Goal: Find specific page/section: Find specific page/section

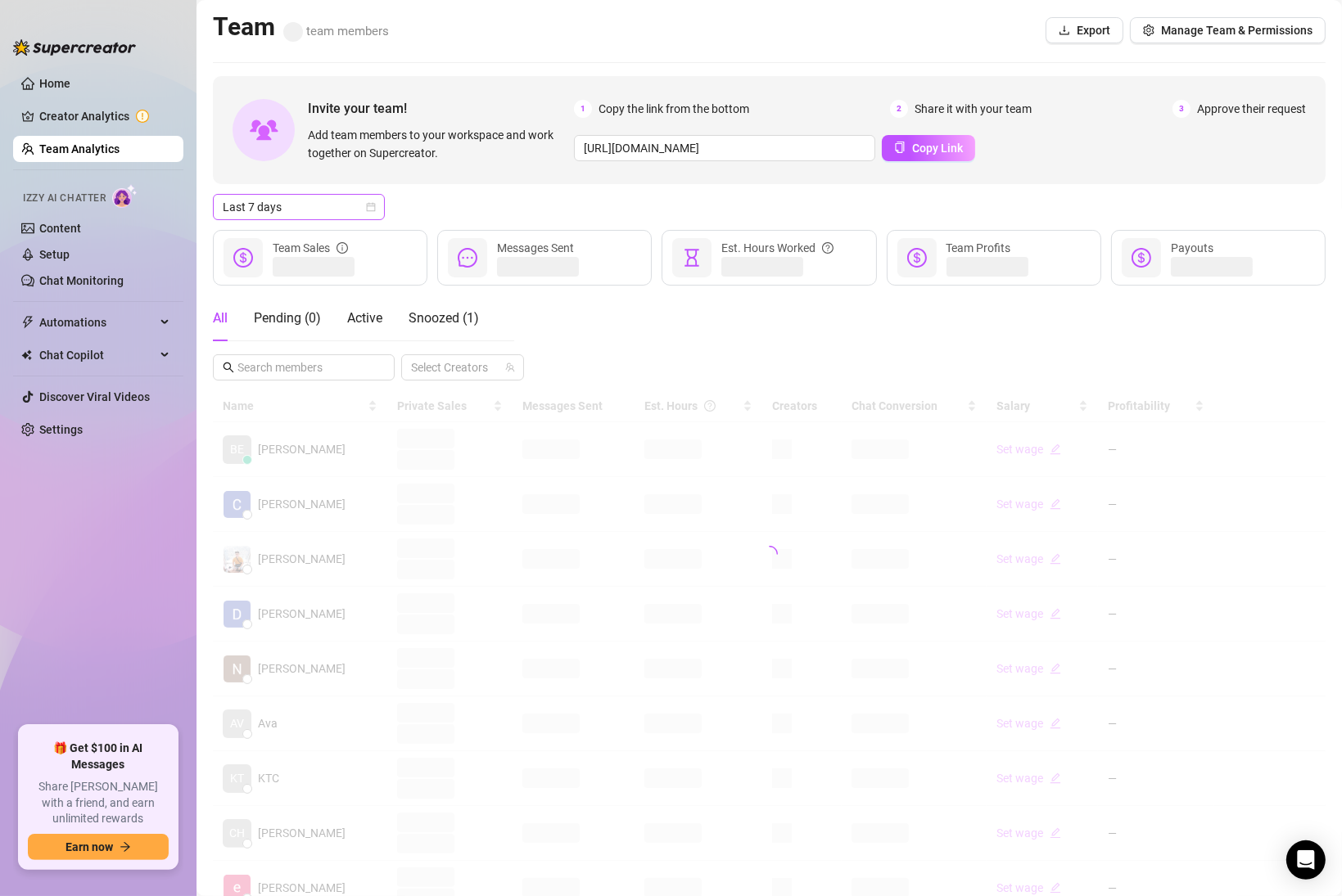
click at [369, 208] on icon "calendar" at bounding box center [371, 207] width 10 height 10
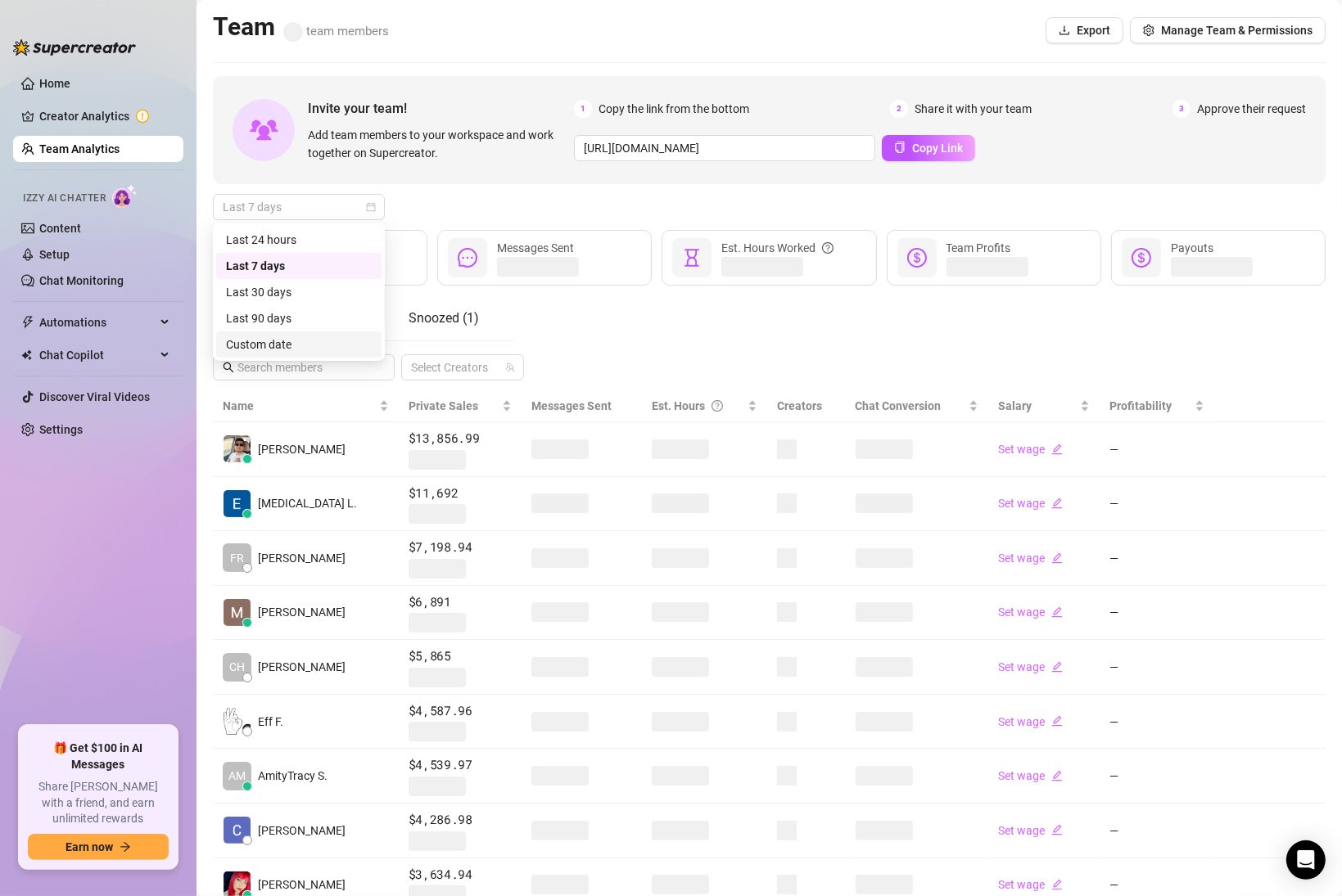
click at [282, 348] on div "Custom date" at bounding box center [298, 345] width 145 height 18
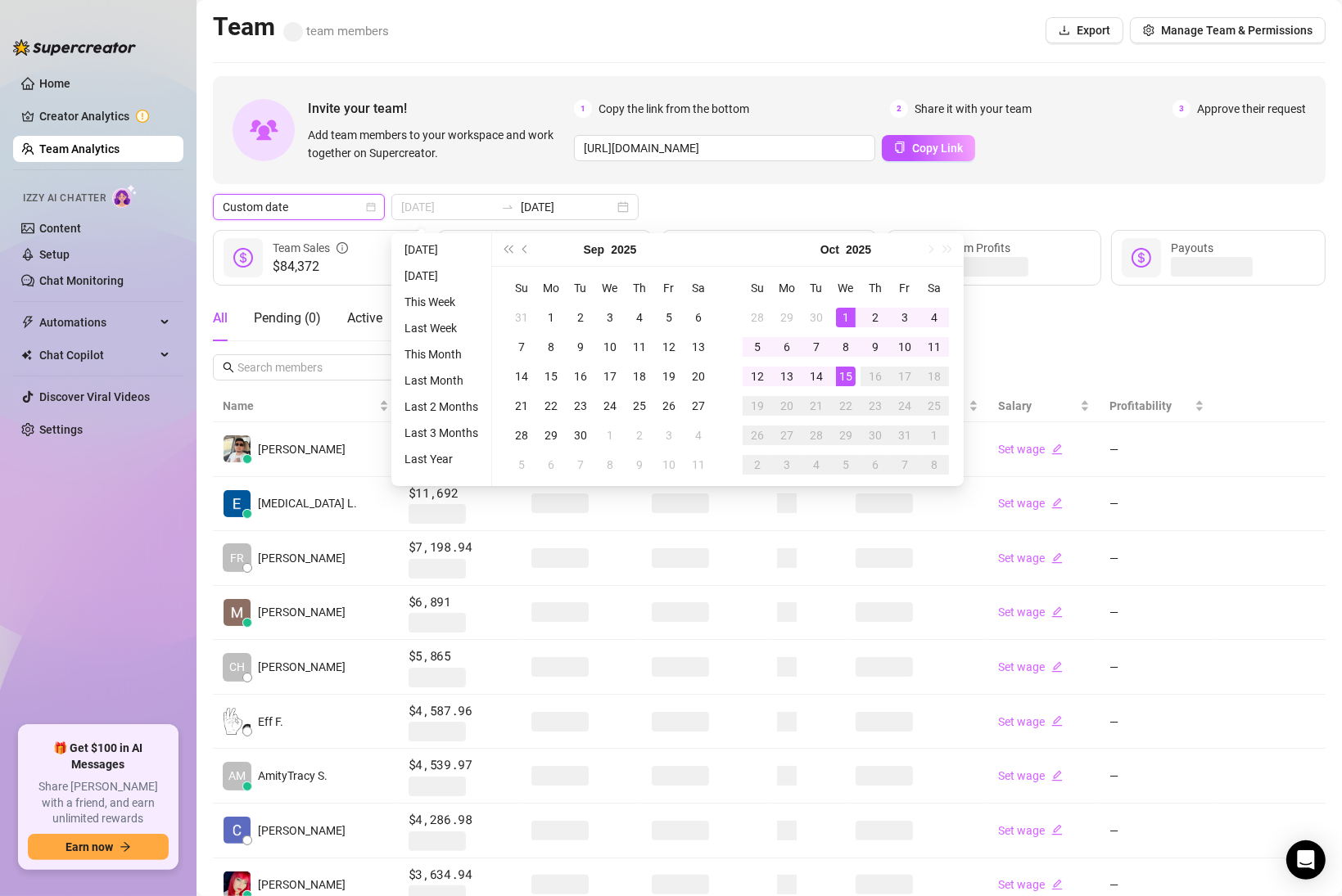
click at [840, 316] on div "1" at bounding box center [845, 318] width 20 height 20
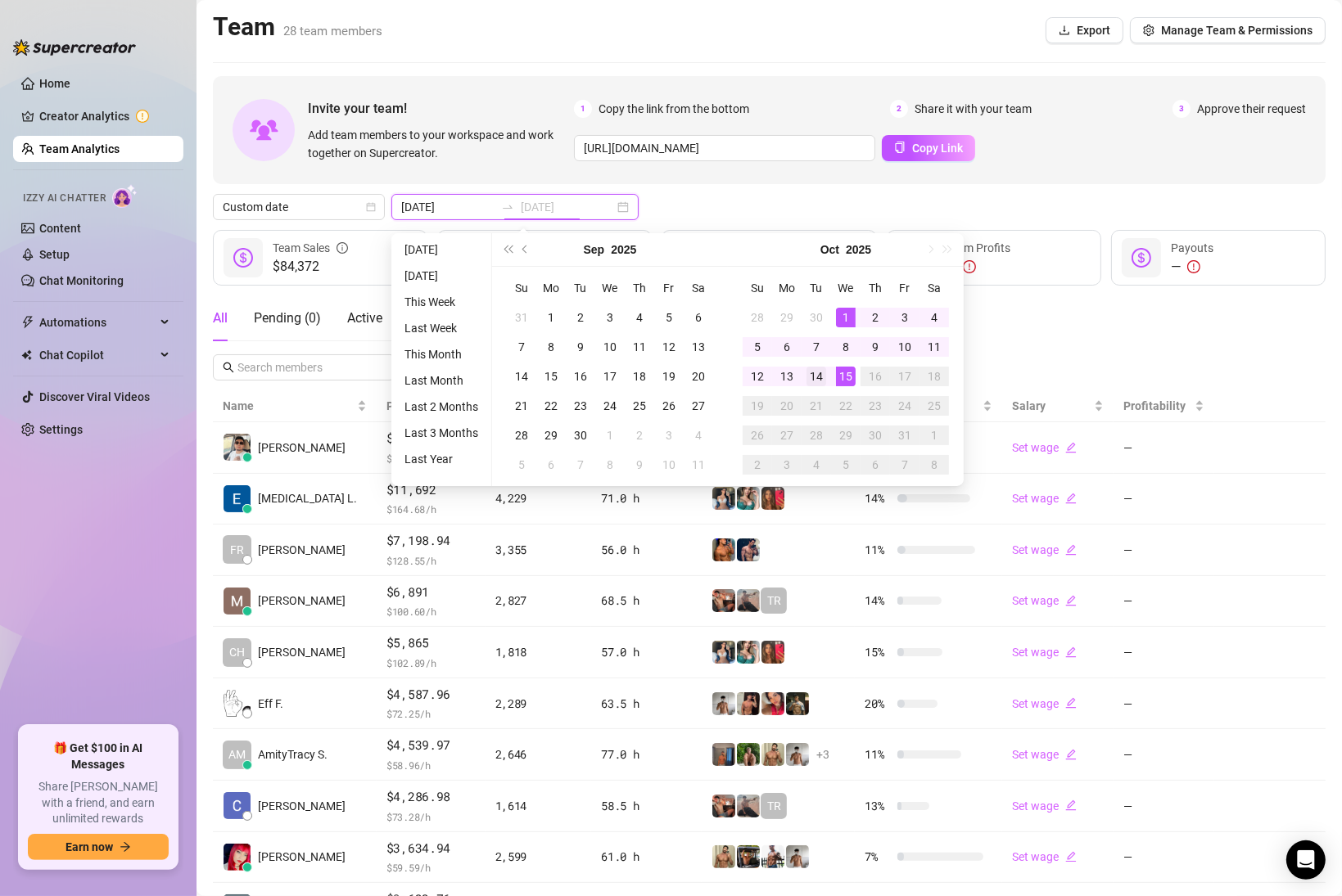
type input "[DATE]"
click at [816, 374] on div "14" at bounding box center [816, 377] width 20 height 20
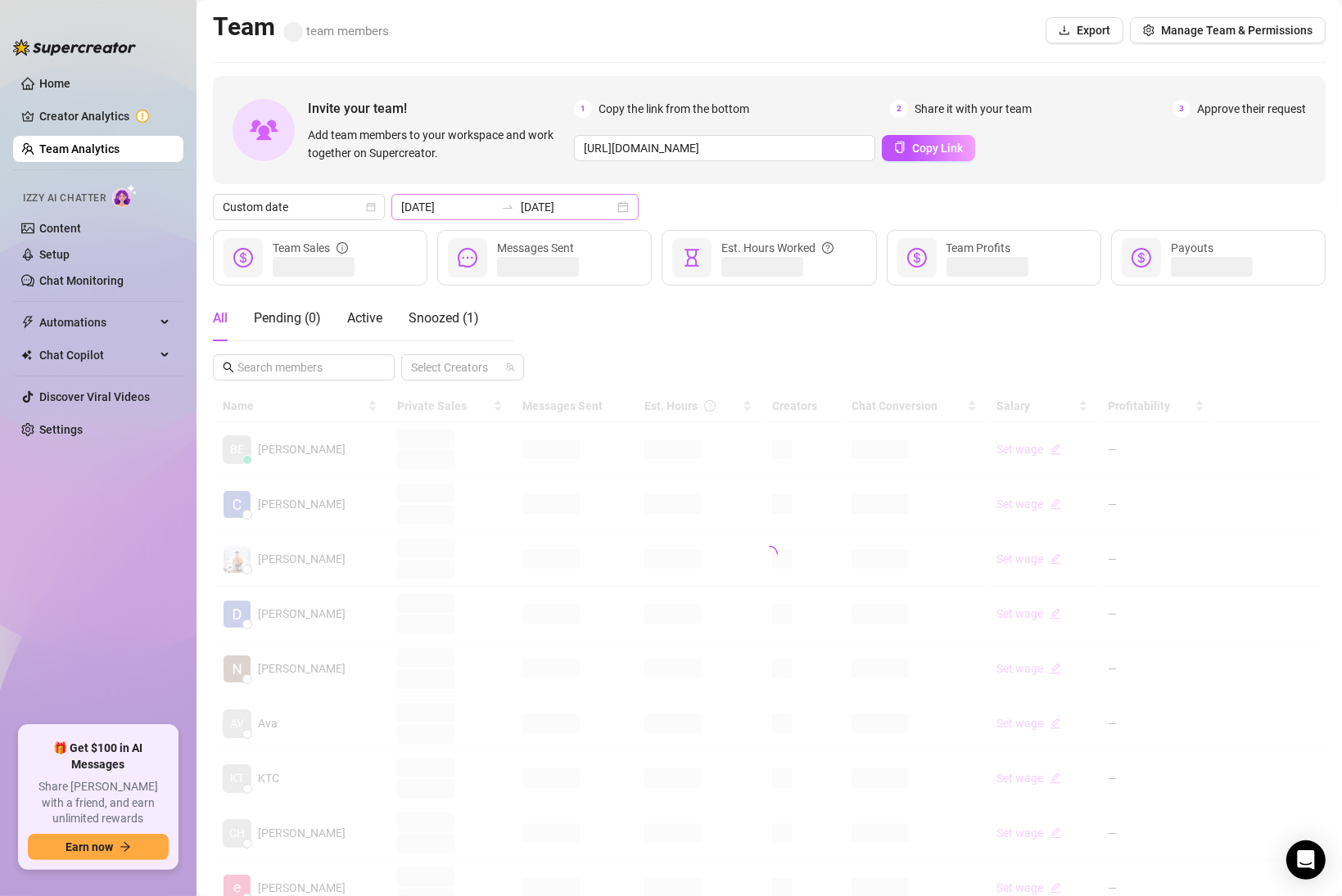
click at [587, 208] on div "[DATE] [DATE]" at bounding box center [515, 208] width 247 height 27
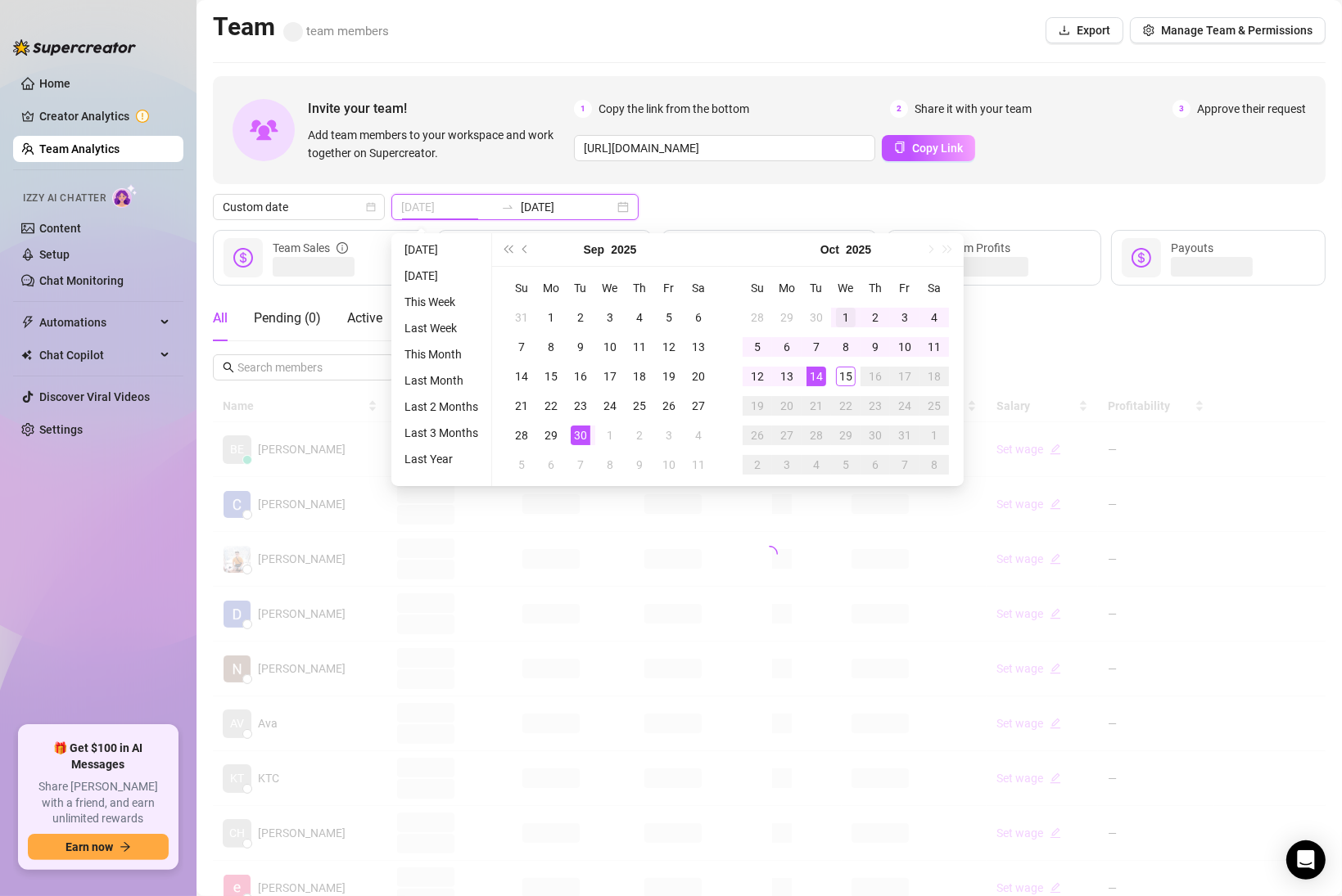
type input "[DATE]"
click at [845, 312] on div "1" at bounding box center [845, 318] width 20 height 20
type input "[DATE]"
click at [813, 375] on div "14" at bounding box center [816, 377] width 20 height 20
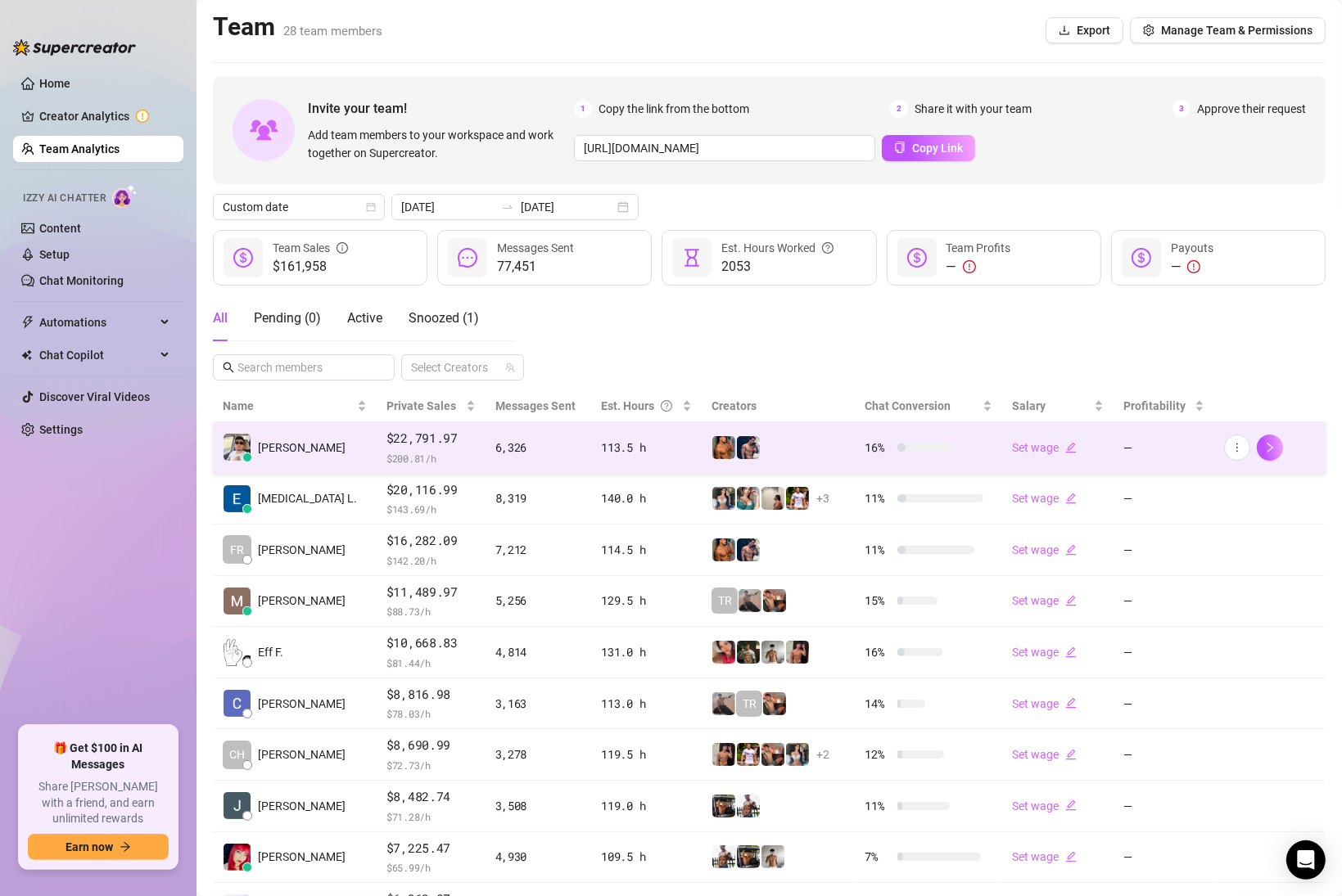
scroll to position [135, 0]
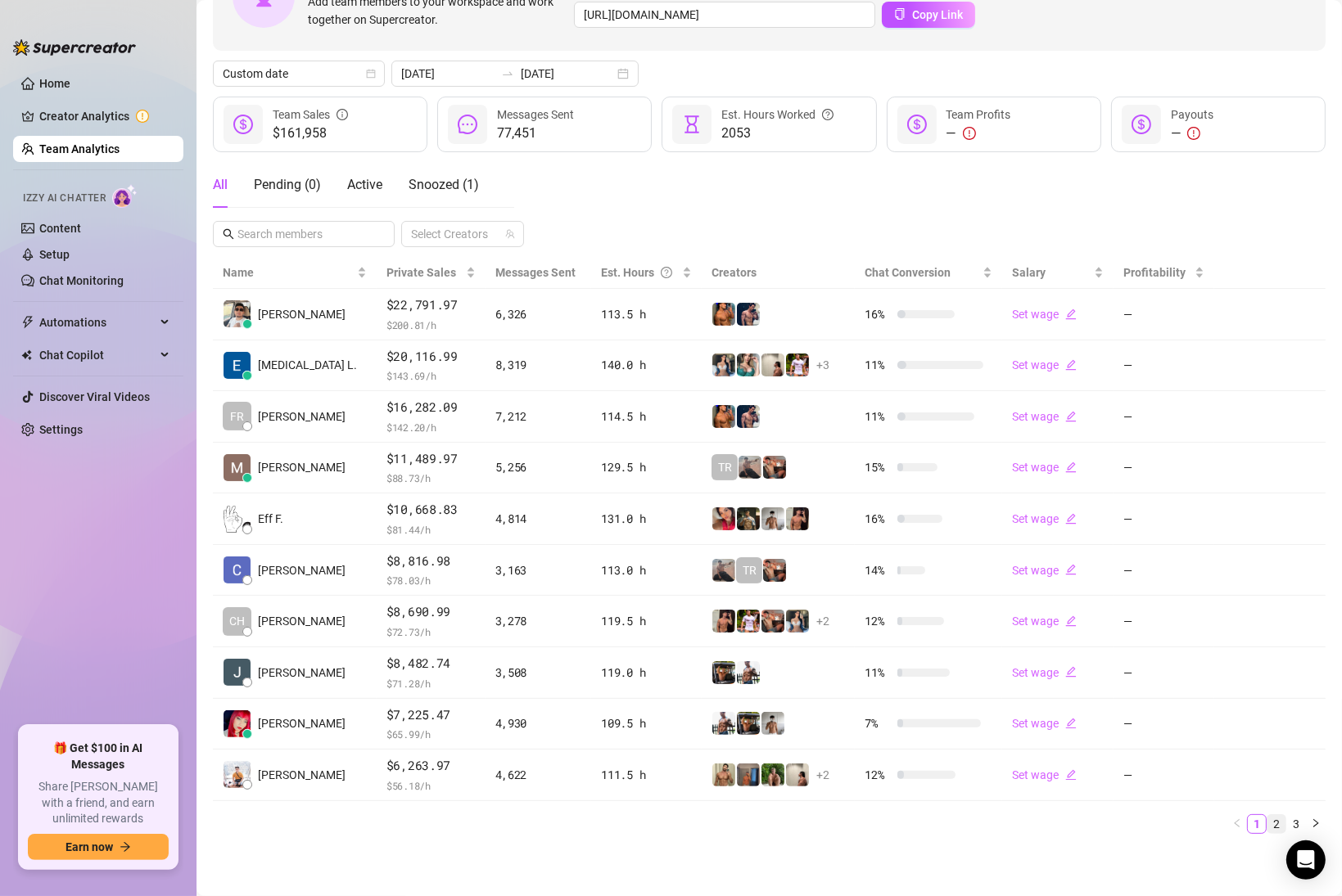
click at [1273, 821] on link "2" at bounding box center [1276, 825] width 18 height 18
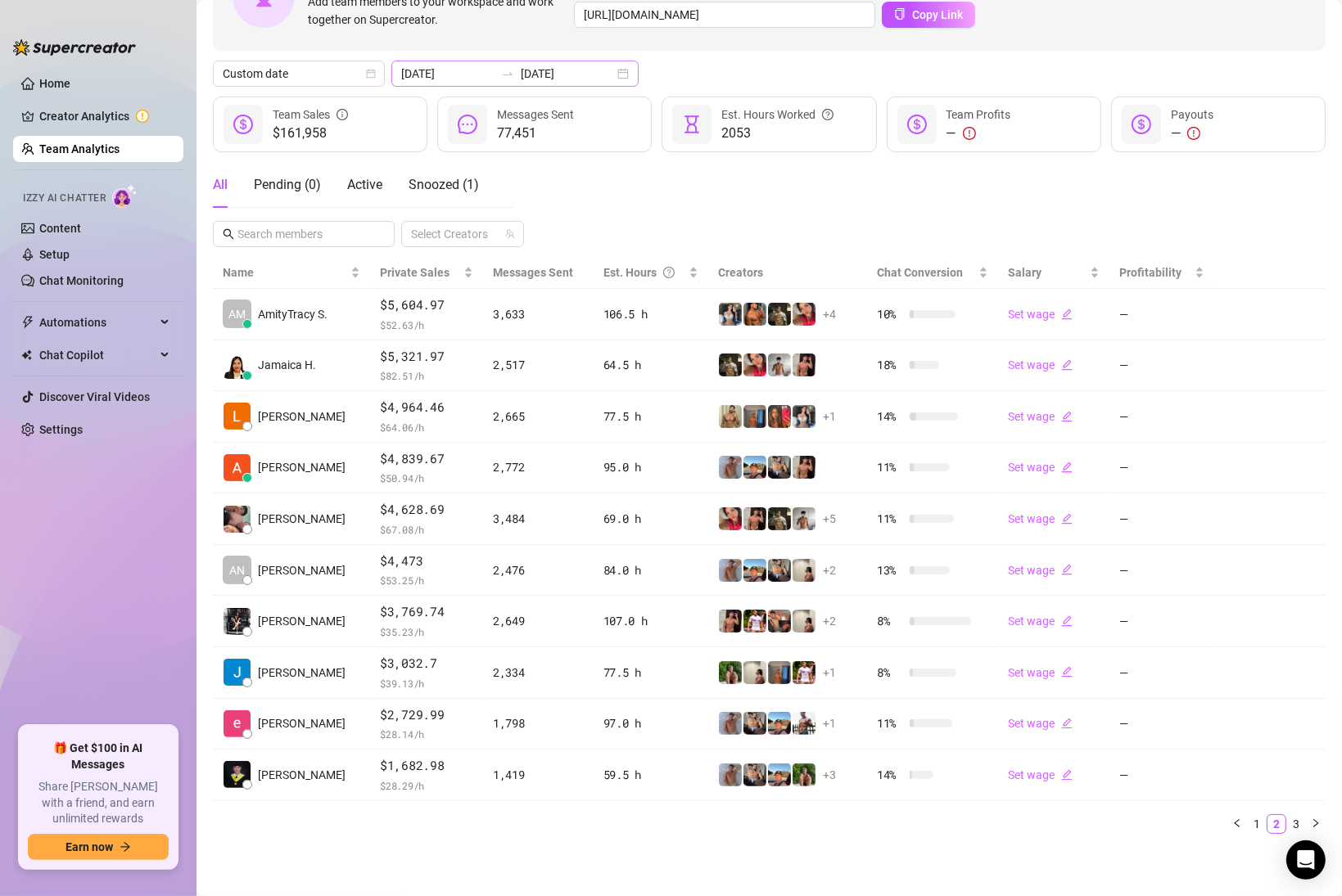
click at [582, 76] on div "[DATE] [DATE]" at bounding box center [515, 74] width 247 height 27
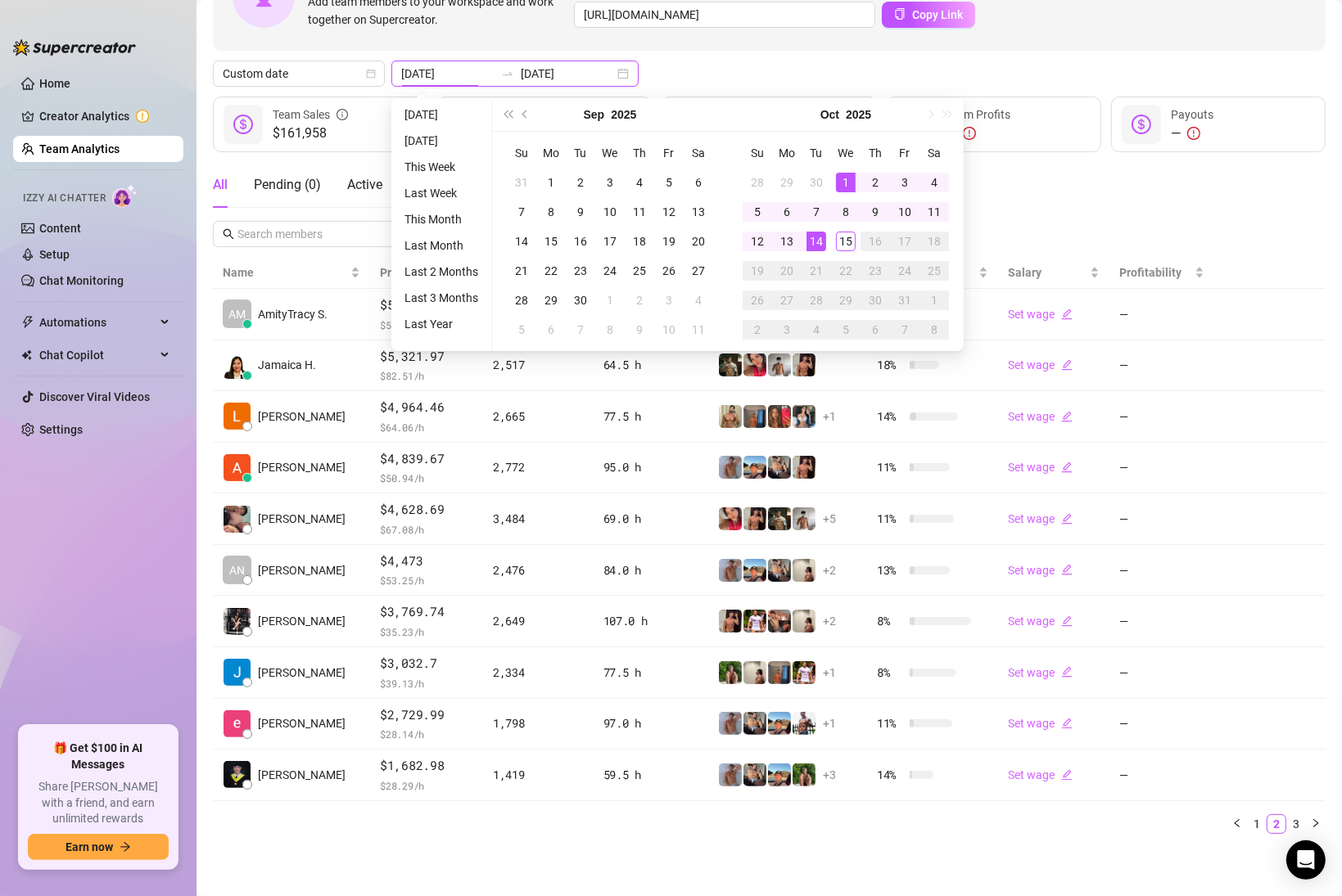
type input "[DATE]"
click at [810, 242] on div "14" at bounding box center [816, 242] width 20 height 20
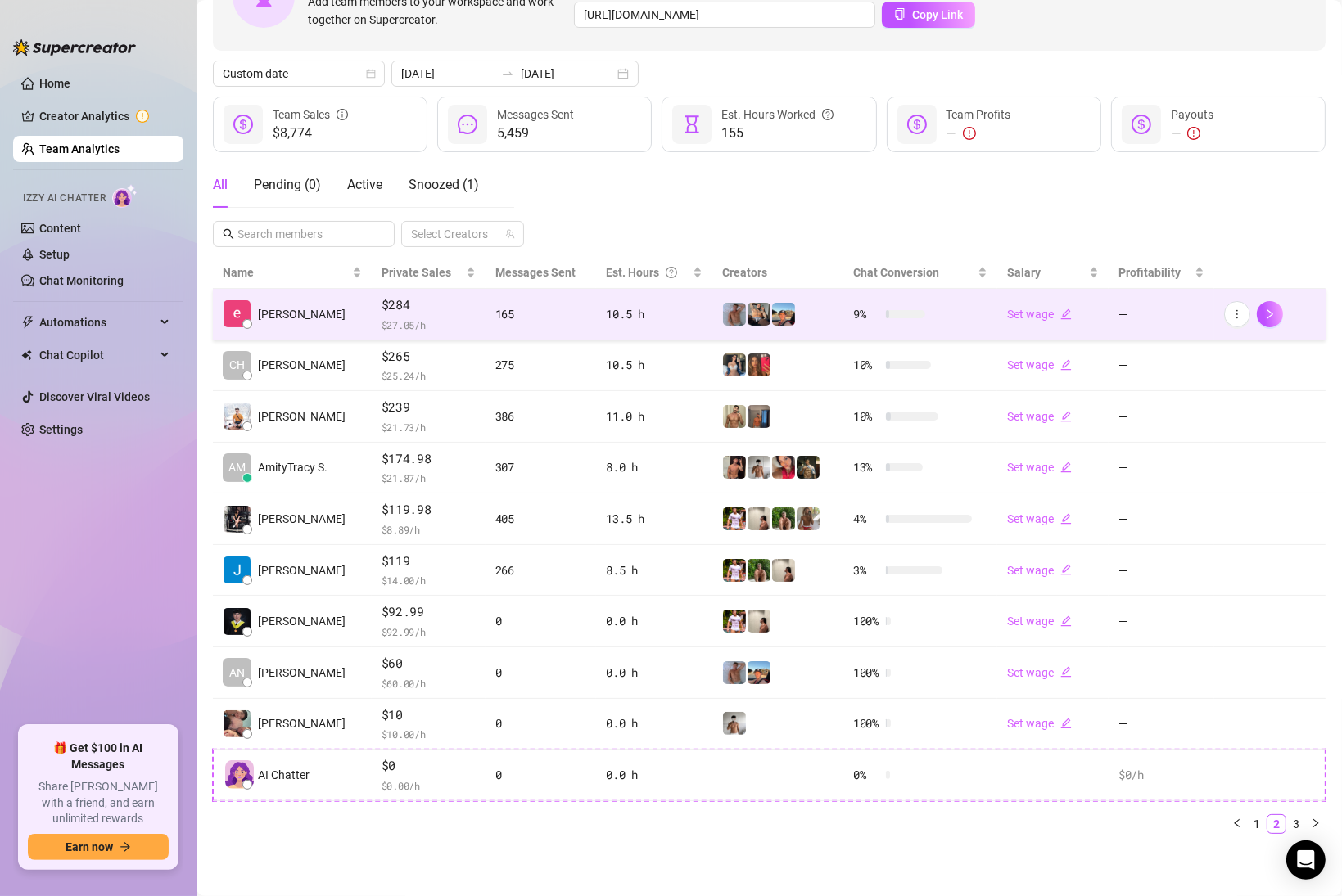
click at [531, 327] on td "165" at bounding box center [541, 315] width 111 height 51
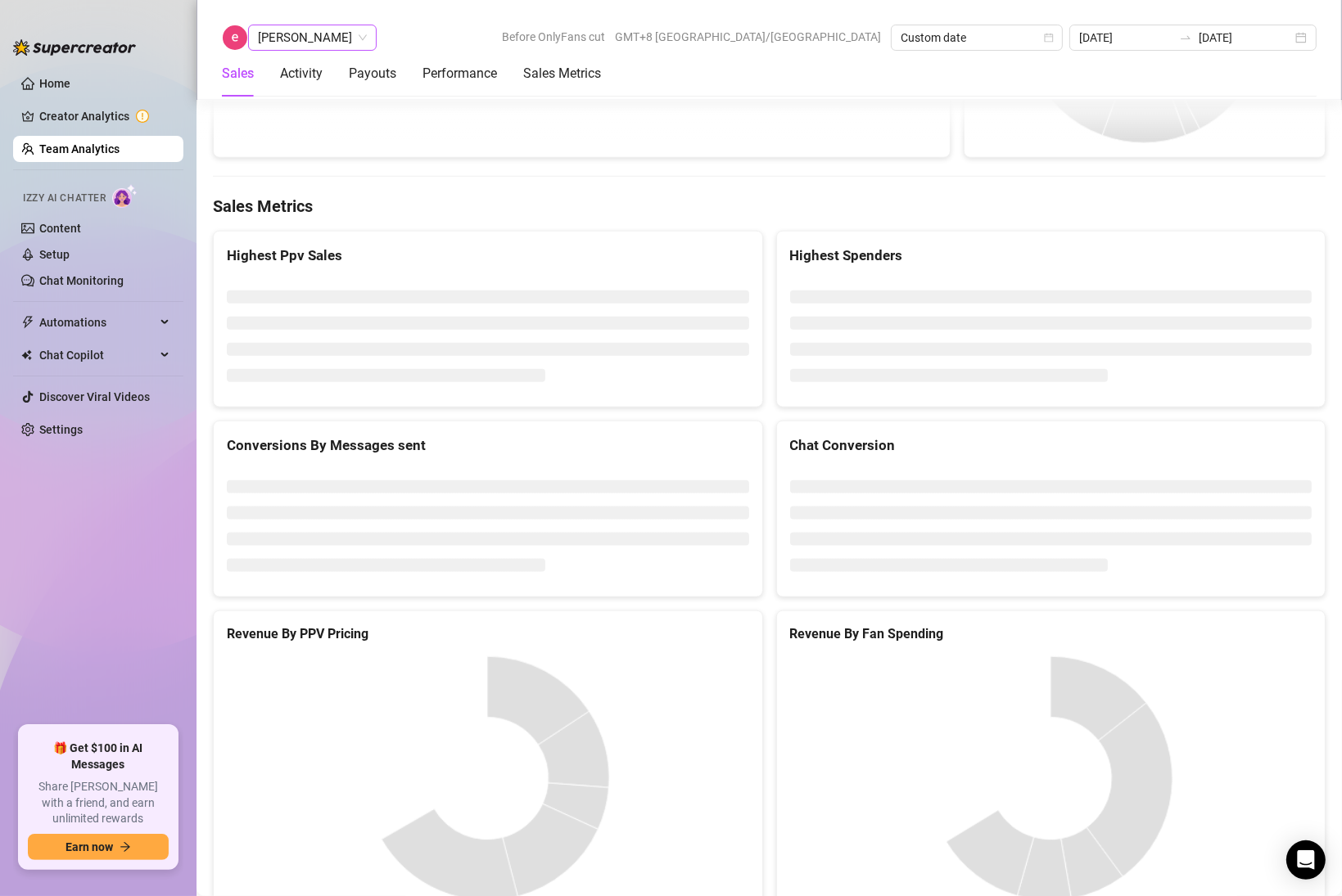
scroll to position [2449, 0]
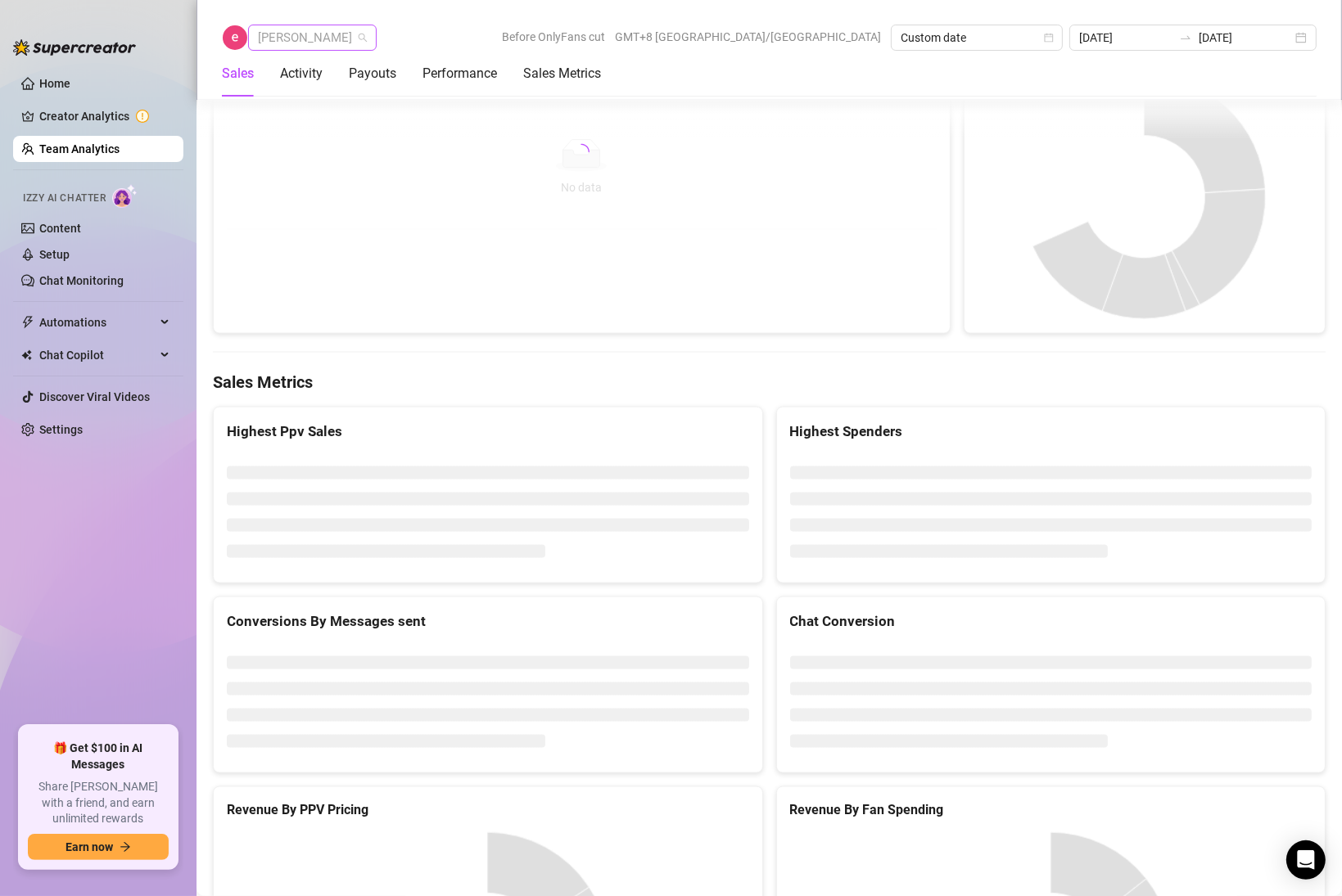
click at [317, 38] on span "[PERSON_NAME]" at bounding box center [312, 38] width 109 height 25
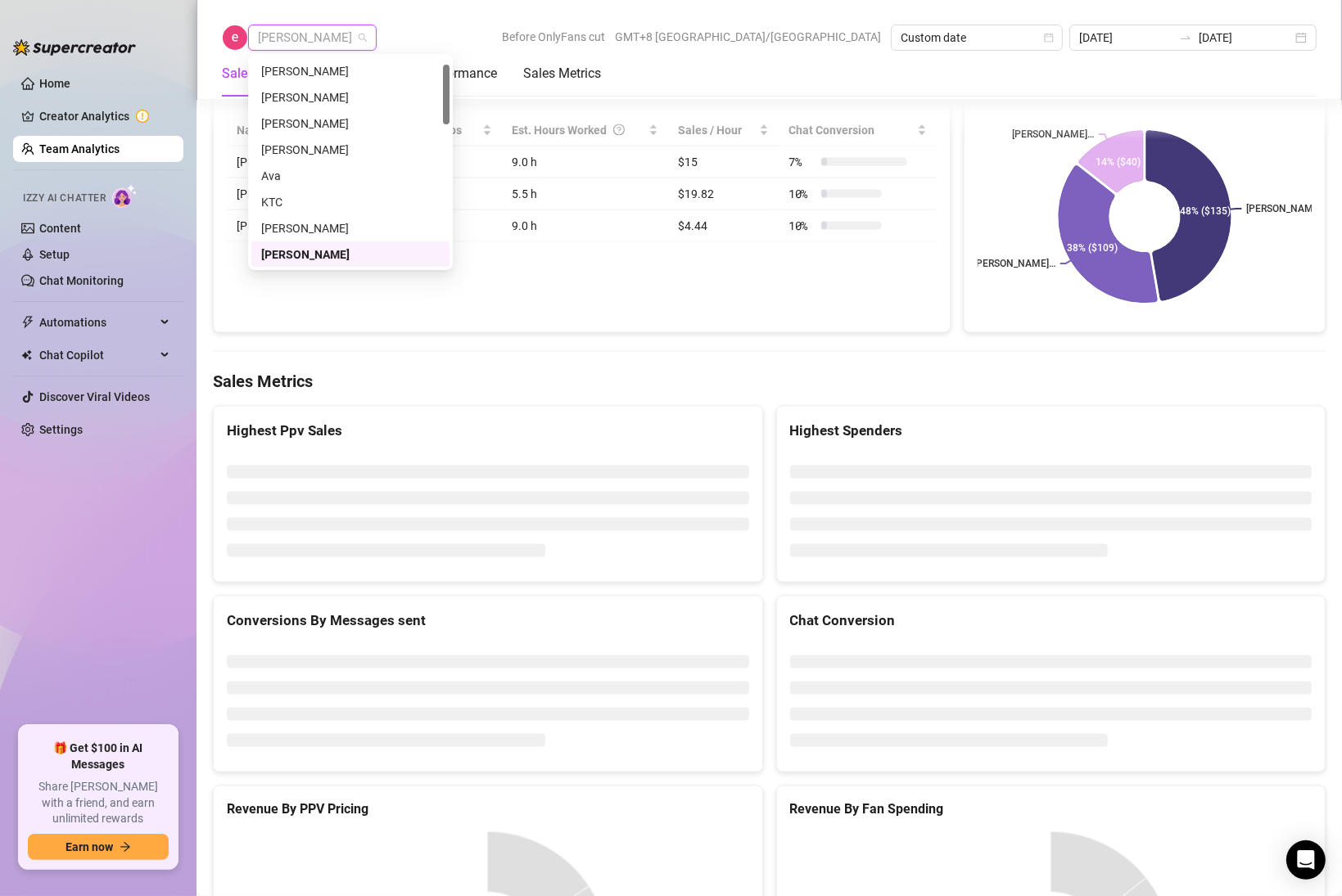
scroll to position [2434, 0]
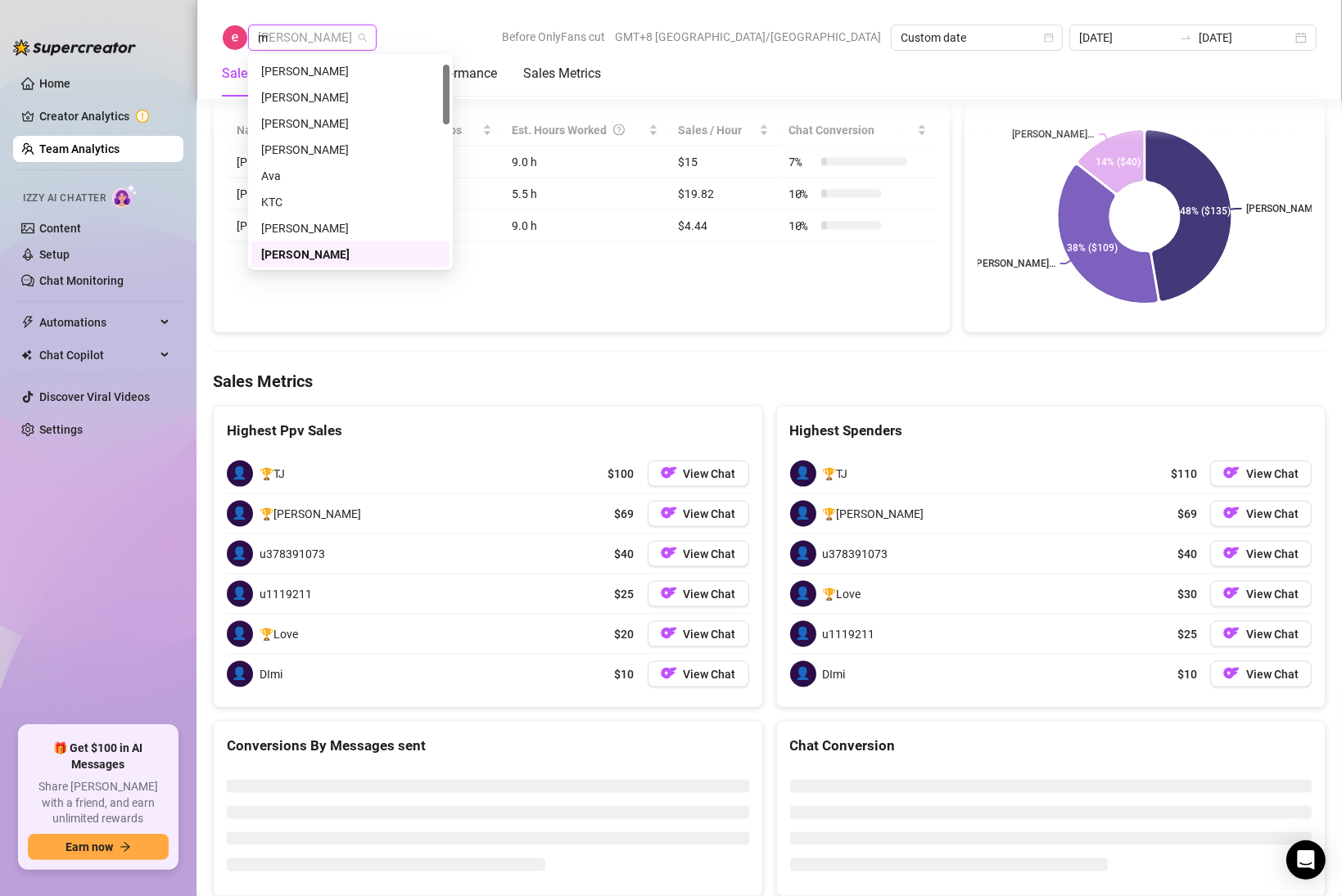
type input "mj"
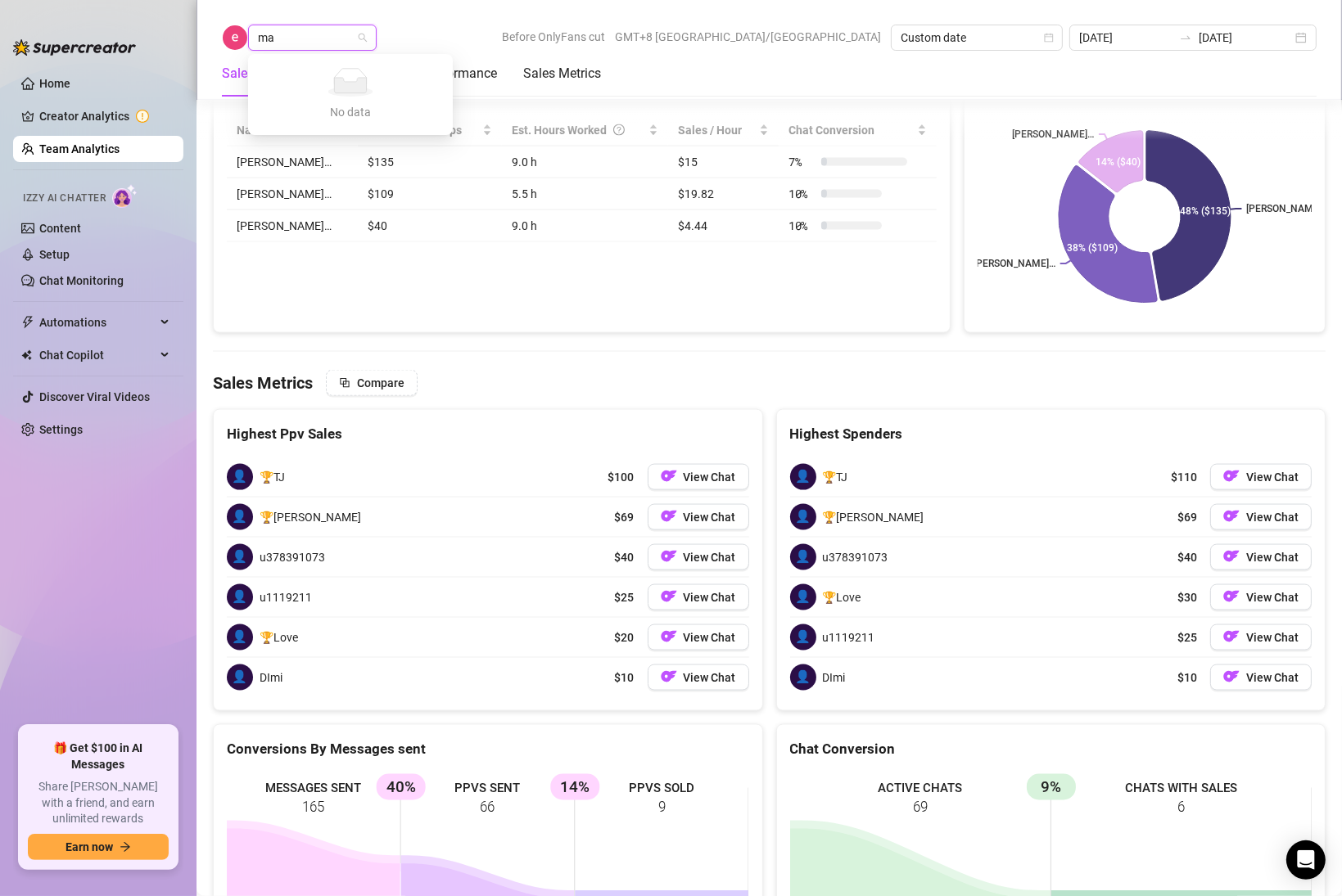
type input "mar"
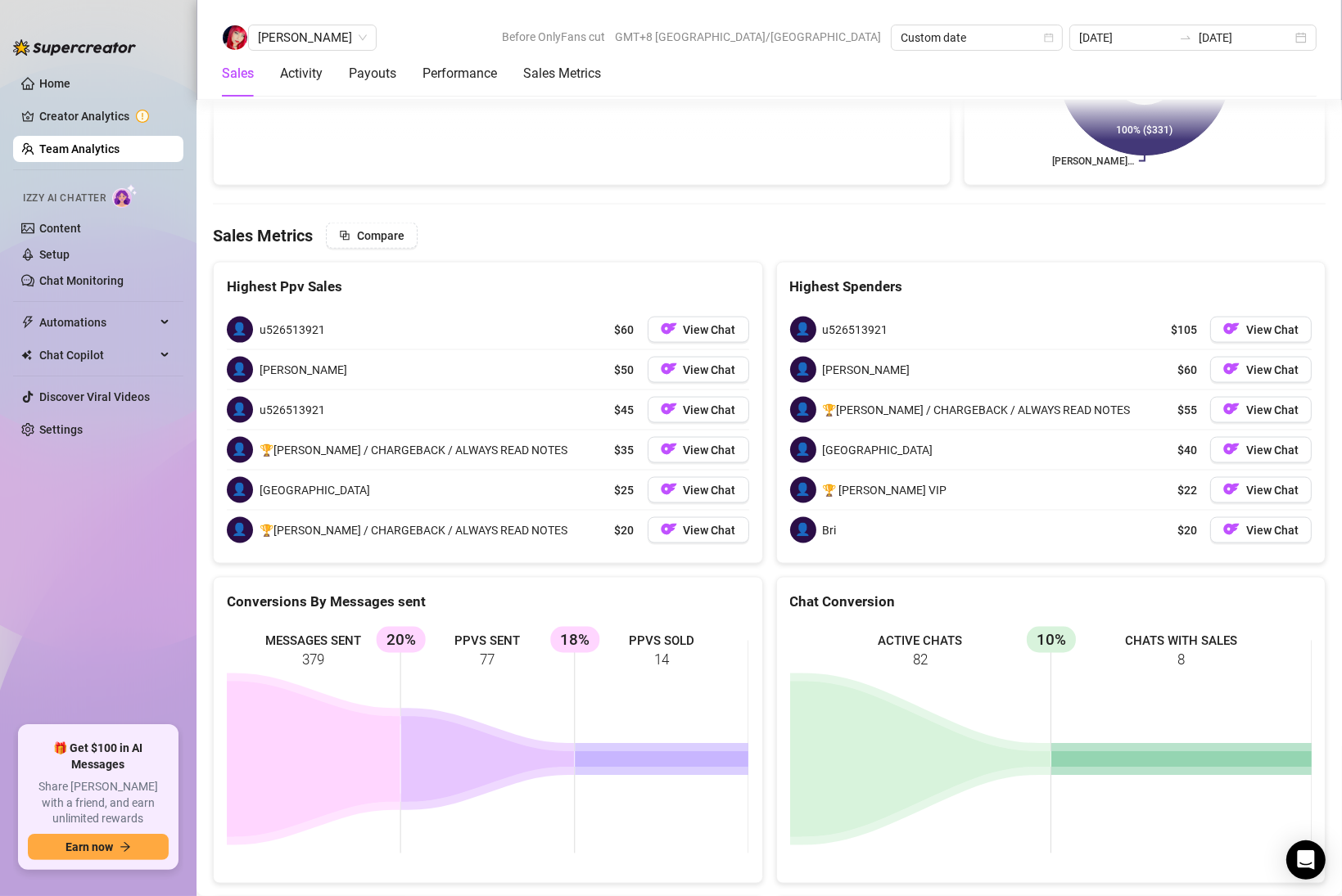
scroll to position [2594, 0]
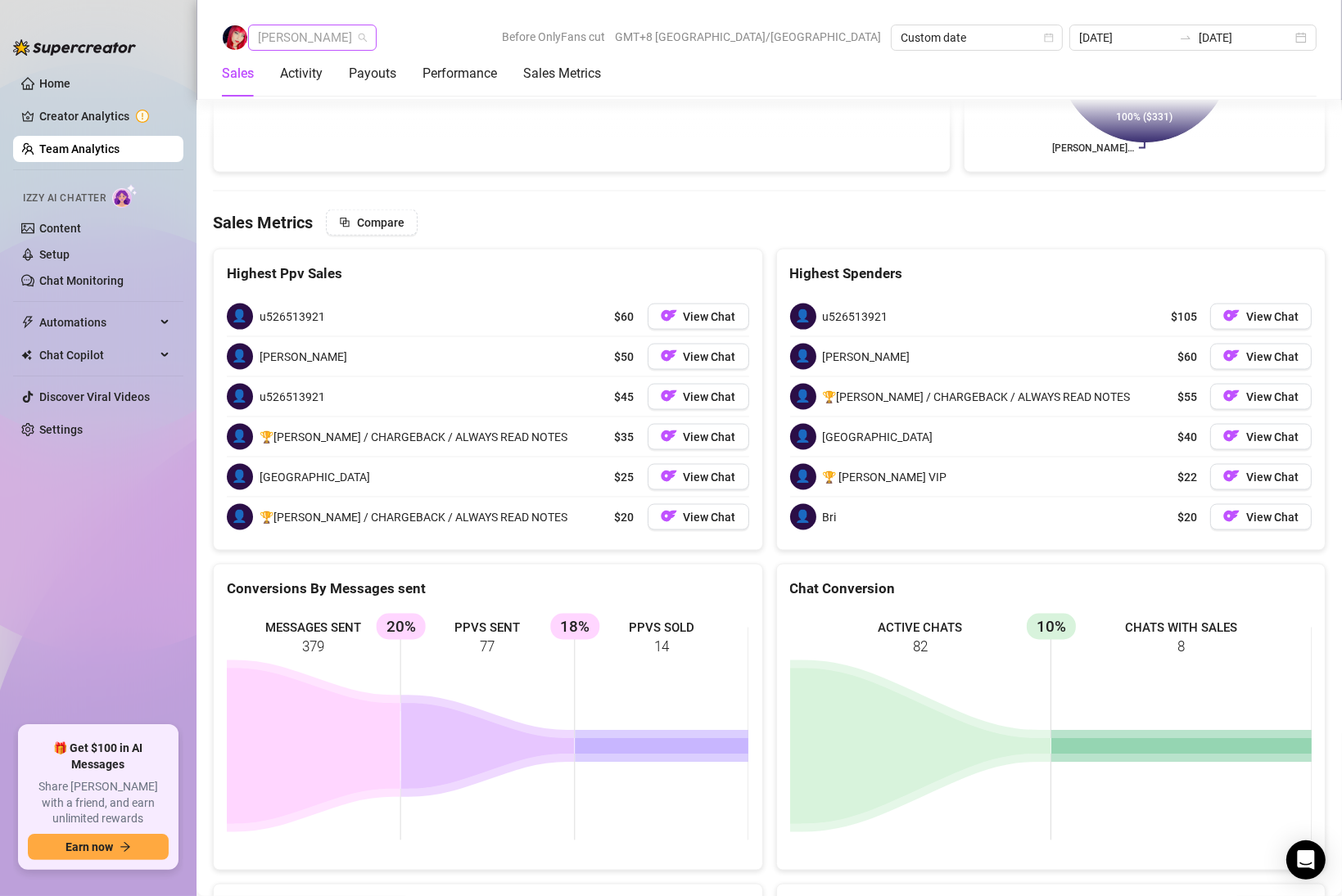
click at [346, 38] on span "[PERSON_NAME]" at bounding box center [312, 38] width 109 height 25
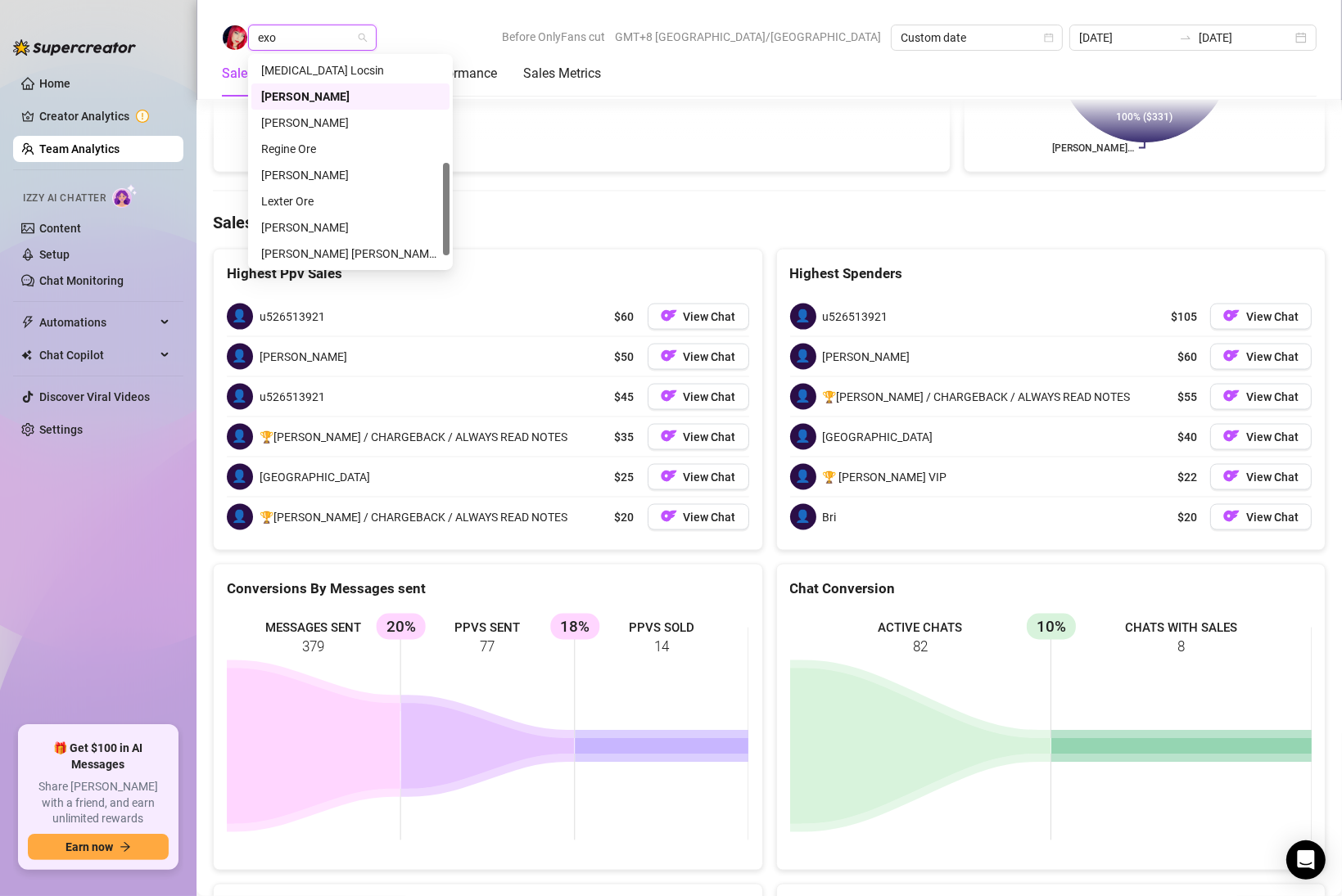
scroll to position [0, 0]
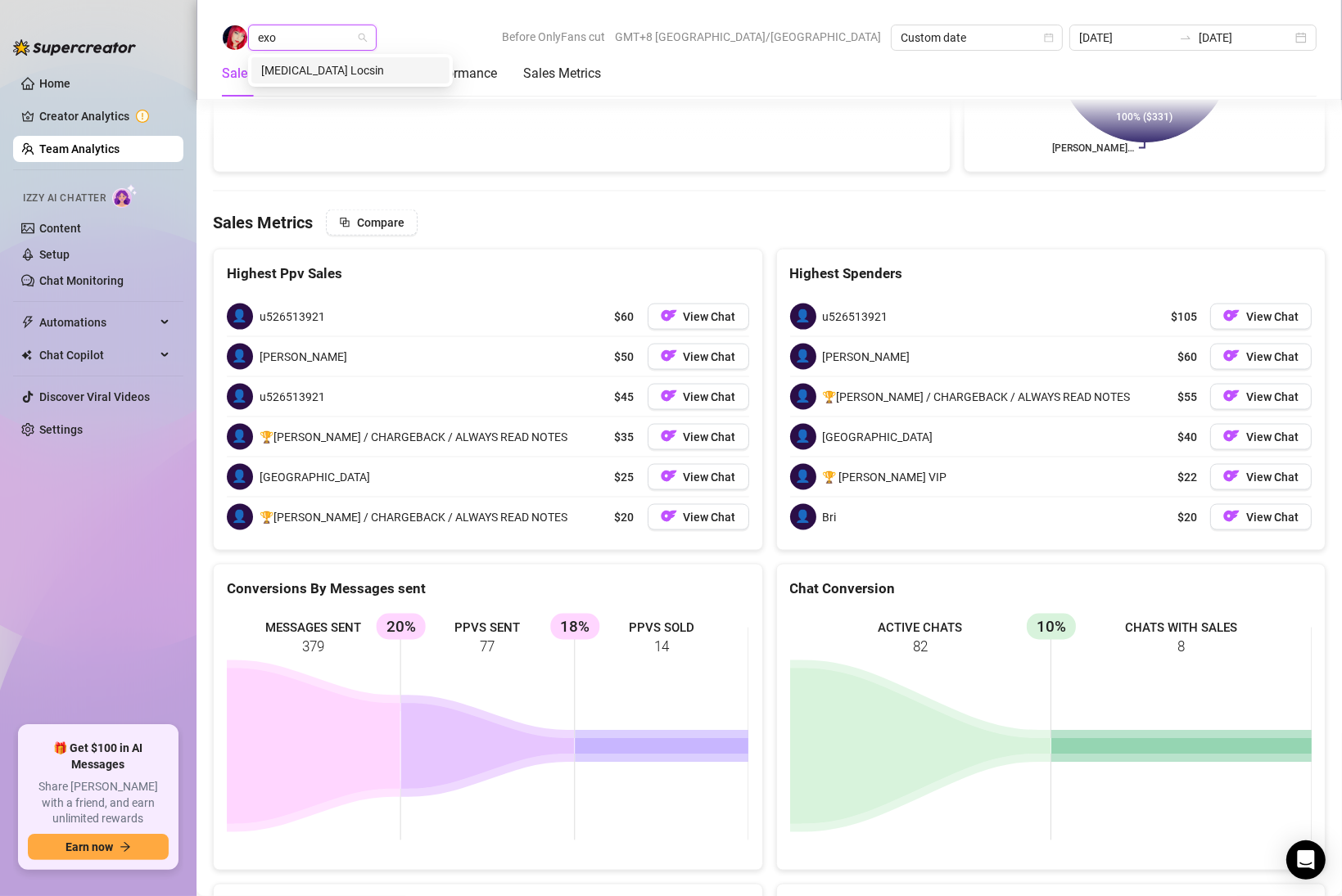
type input "[MEDICAL_DATA]"
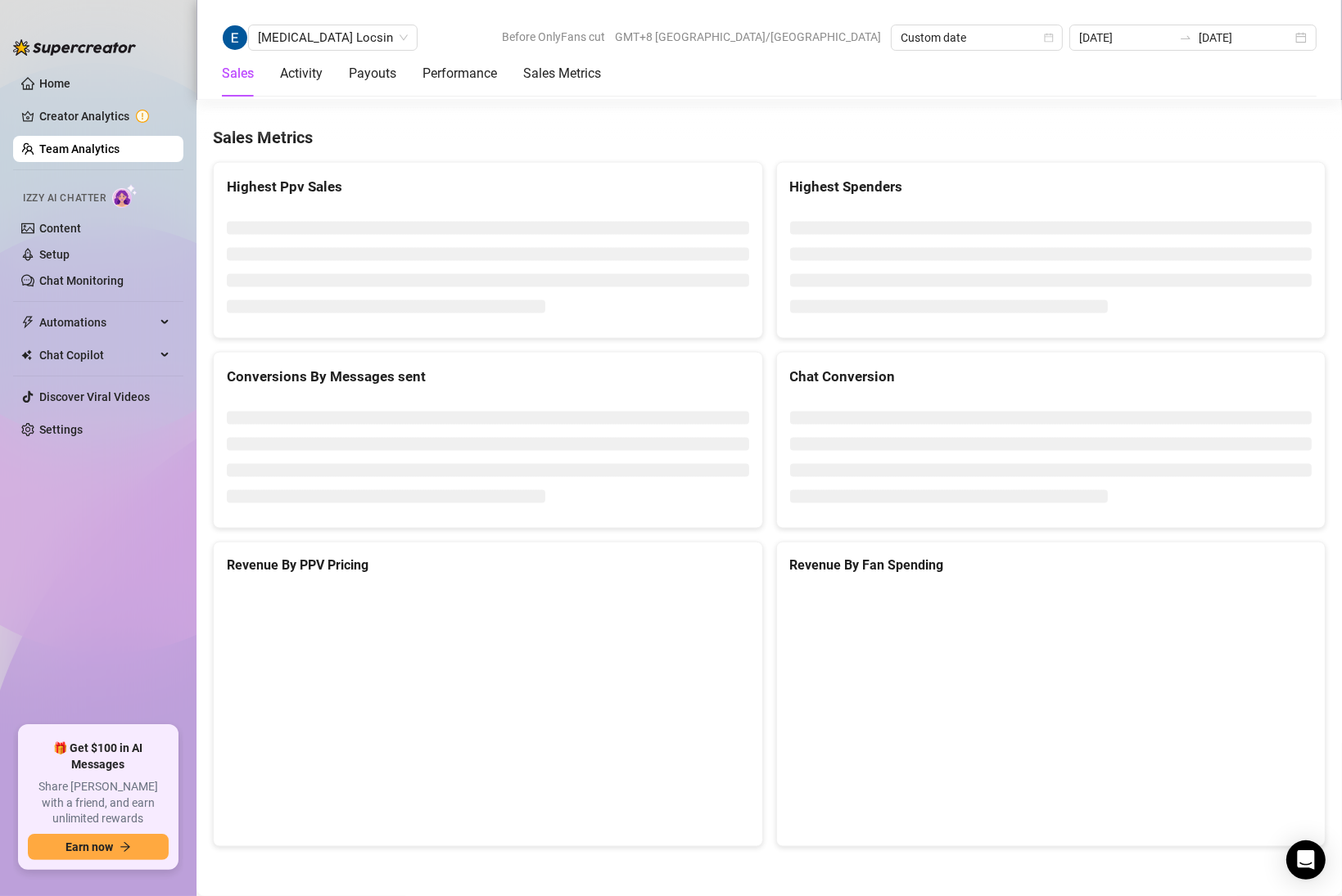
scroll to position [2405, 0]
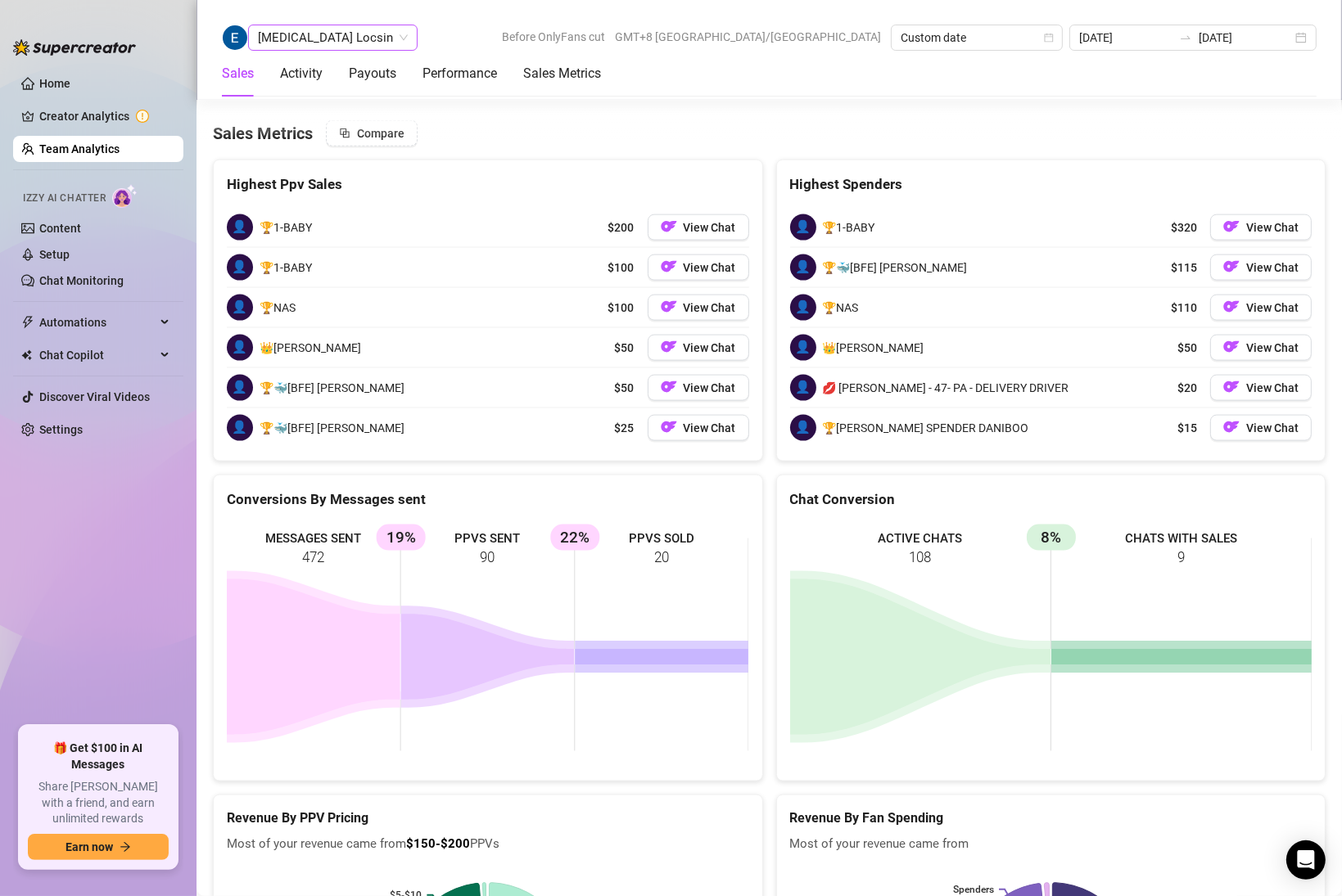
click at [296, 42] on span "[MEDICAL_DATA] Locsin" at bounding box center [333, 38] width 149 height 25
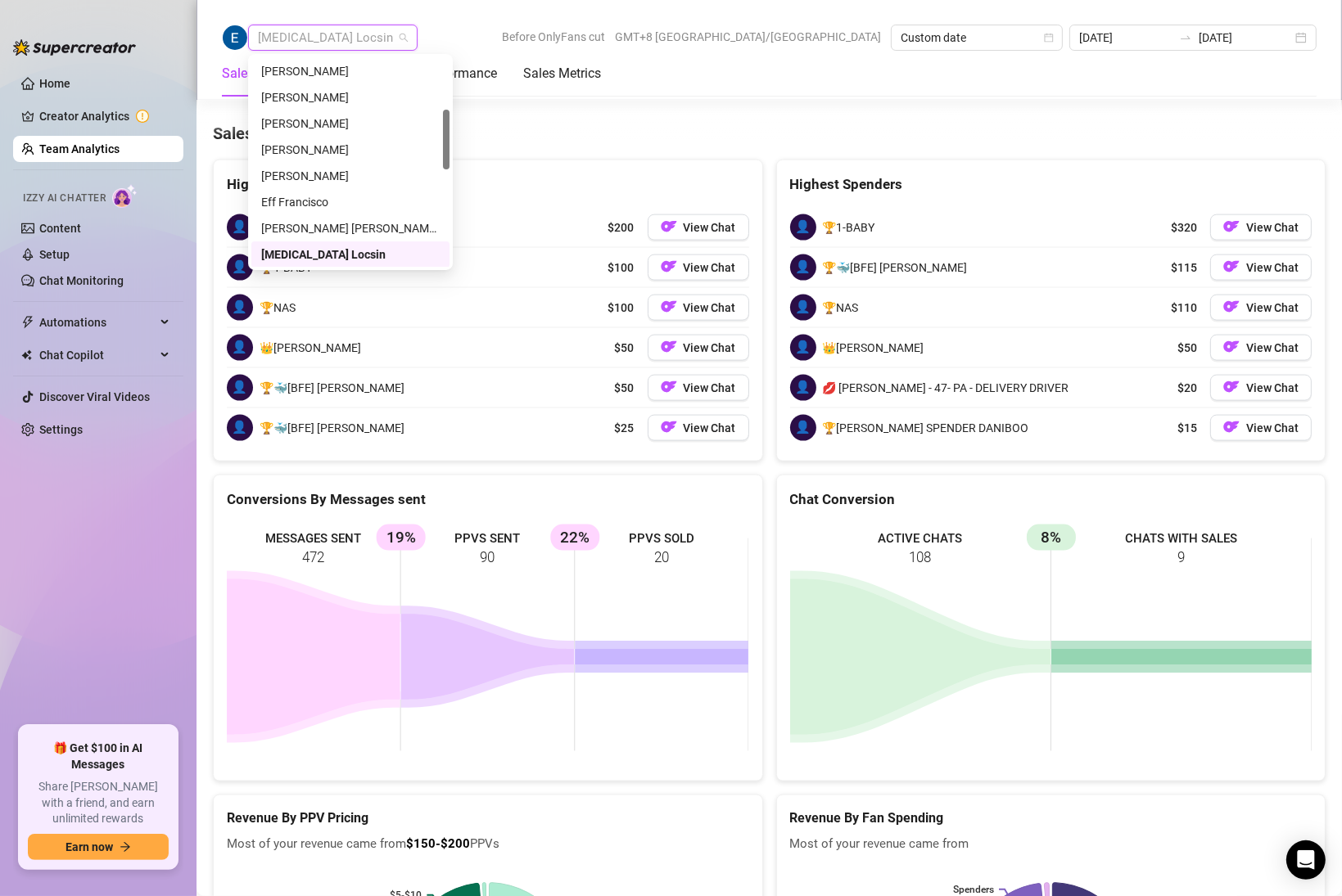
click at [285, 33] on span "[MEDICAL_DATA] Locsin" at bounding box center [333, 38] width 149 height 25
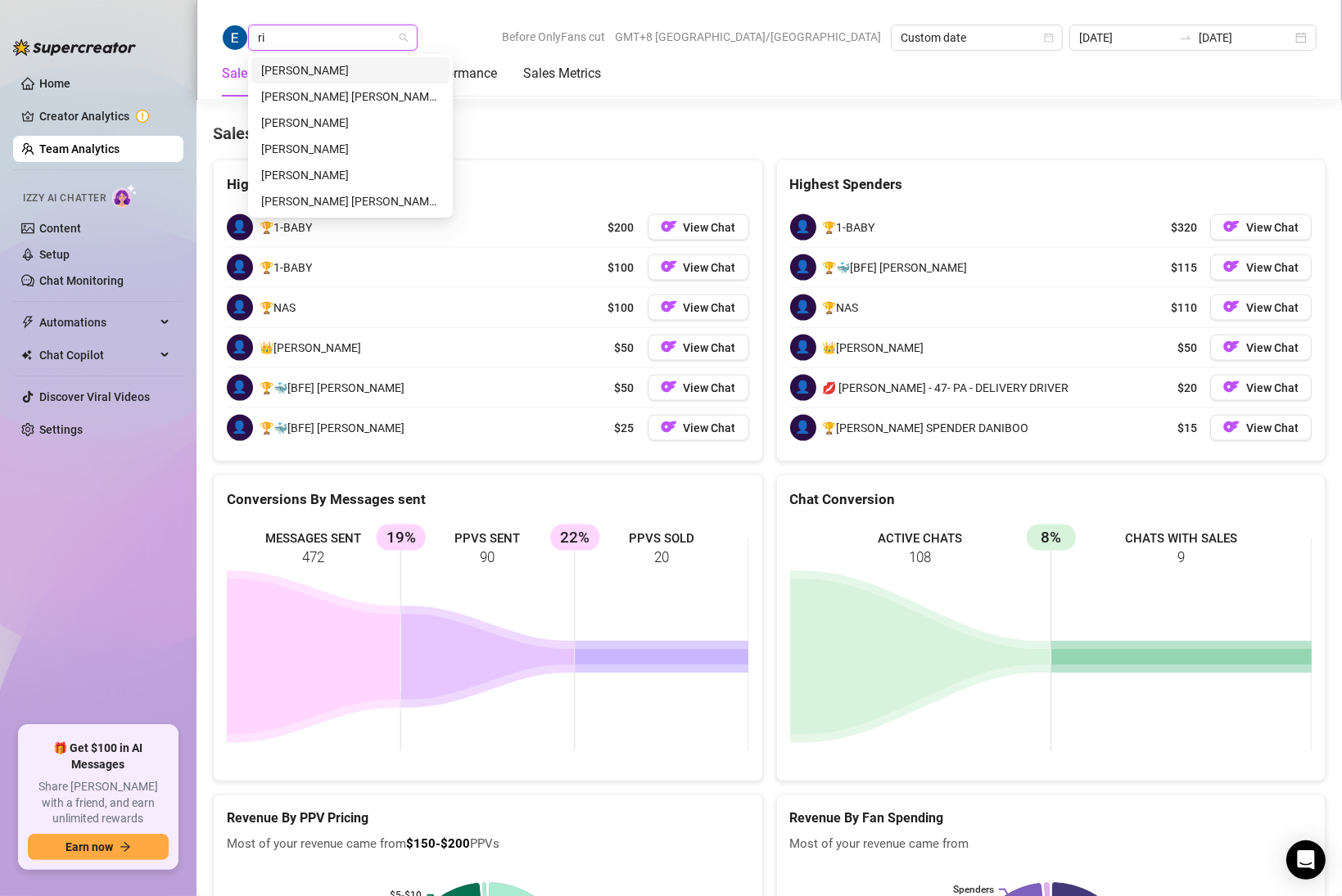
scroll to position [0, 0]
type input "[PERSON_NAME]"
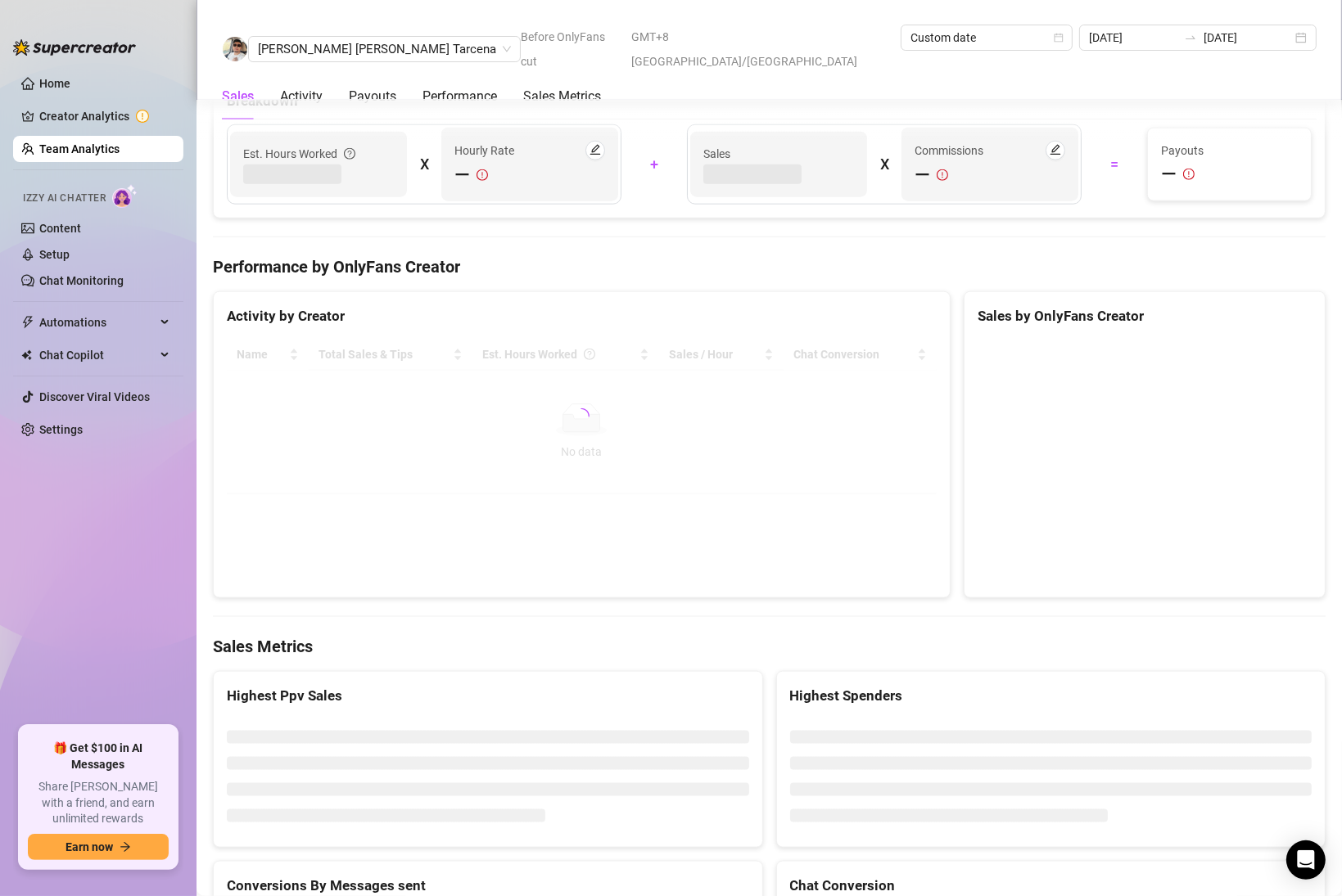
scroll to position [2405, 0]
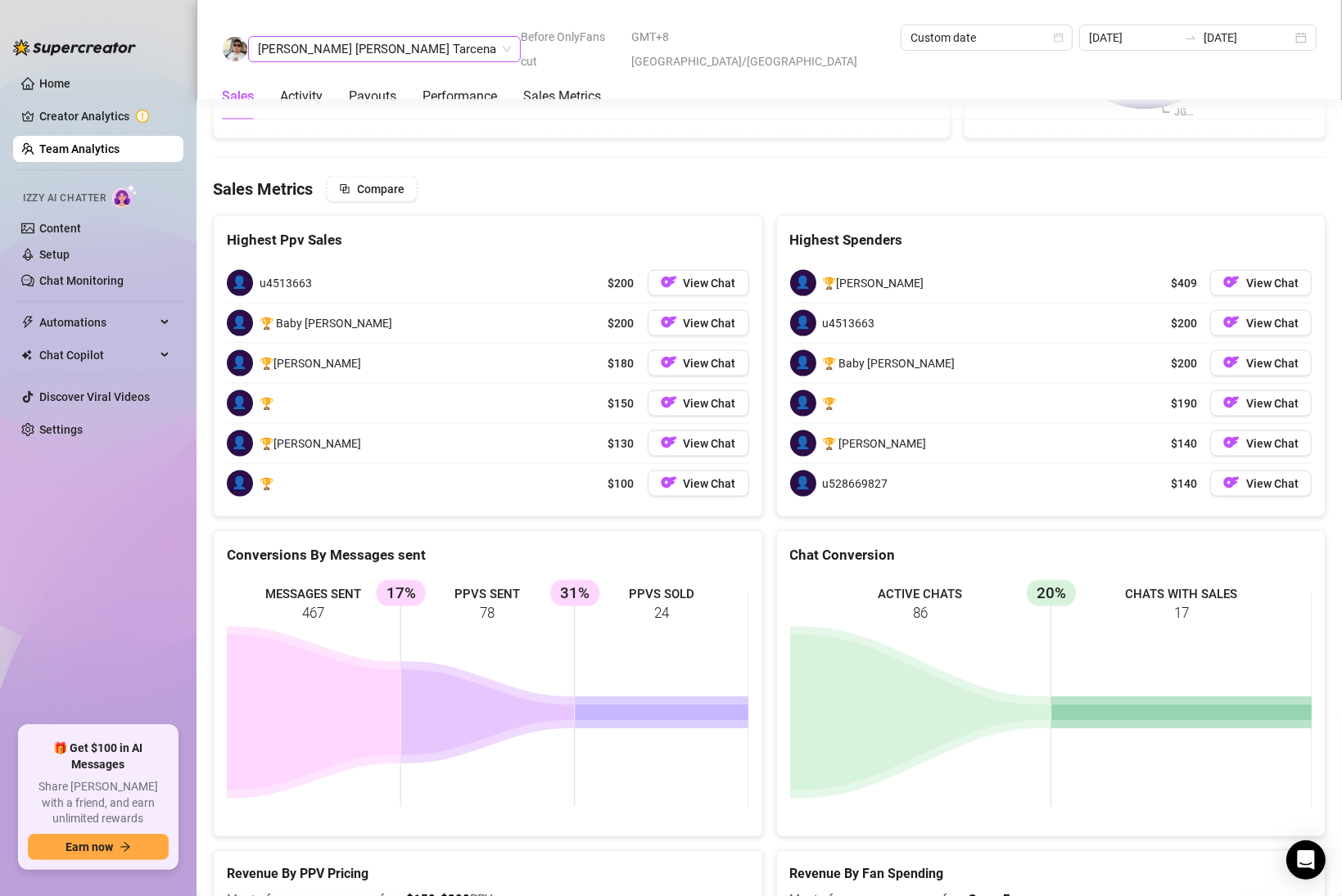
click at [316, 37] on span "[PERSON_NAME] [PERSON_NAME] Tarcena" at bounding box center [384, 49] width 253 height 25
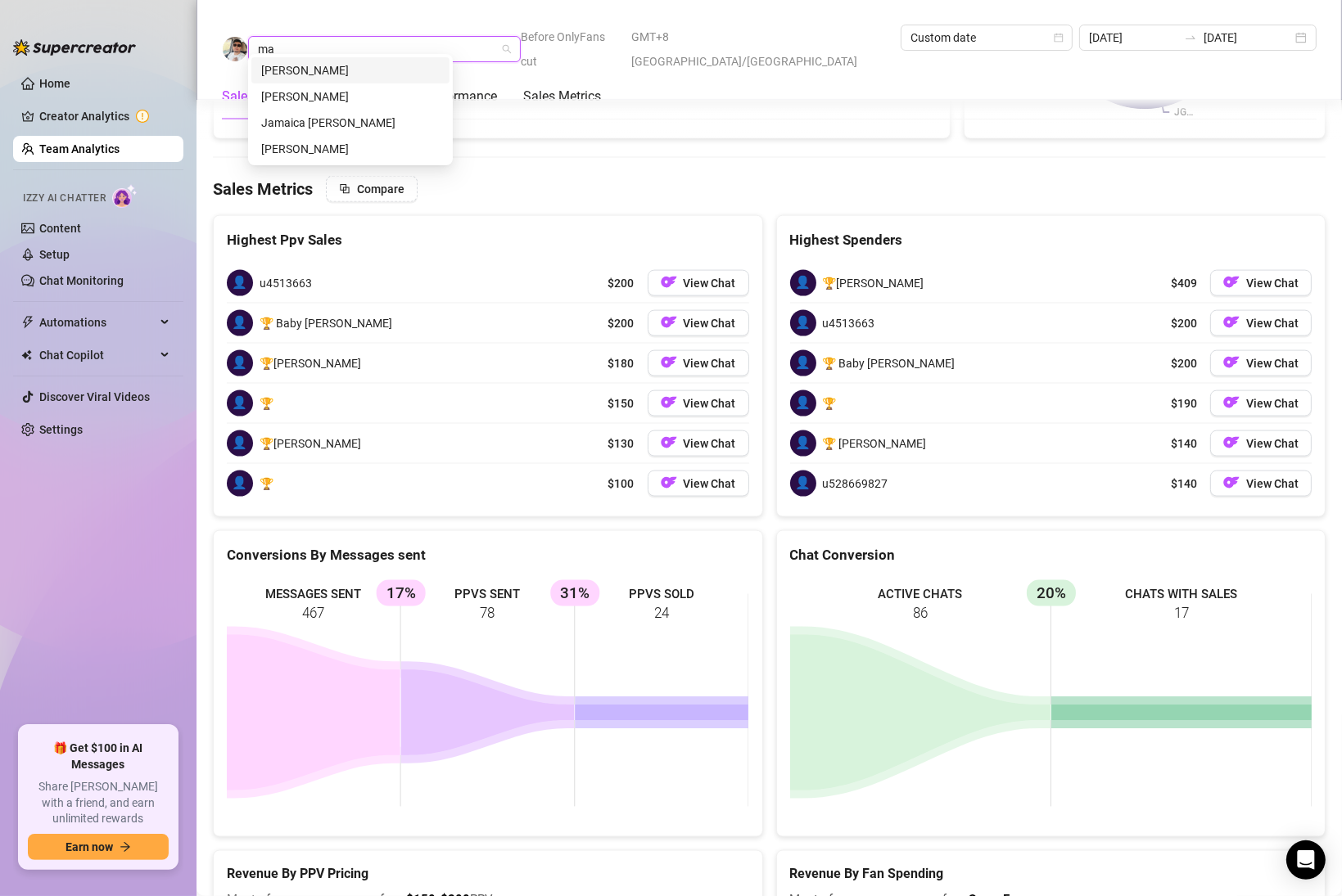
scroll to position [0, 0]
type input "[PERSON_NAME]"
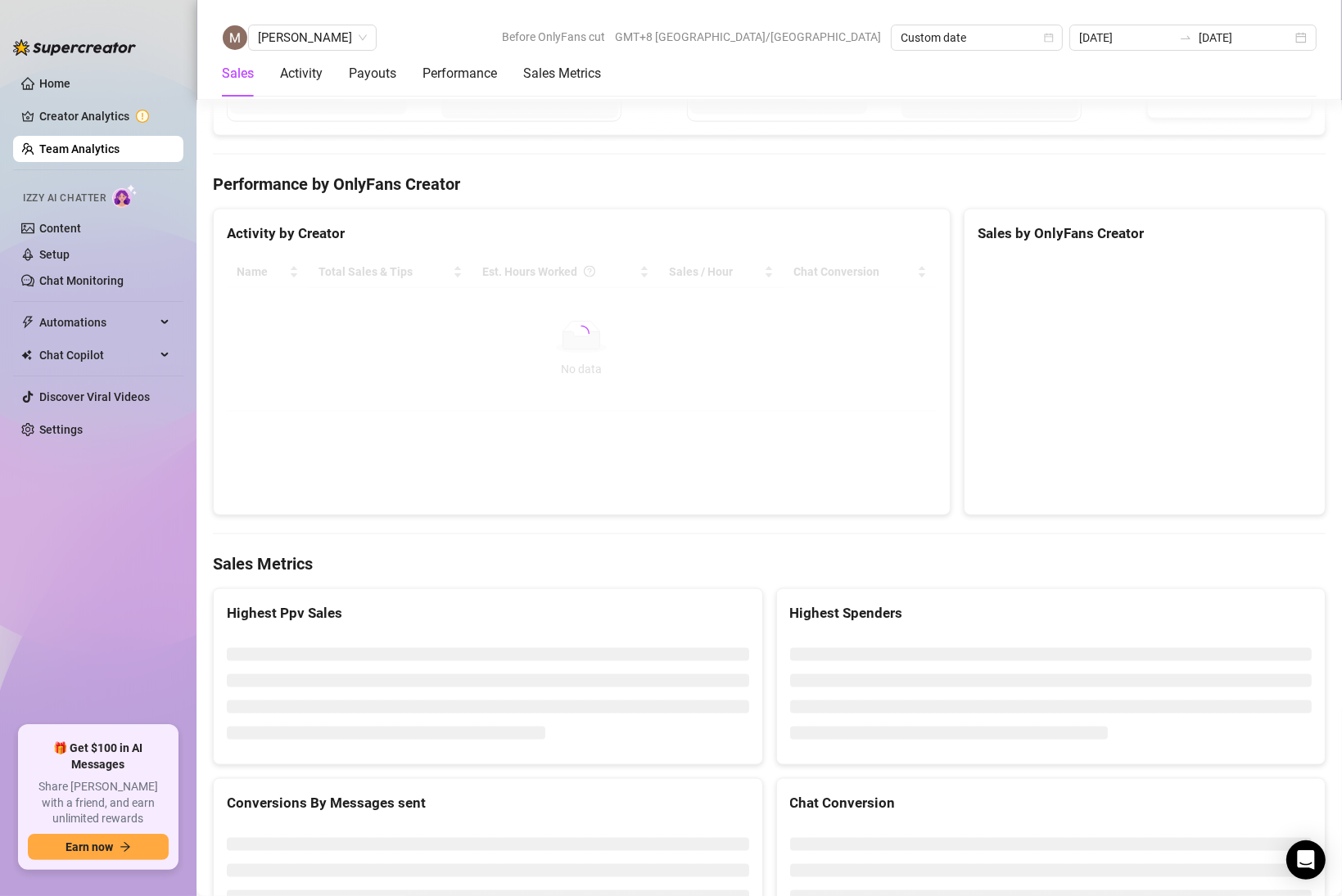
scroll to position [2435, 0]
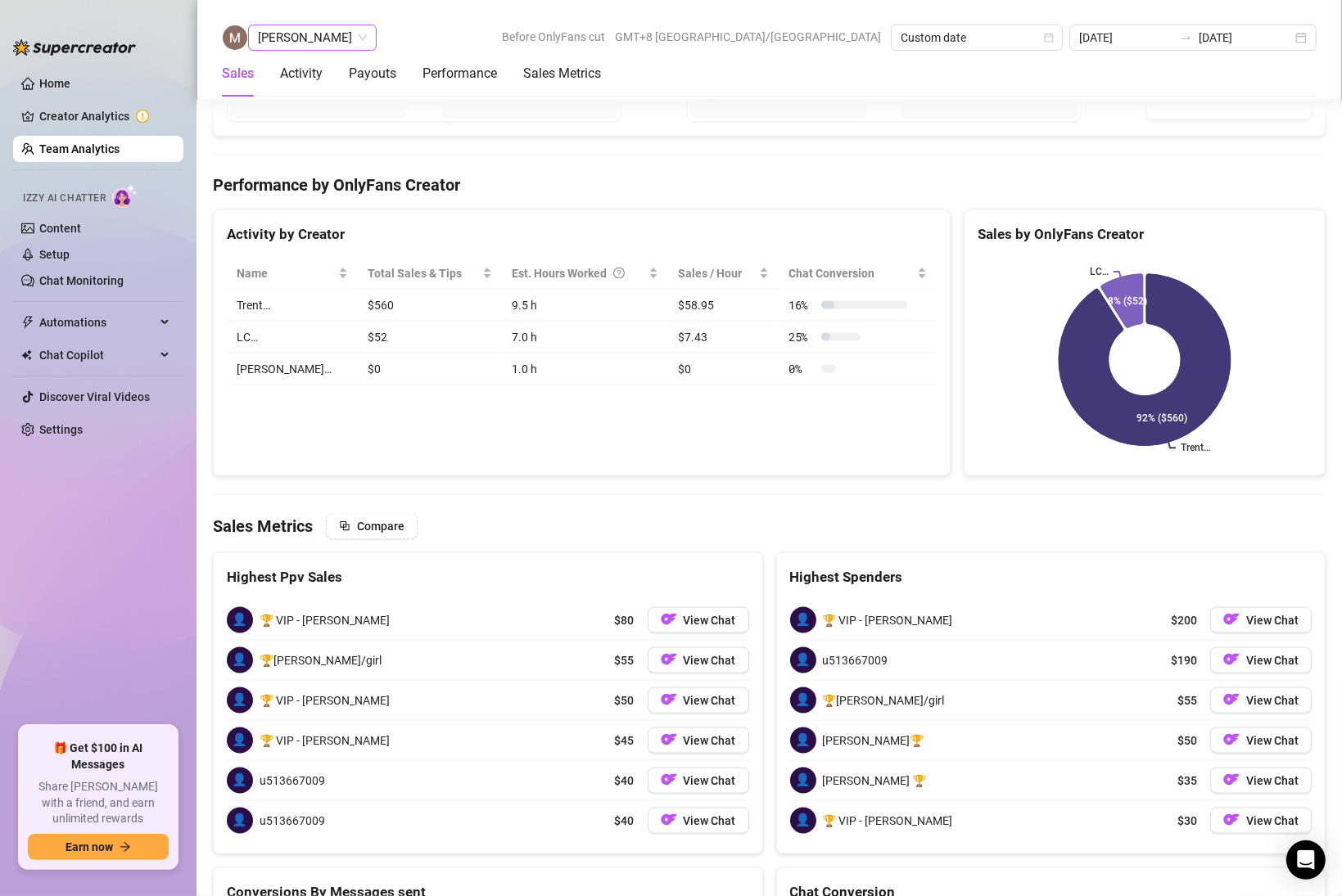
click at [316, 36] on span "[PERSON_NAME]" at bounding box center [312, 38] width 109 height 25
type input "[PERSON_NAME]"
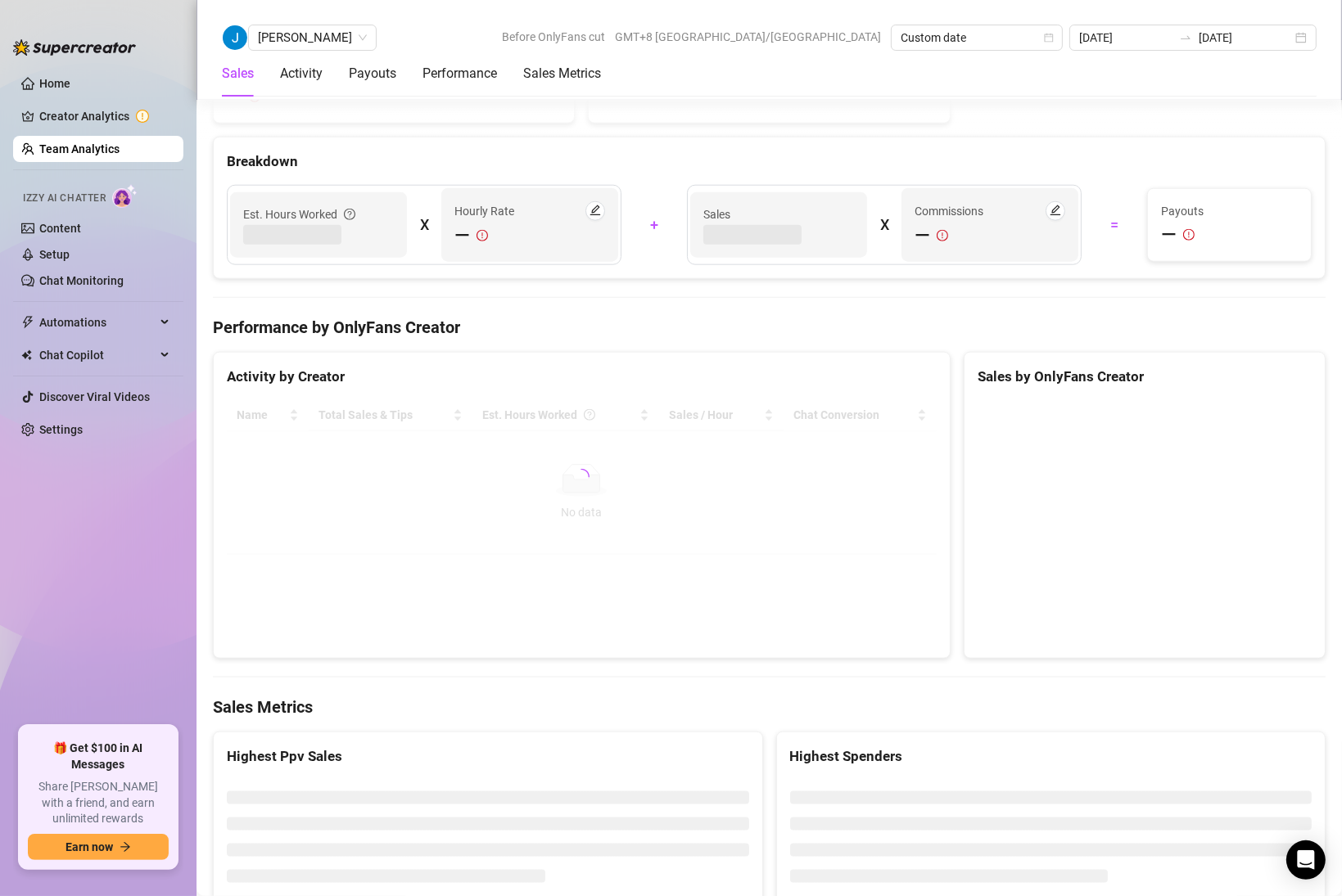
scroll to position [2503, 0]
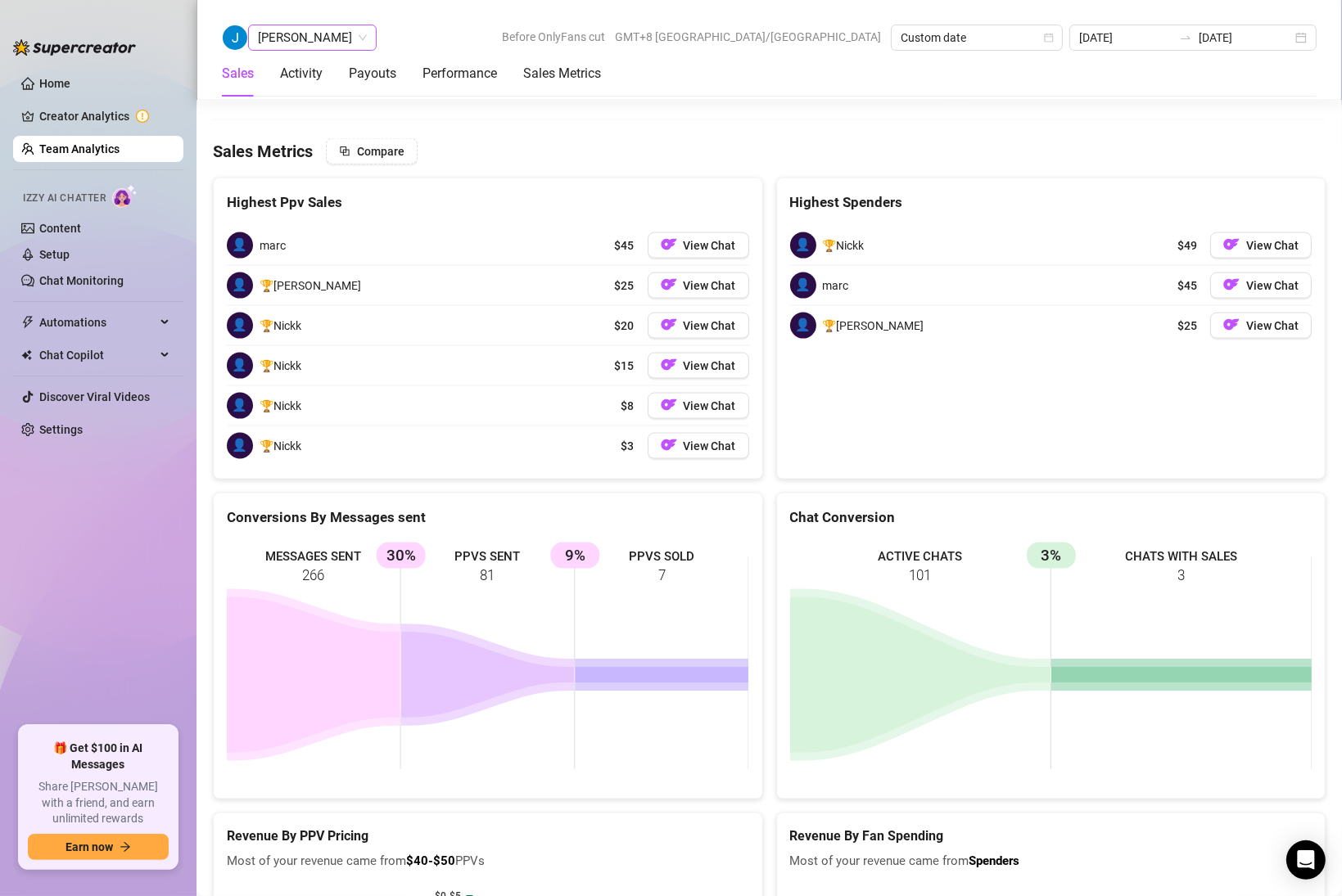
click at [276, 32] on span "[PERSON_NAME]" at bounding box center [312, 38] width 109 height 25
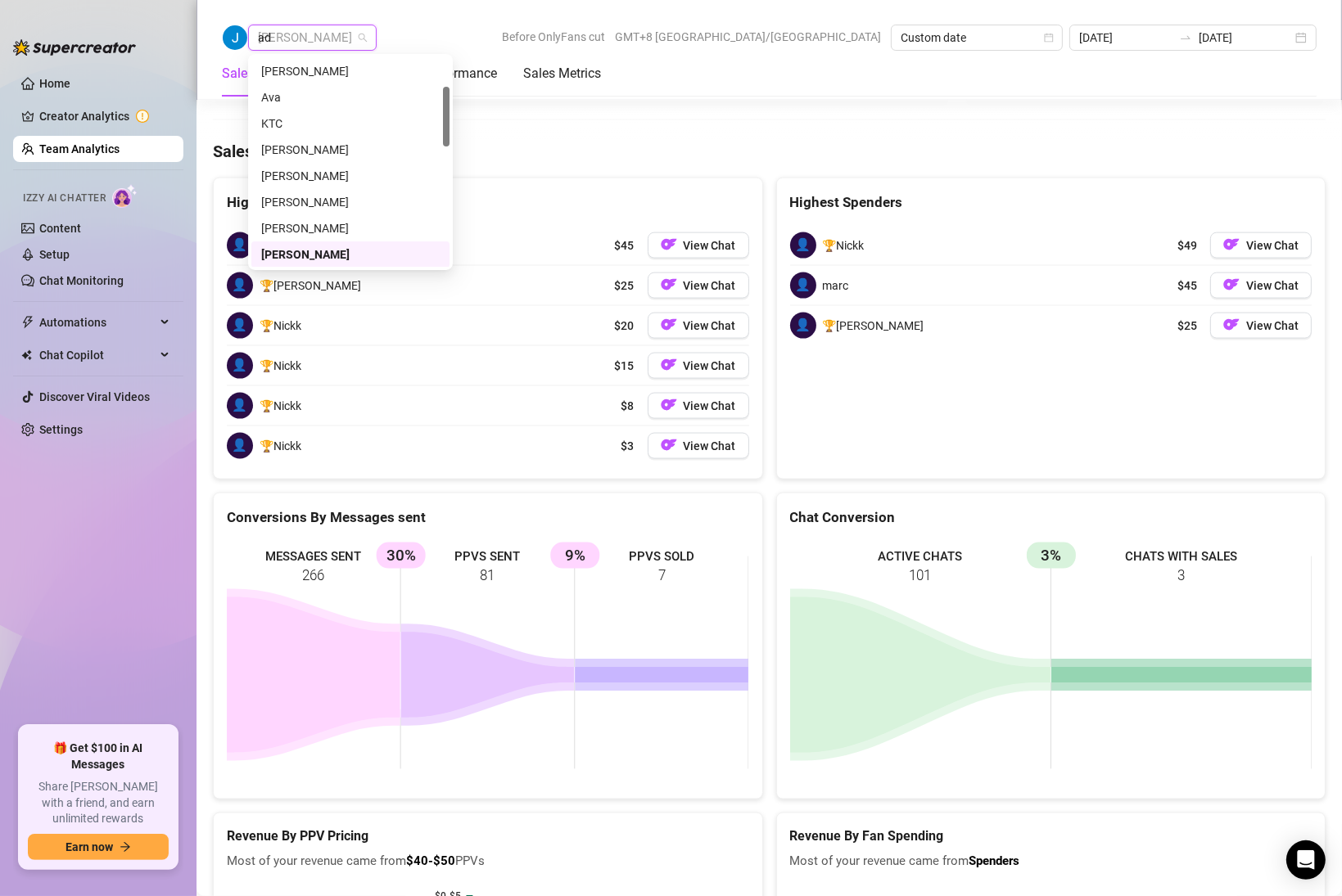
scroll to position [0, 0]
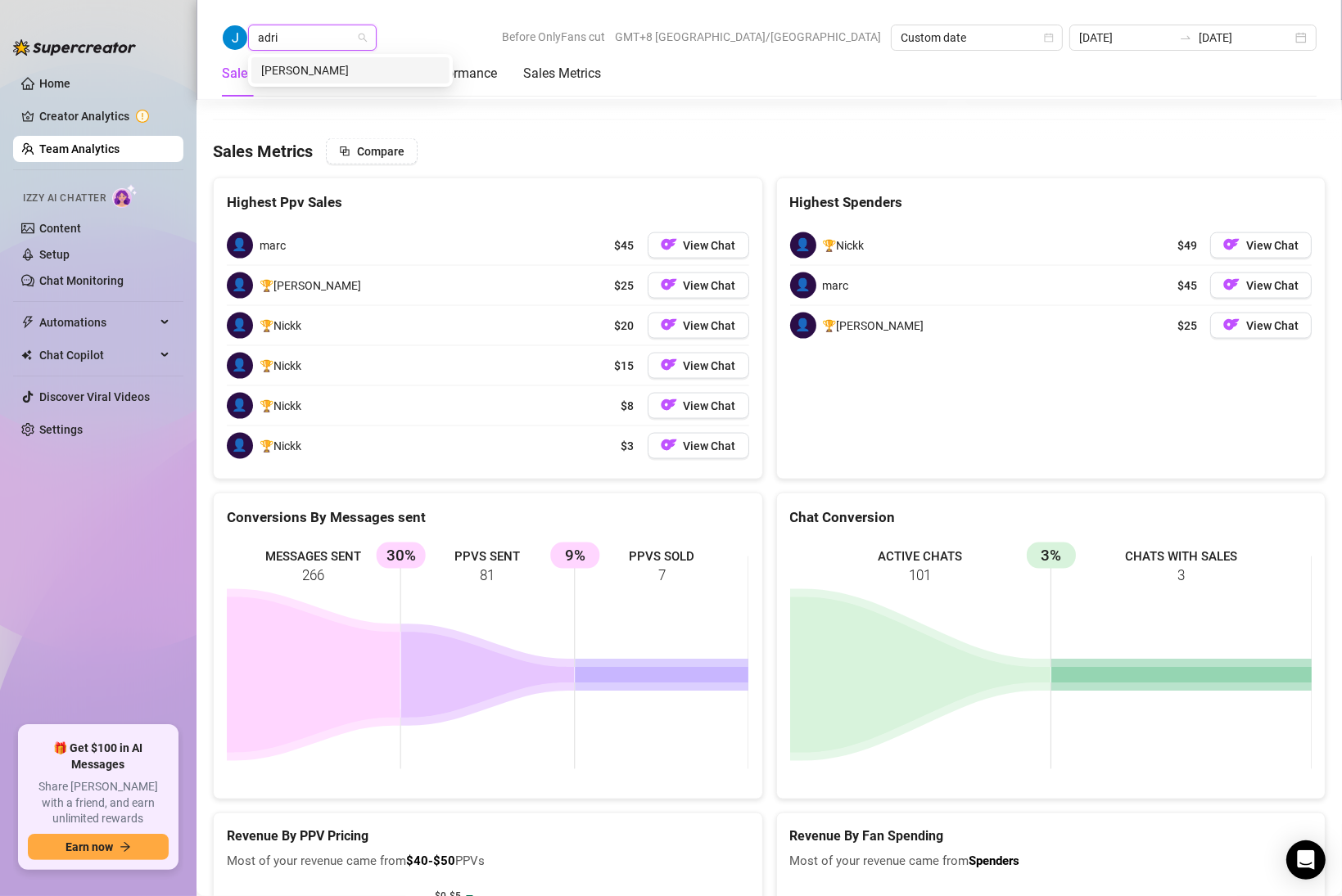
type input "adria"
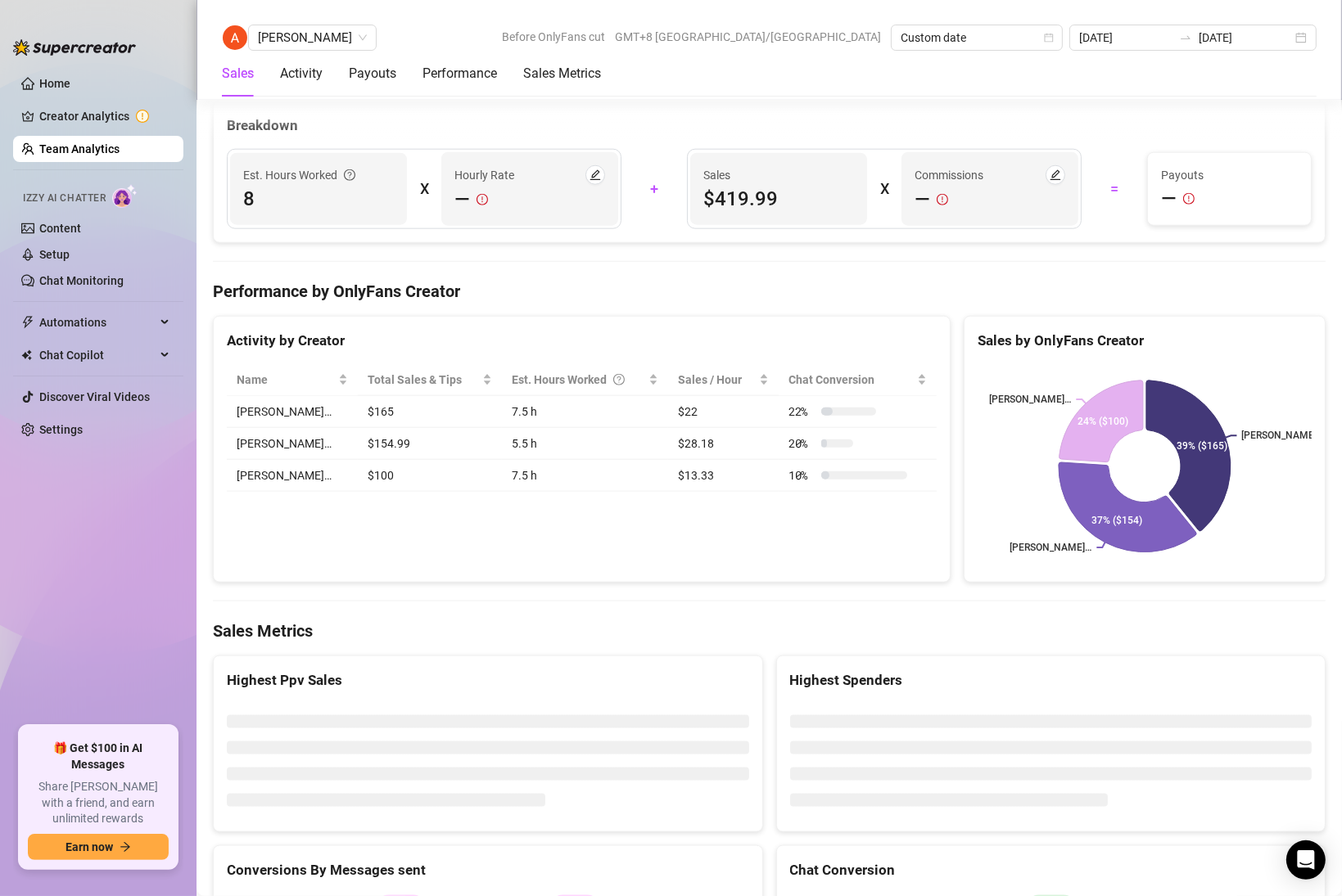
scroll to position [2493, 0]
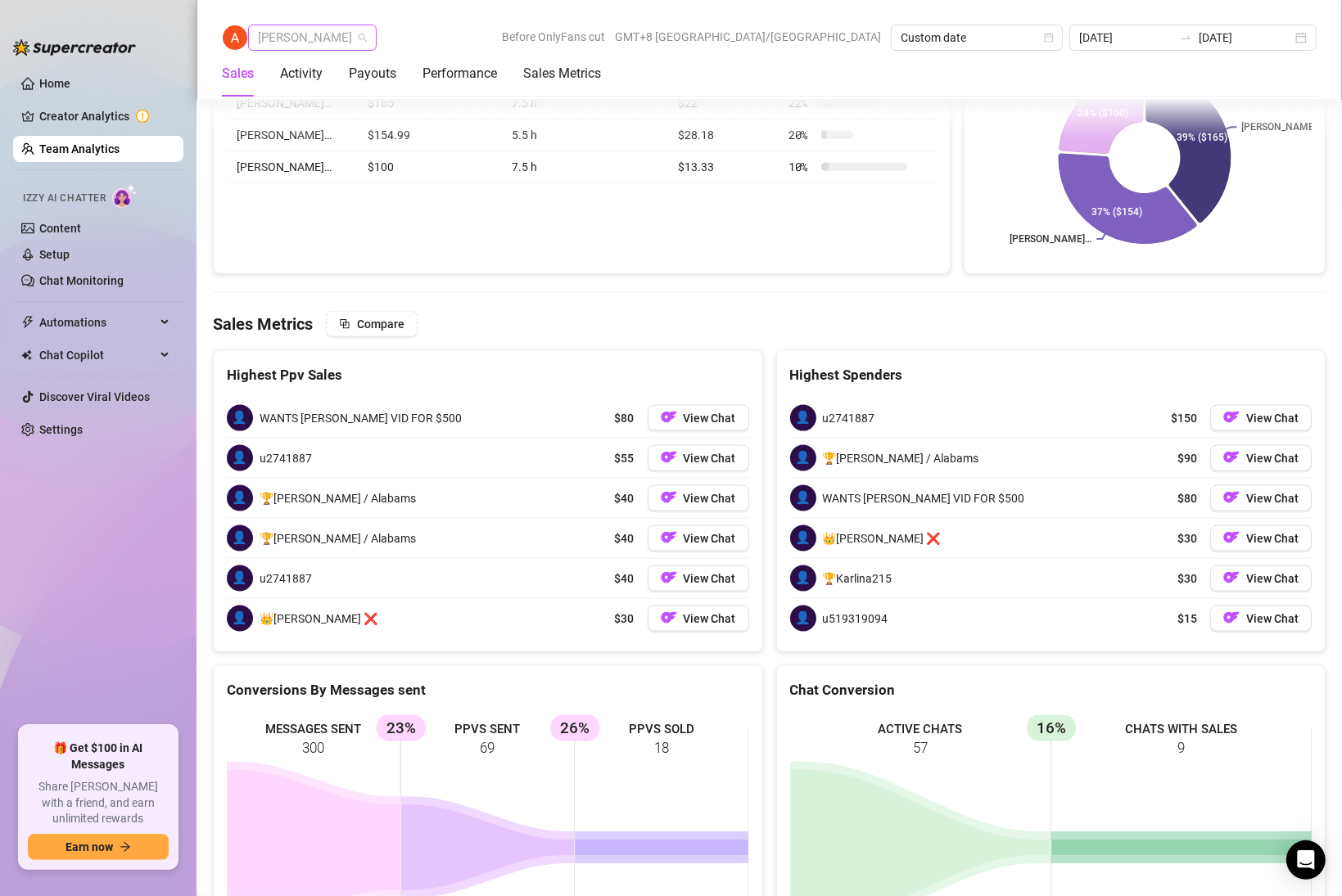
click at [343, 48] on span "[PERSON_NAME]" at bounding box center [312, 38] width 109 height 25
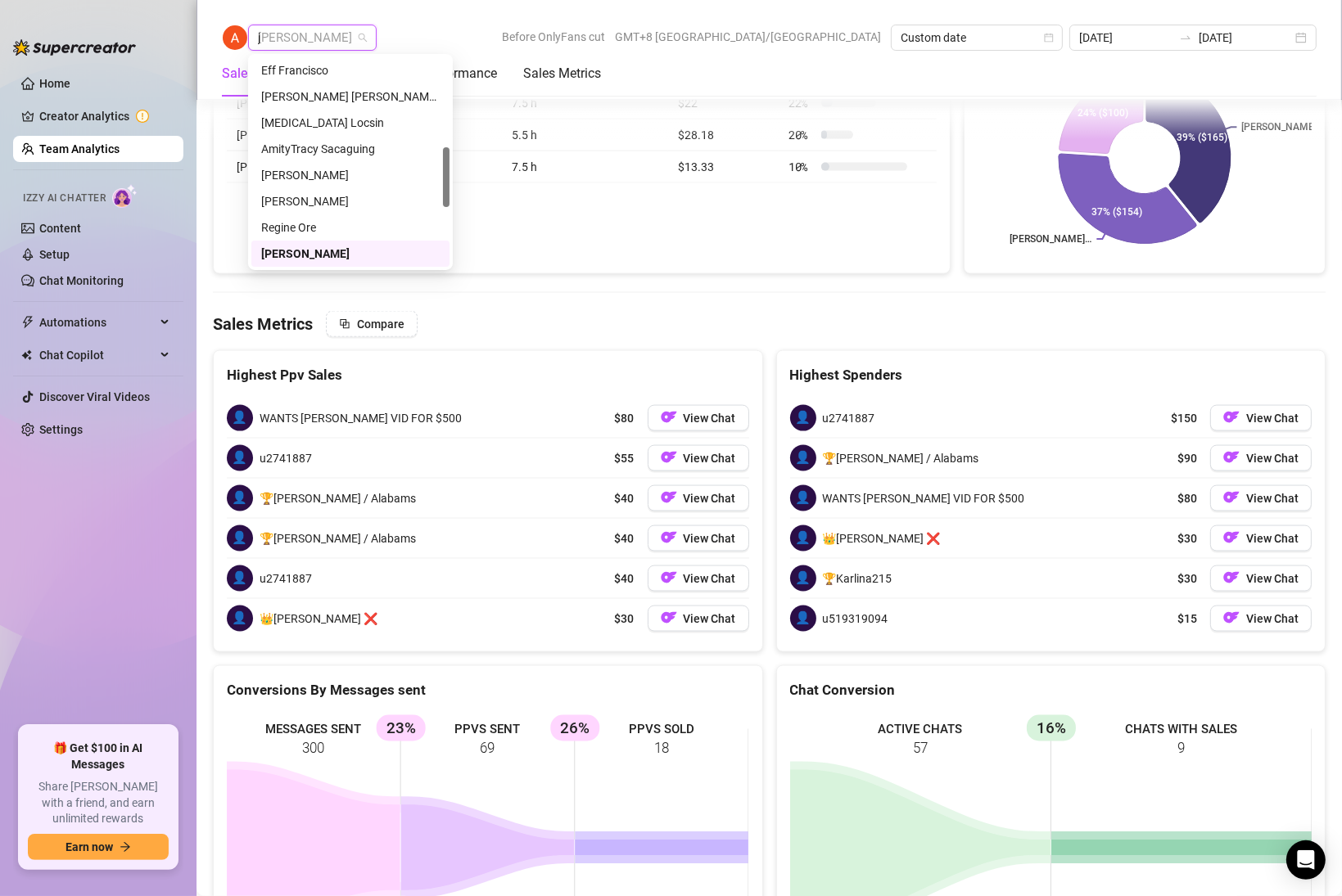
scroll to position [0, 0]
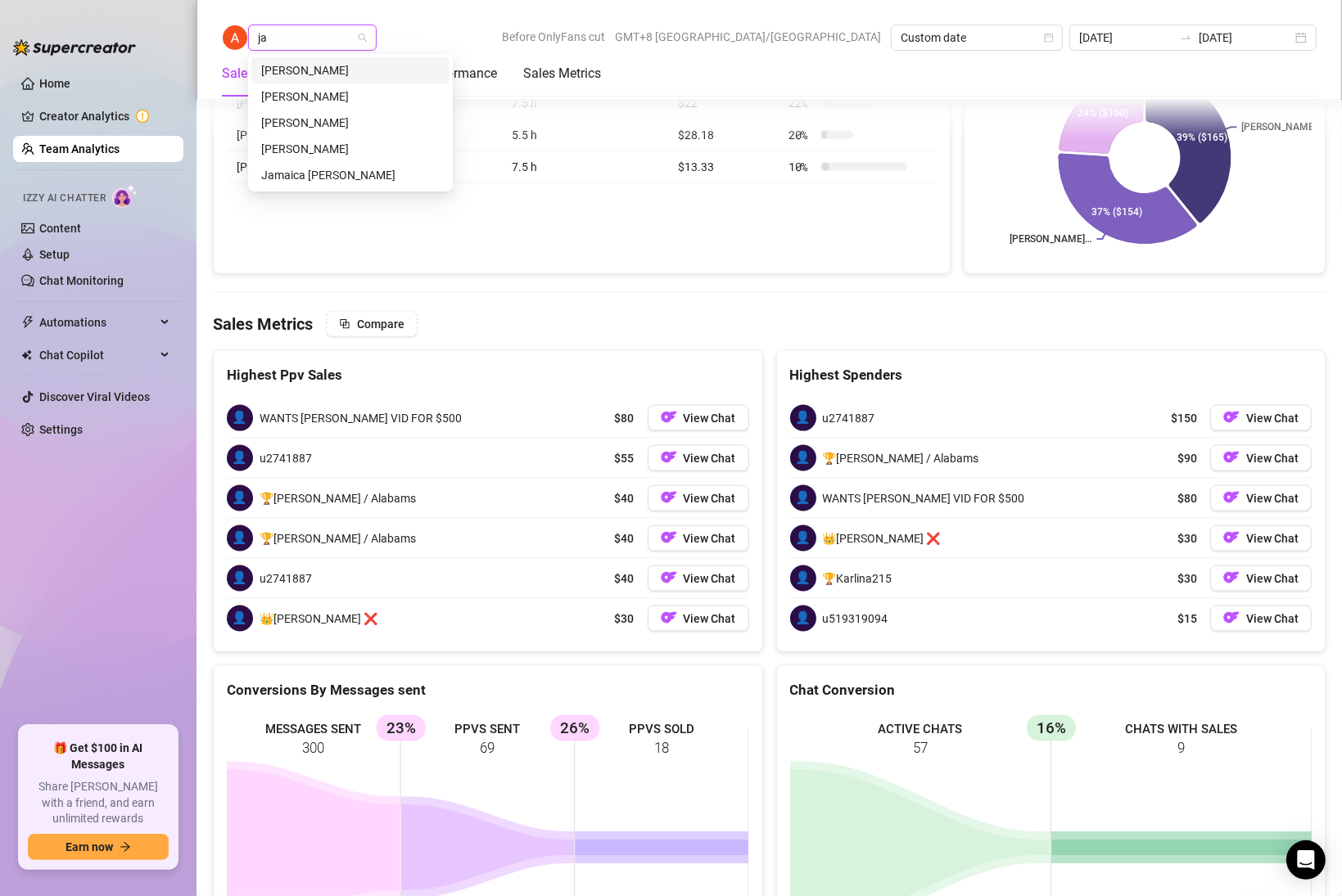
type input "jam"
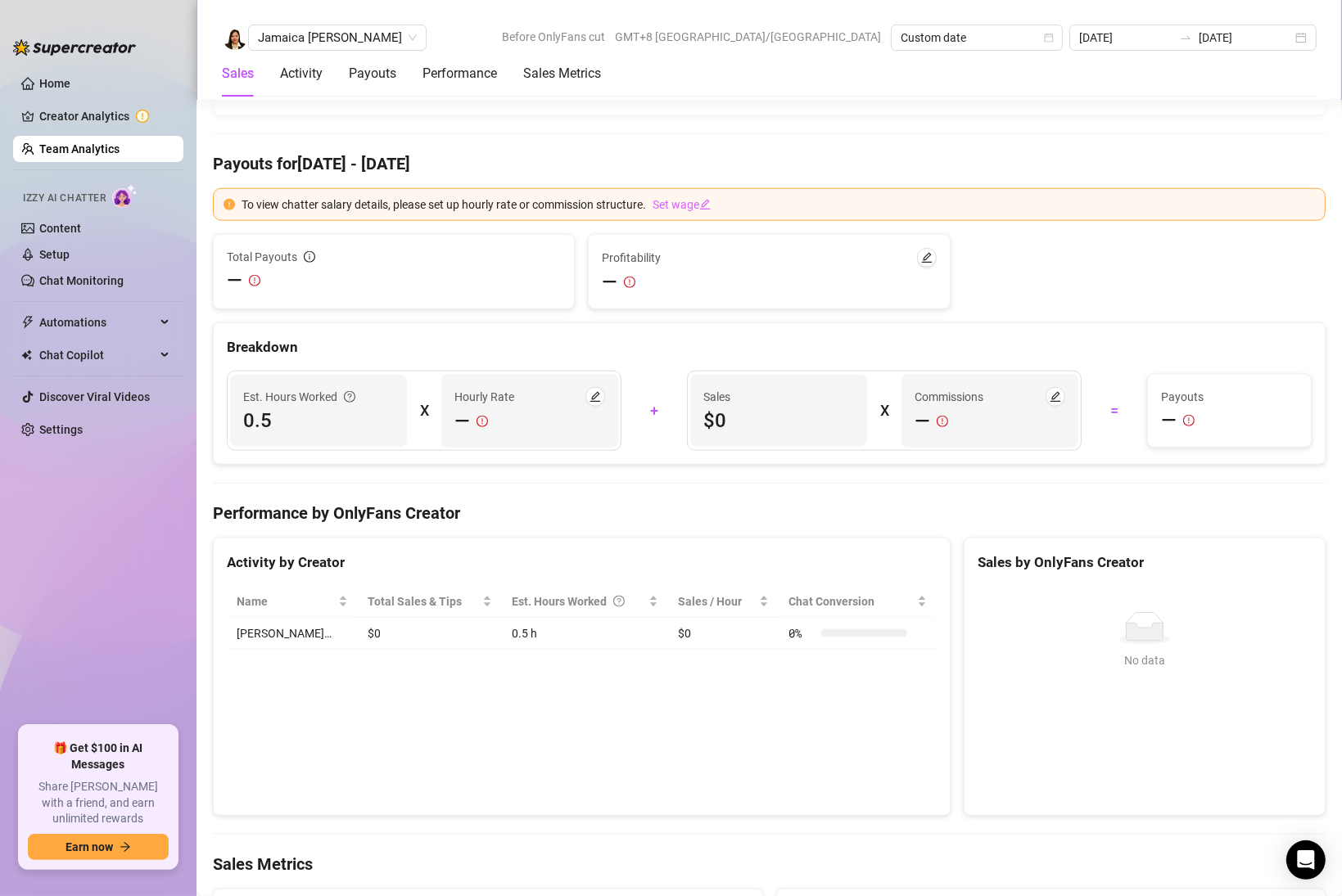
scroll to position [2537, 0]
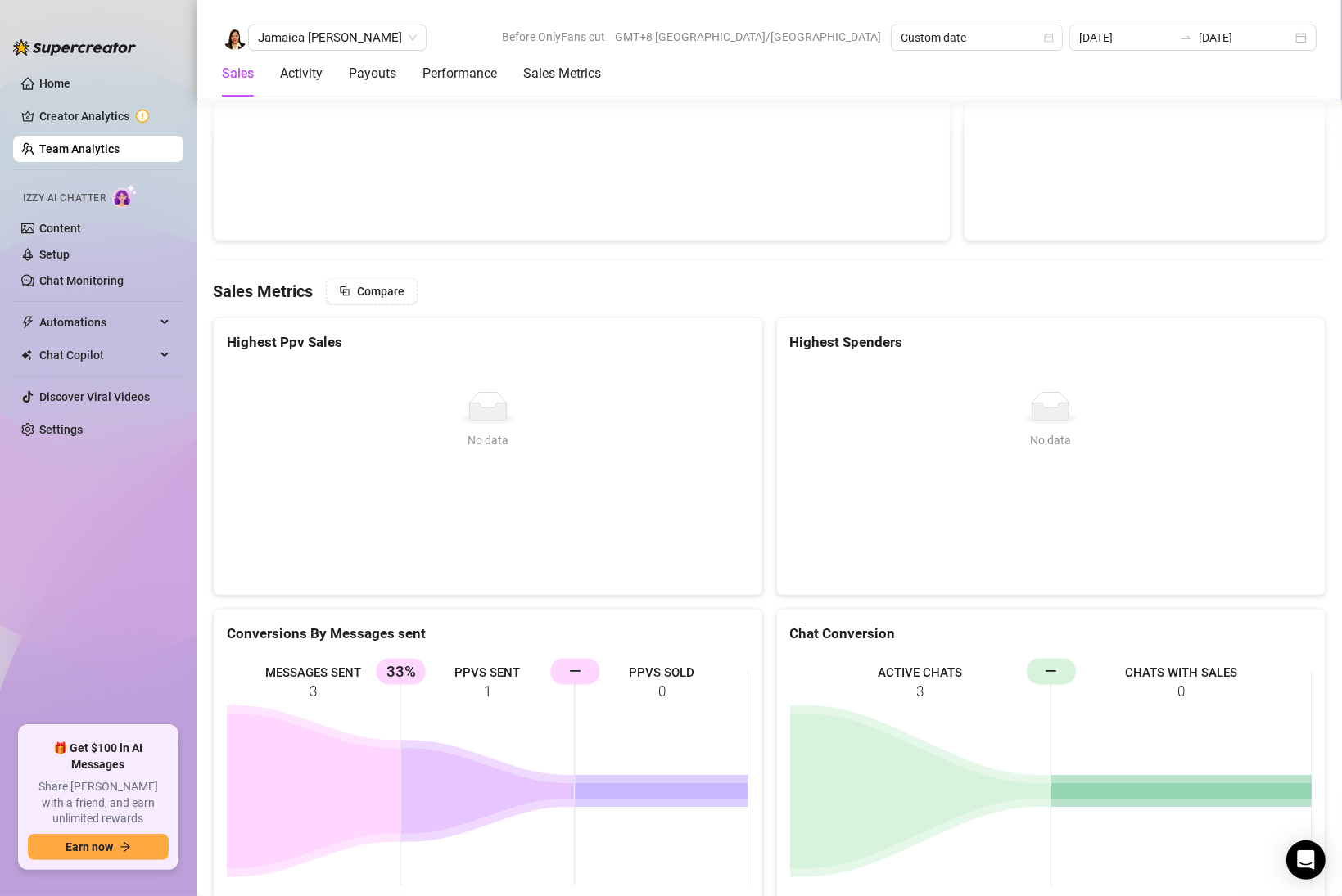
click at [292, 39] on span "Jamaica [PERSON_NAME]" at bounding box center [337, 38] width 159 height 25
type input "lex"
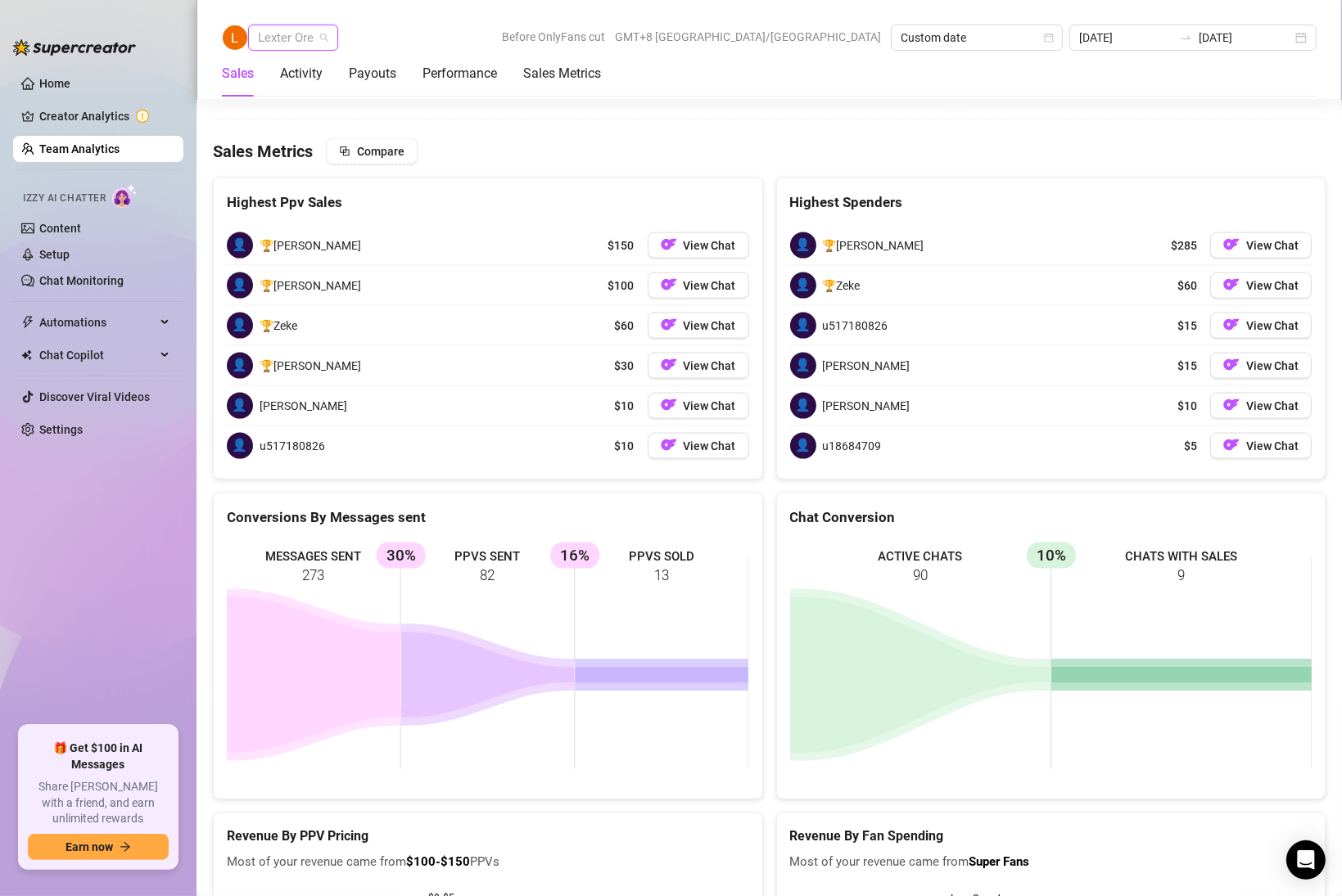
scroll to position [419, 0]
click at [301, 41] on span "Lexter Ore" at bounding box center [293, 38] width 71 height 25
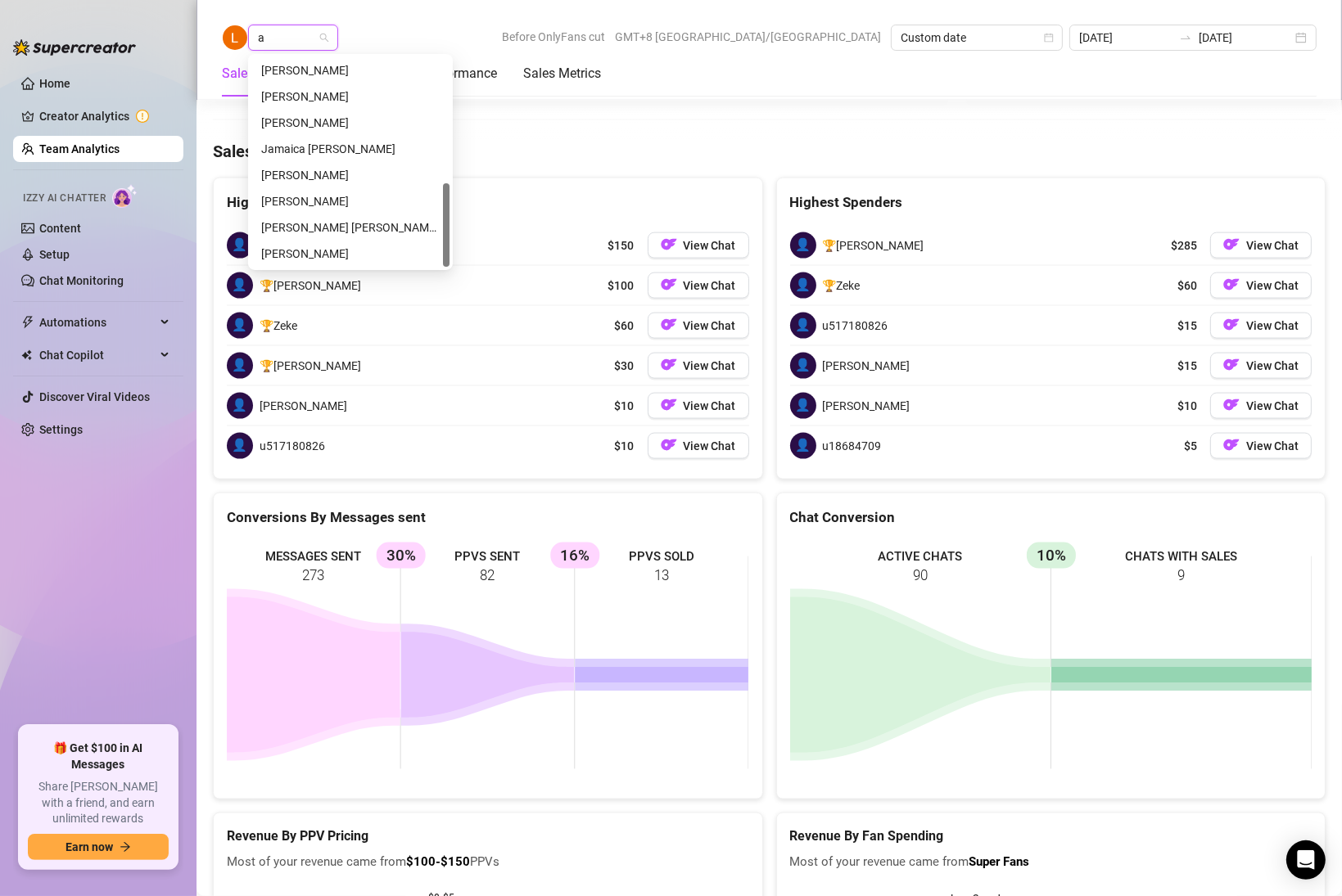
scroll to position [0, 0]
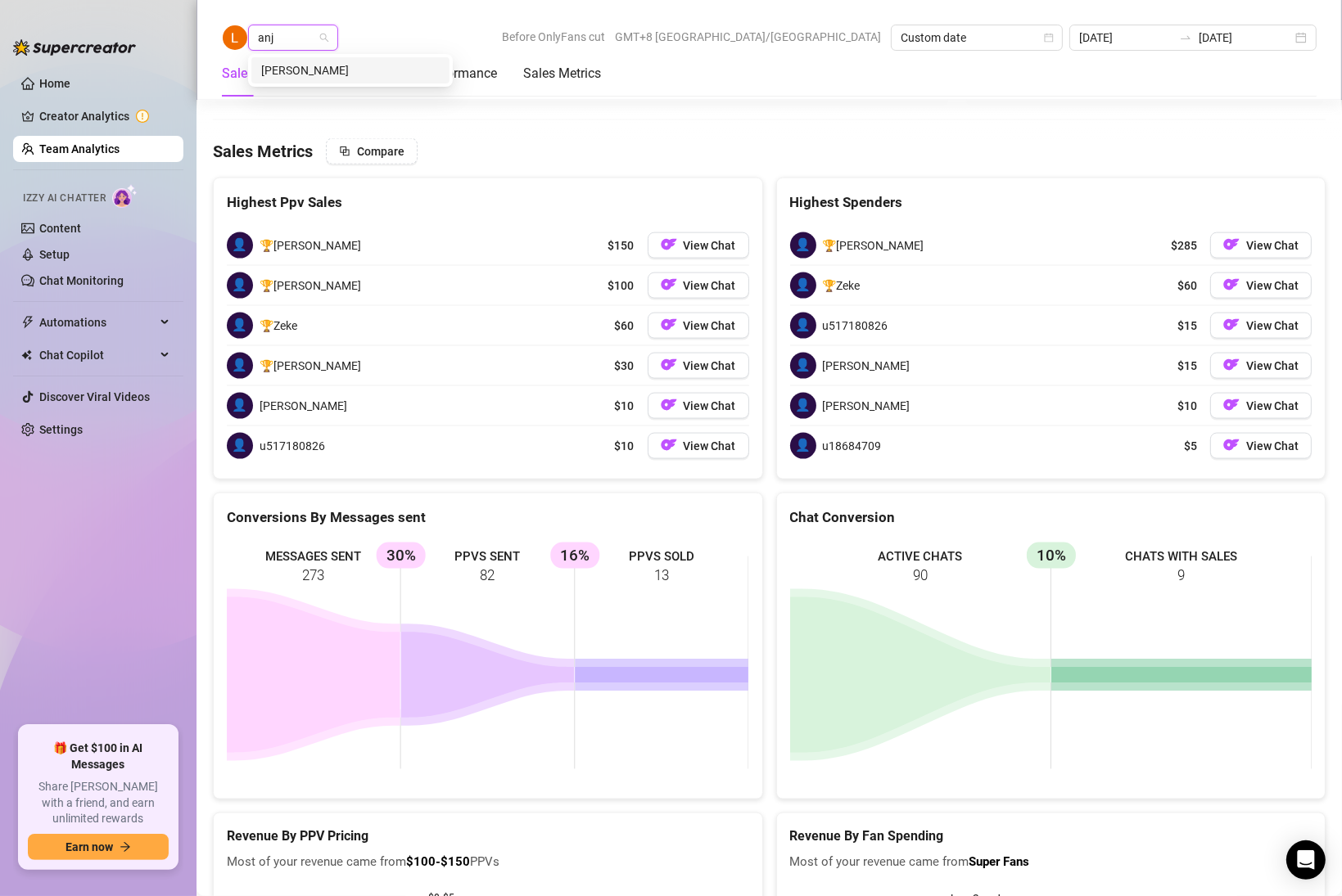
type input "anjo"
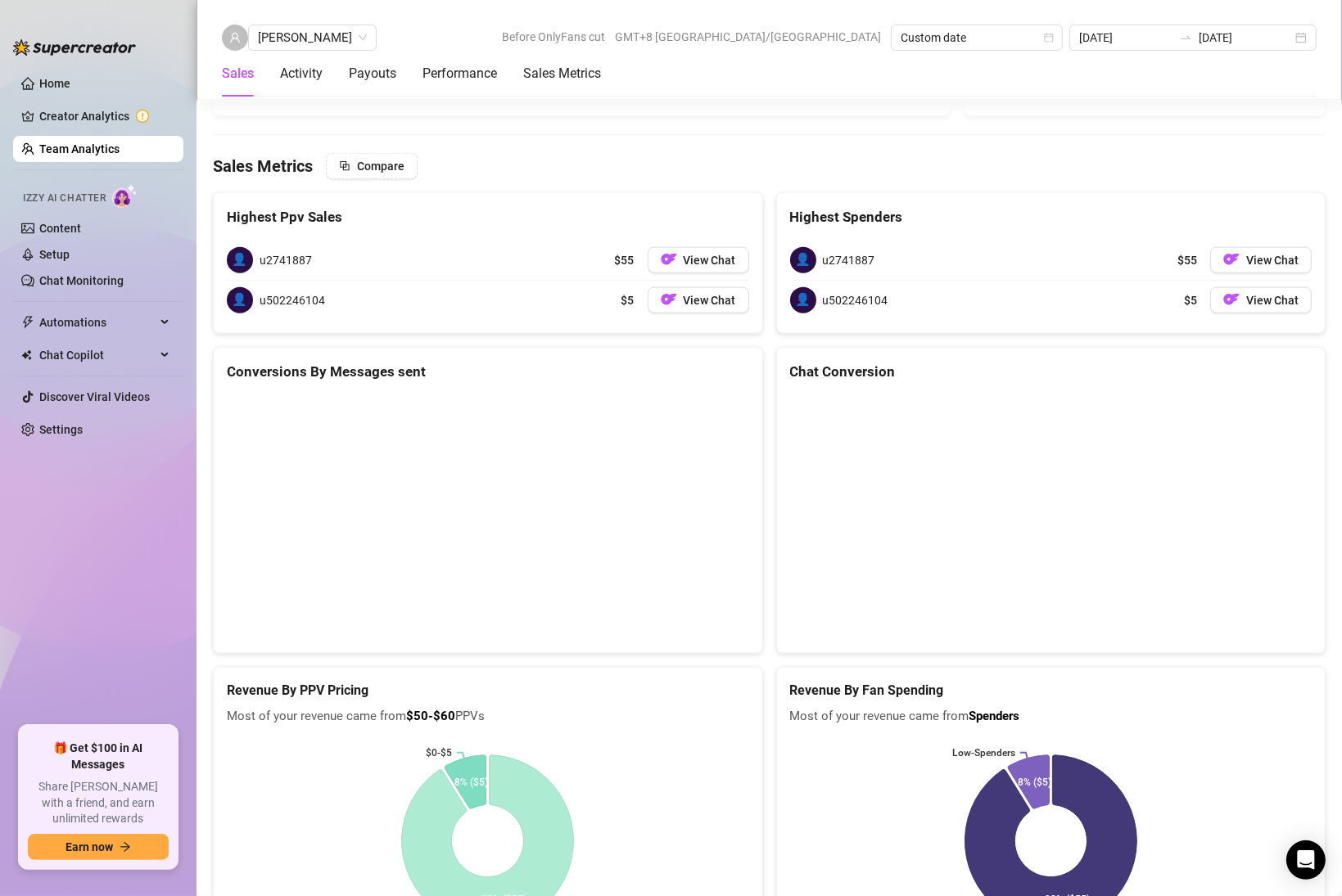
scroll to position [2079, 0]
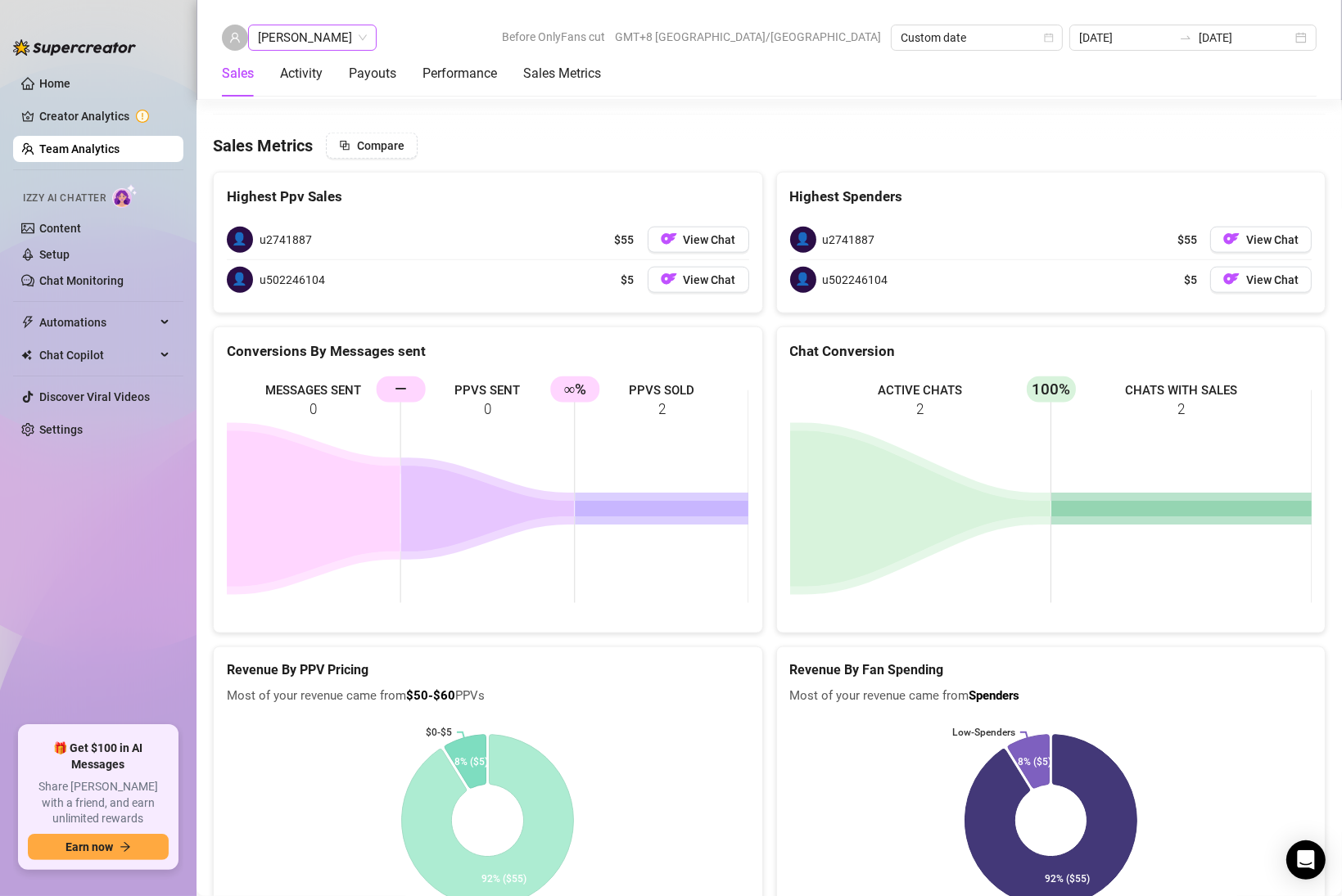
click at [256, 28] on div "[PERSON_NAME]" at bounding box center [312, 38] width 129 height 27
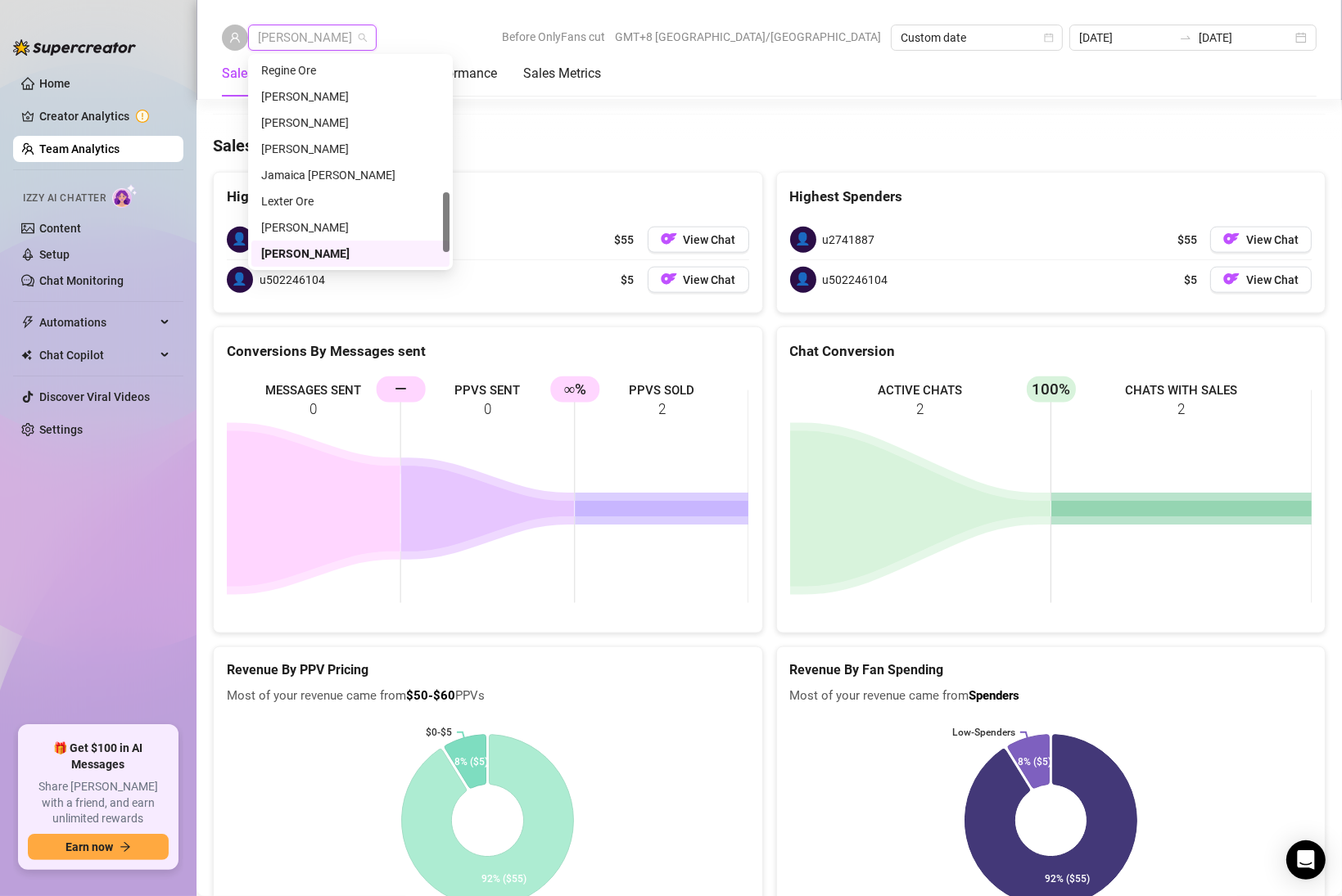
click at [256, 28] on div "[PERSON_NAME]" at bounding box center [312, 38] width 129 height 27
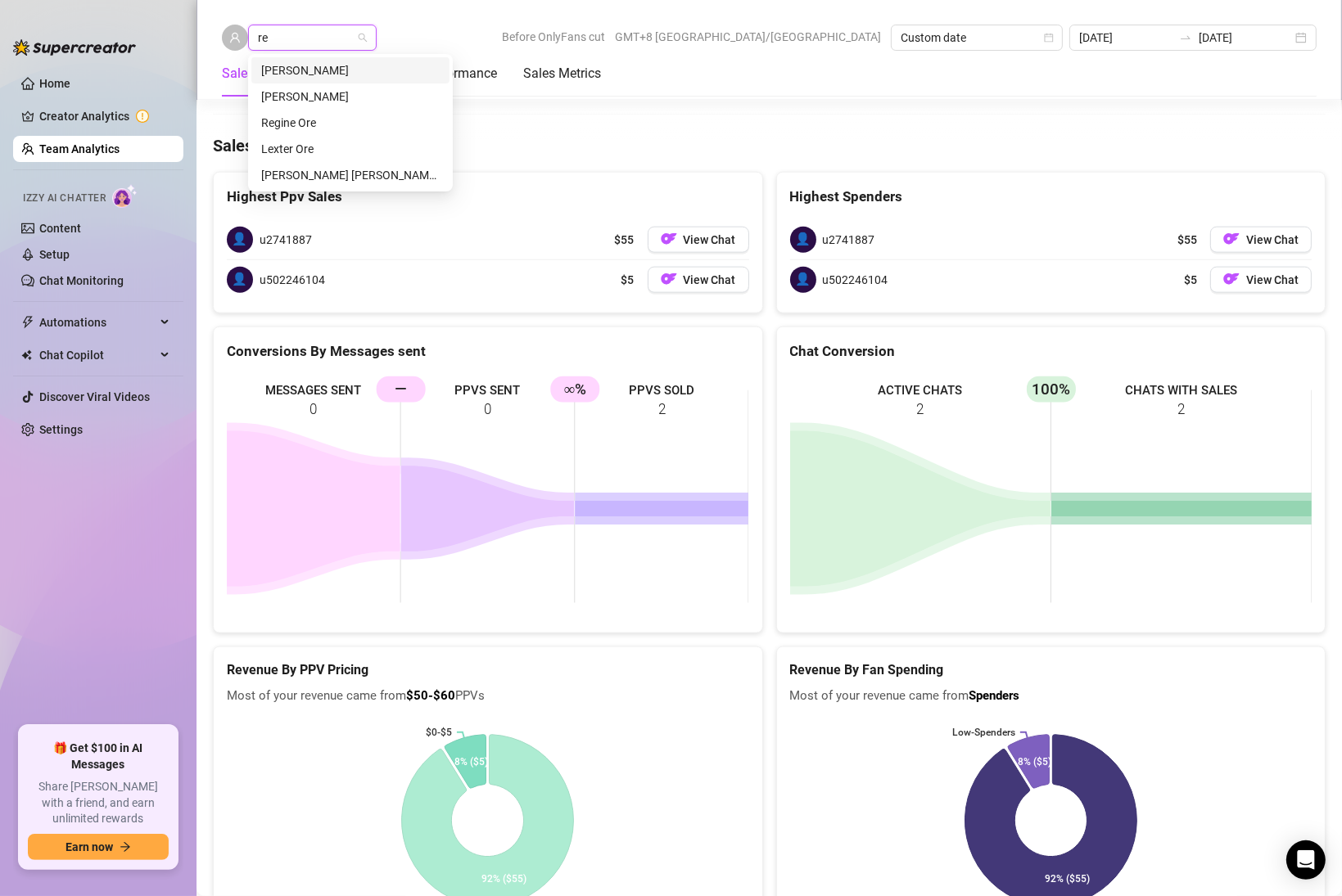
type input "reg"
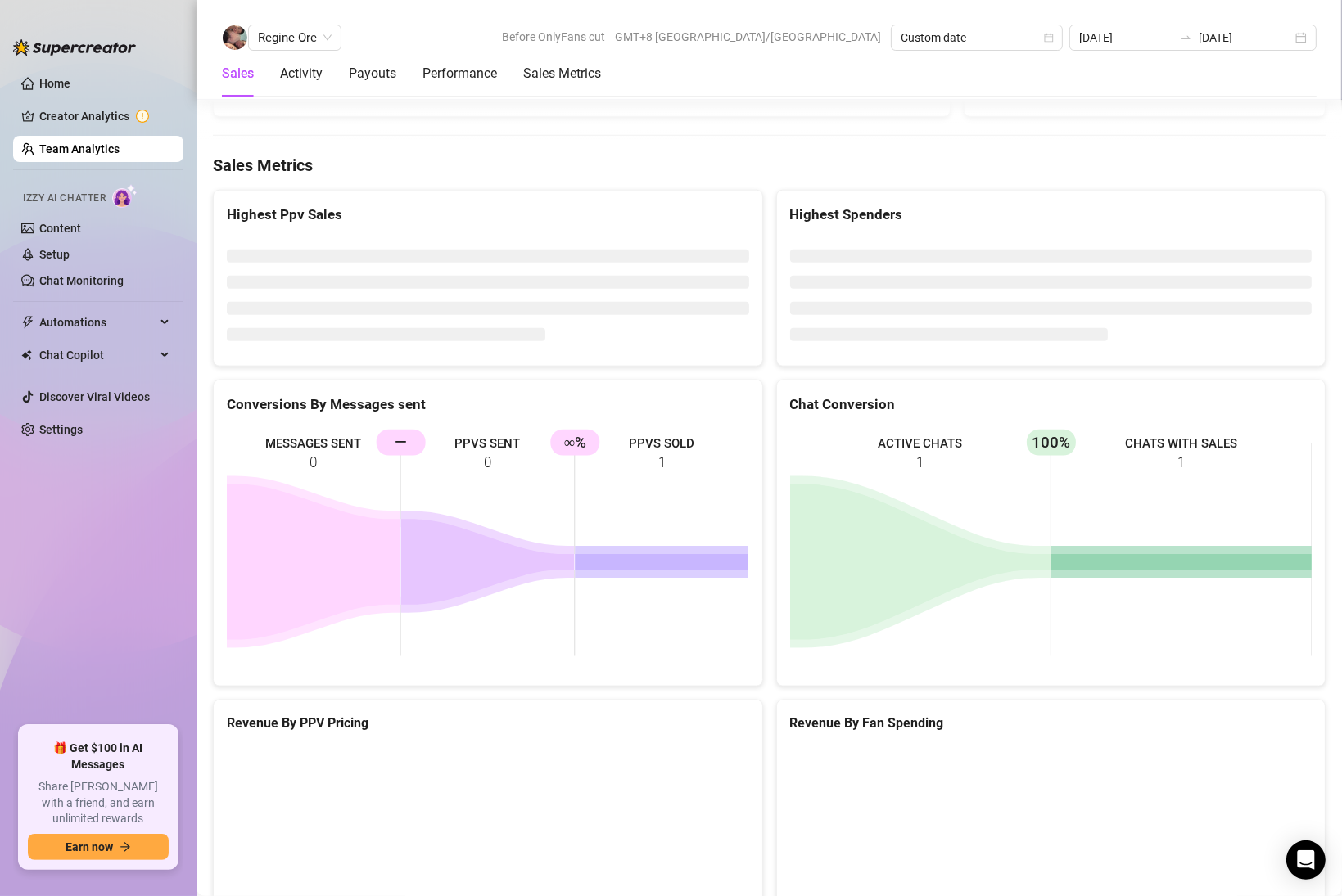
scroll to position [2079, 0]
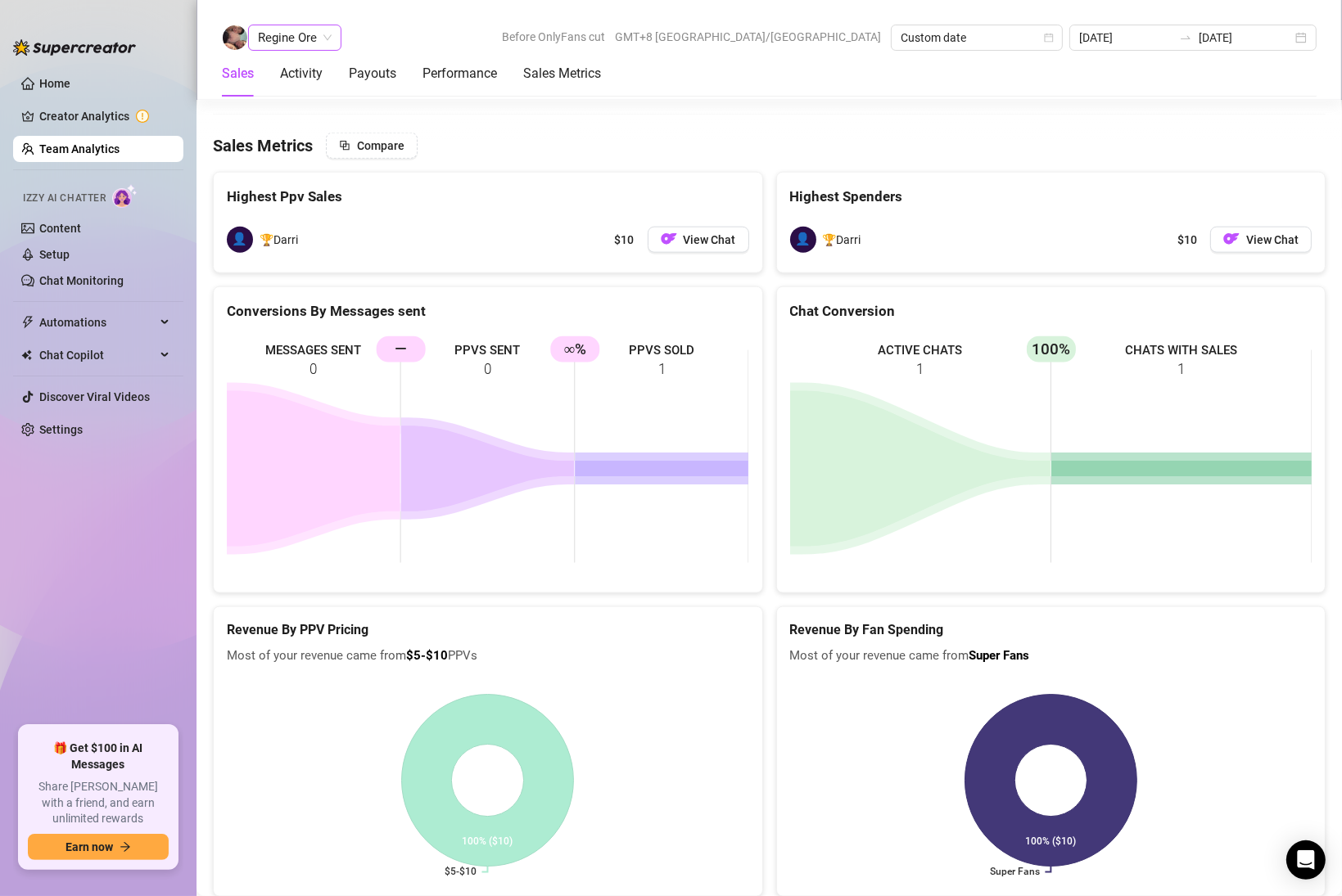
click at [318, 41] on span "Regine Ore" at bounding box center [295, 38] width 74 height 25
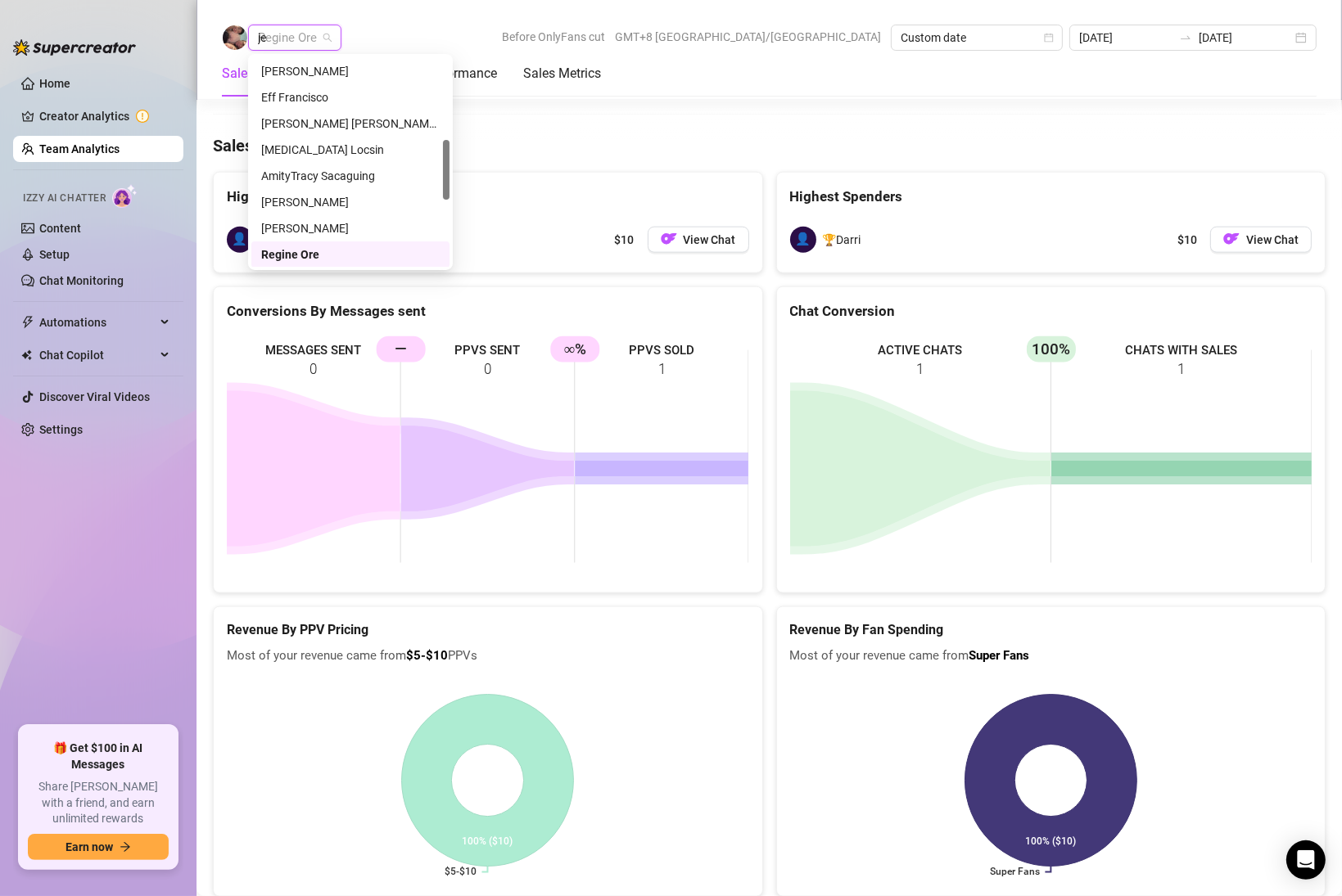
scroll to position [0, 0]
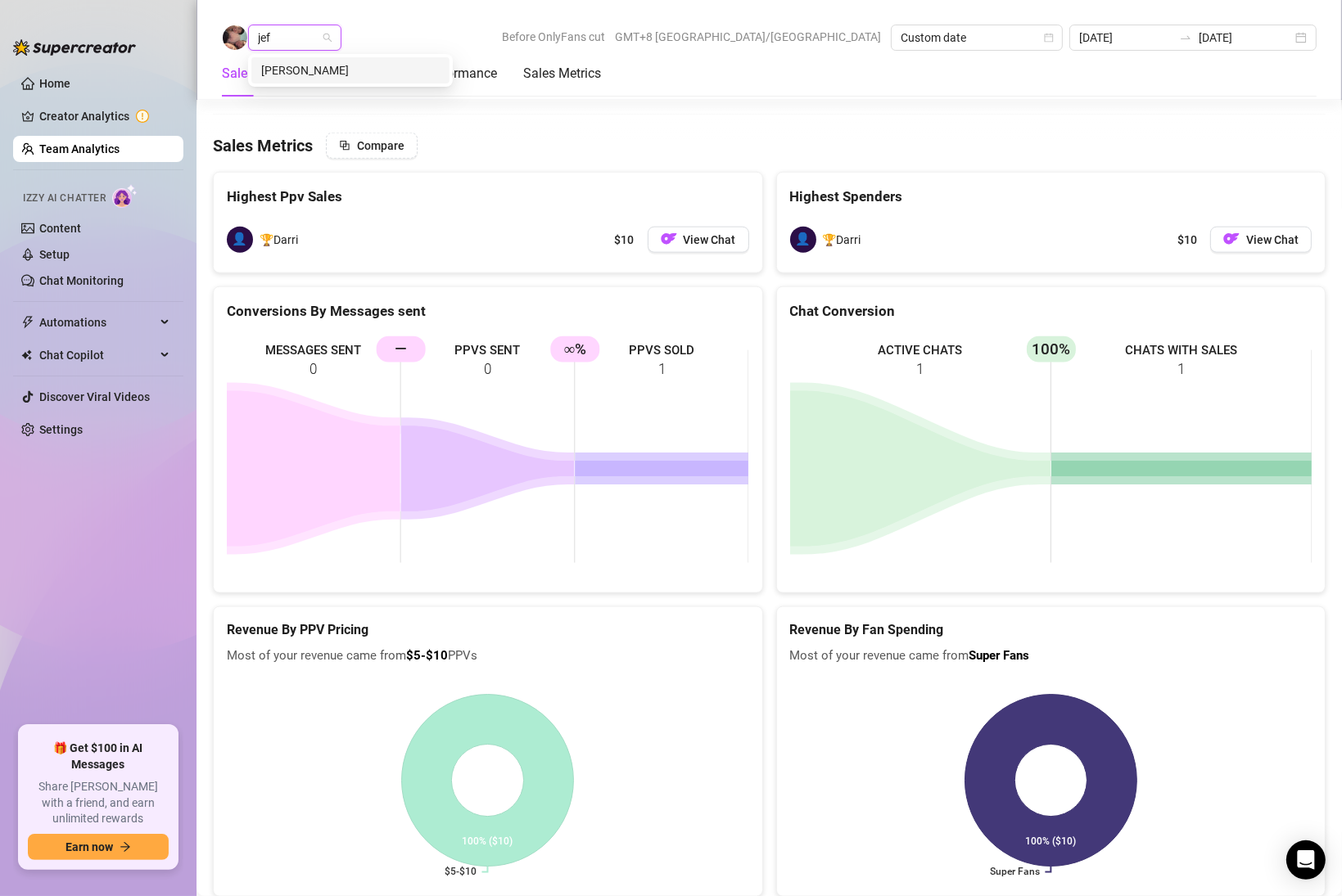
type input "[PERSON_NAME]"
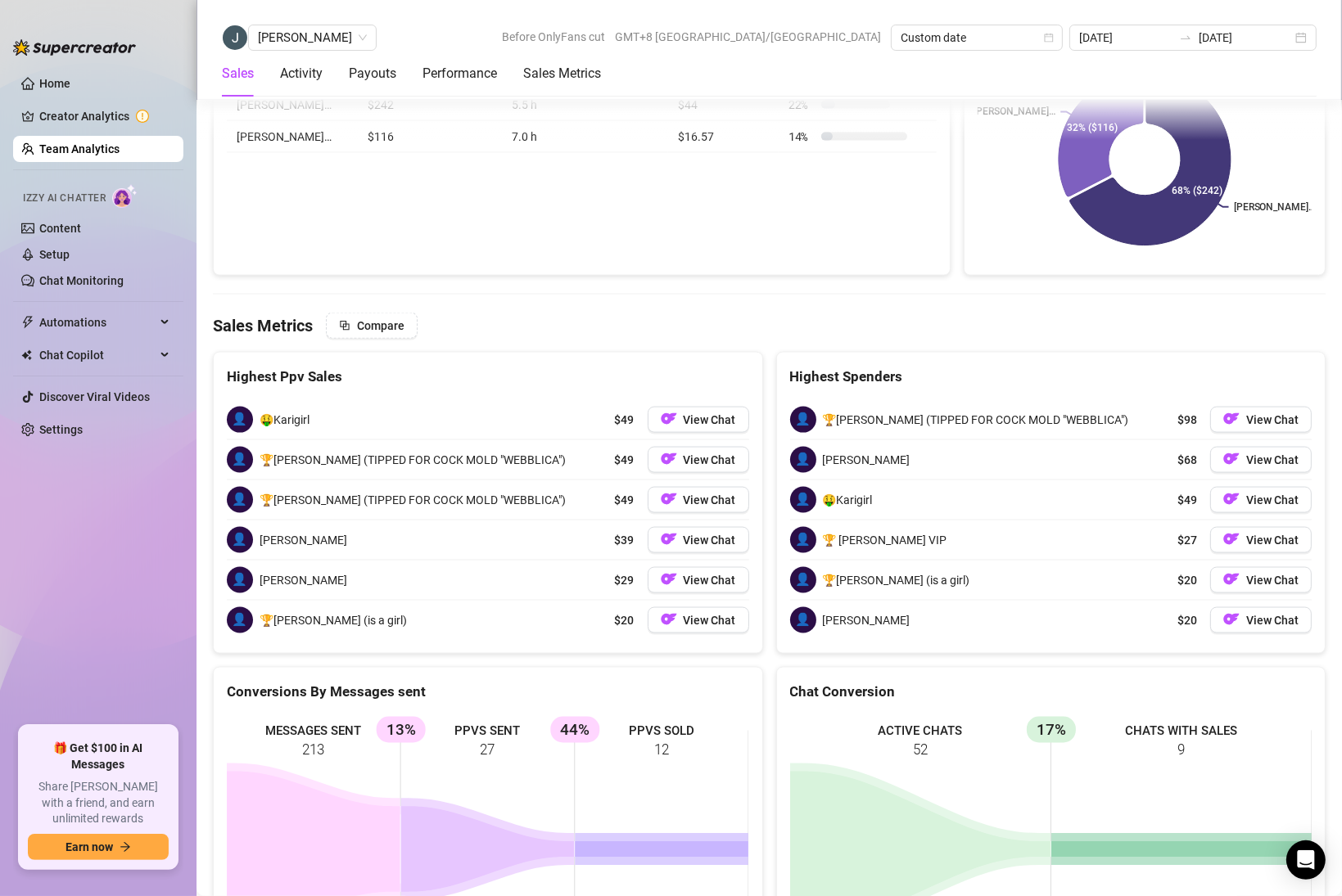
scroll to position [2503, 0]
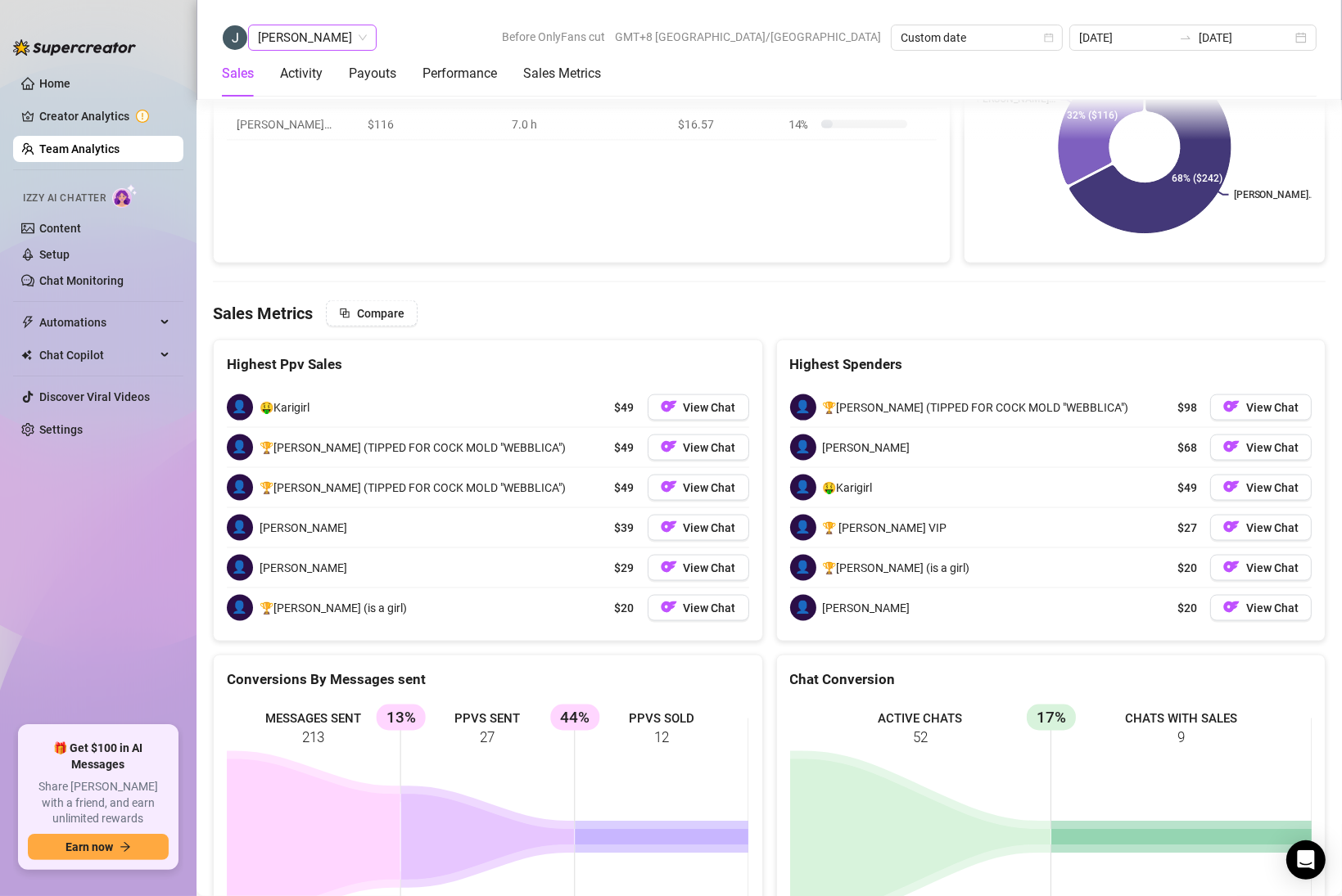
click at [306, 40] on span "[PERSON_NAME]" at bounding box center [312, 38] width 109 height 25
type input "[PERSON_NAME]"
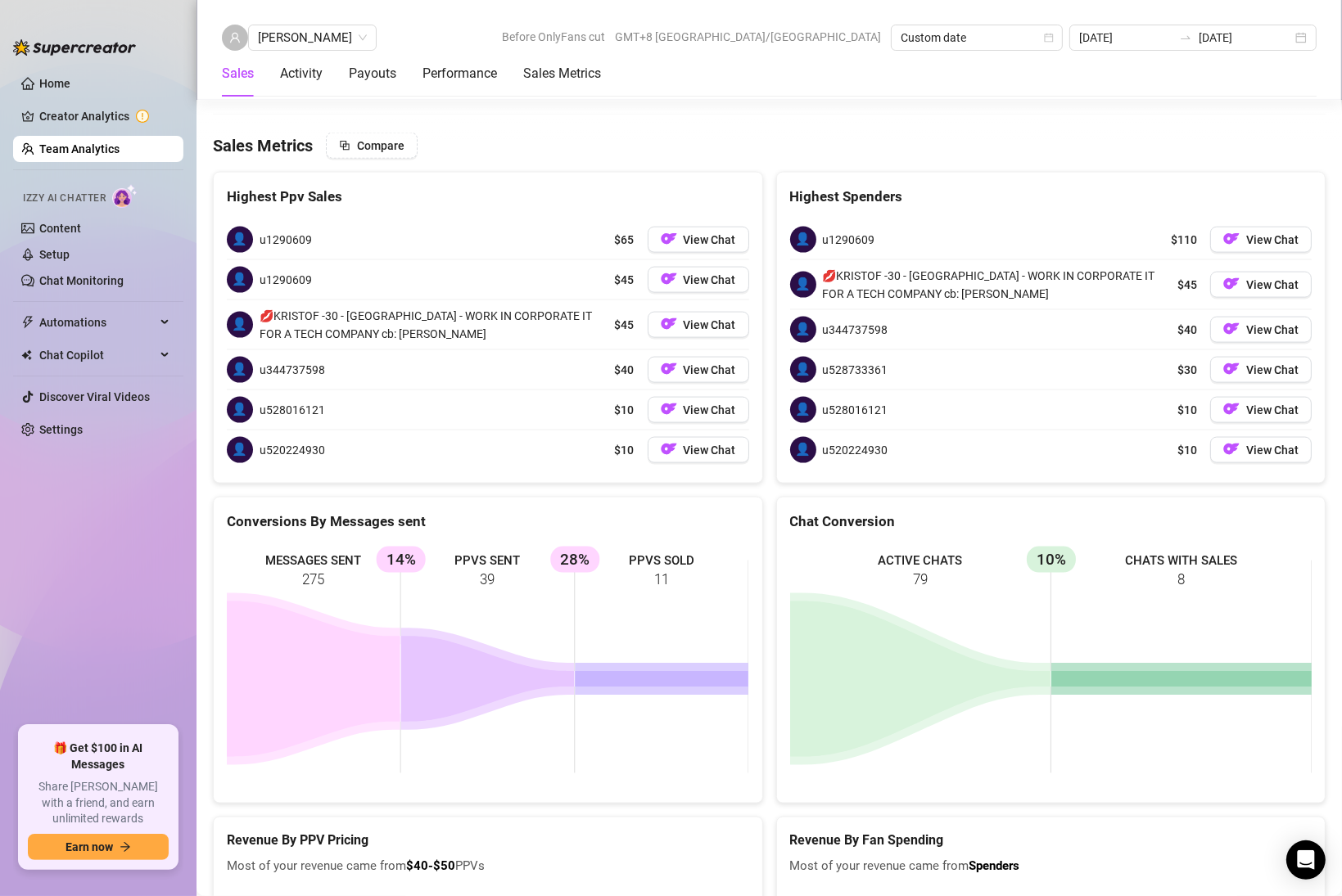
scroll to position [2405, 0]
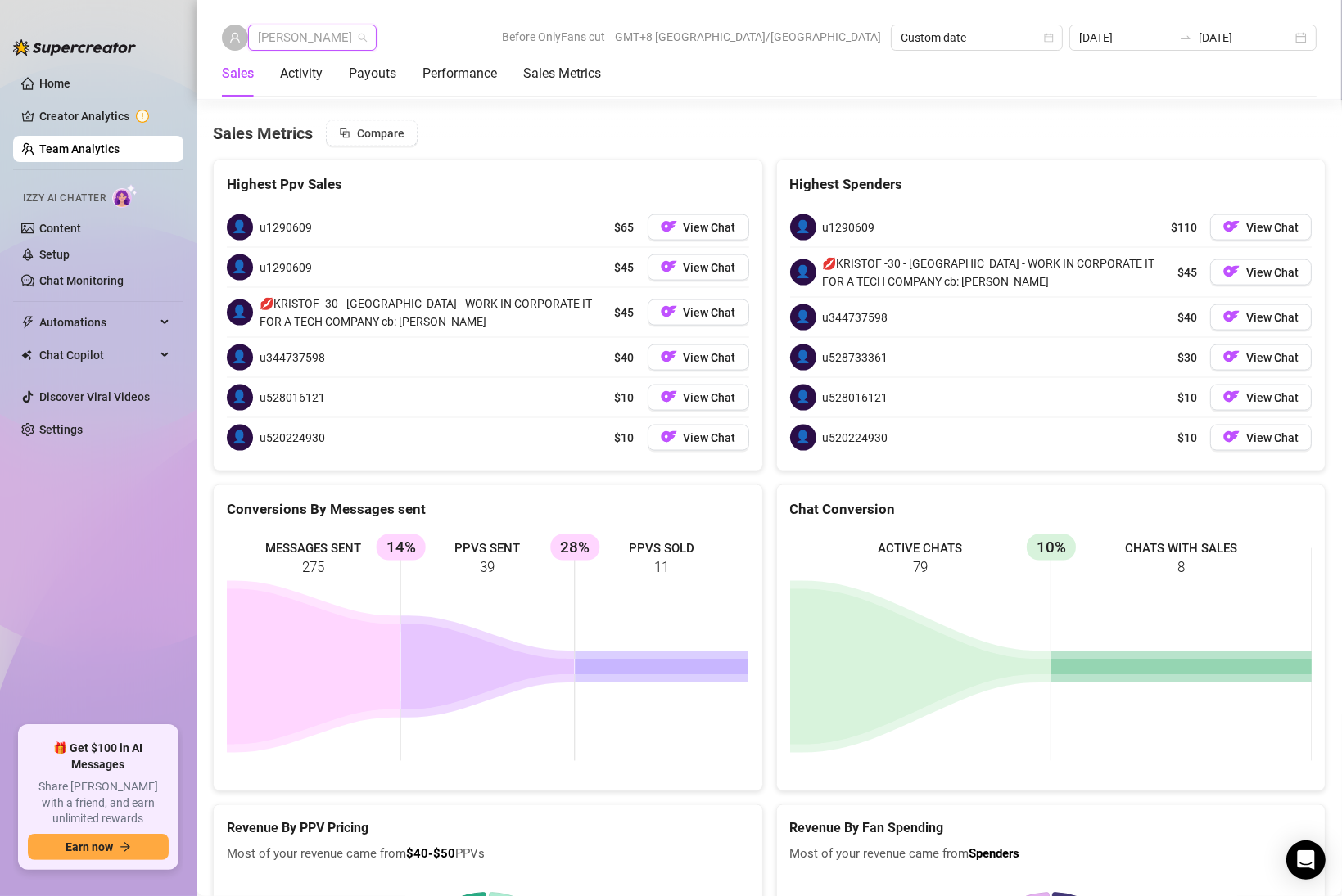
click at [311, 42] on span "[PERSON_NAME]" at bounding box center [312, 38] width 109 height 25
type input "[PERSON_NAME]"
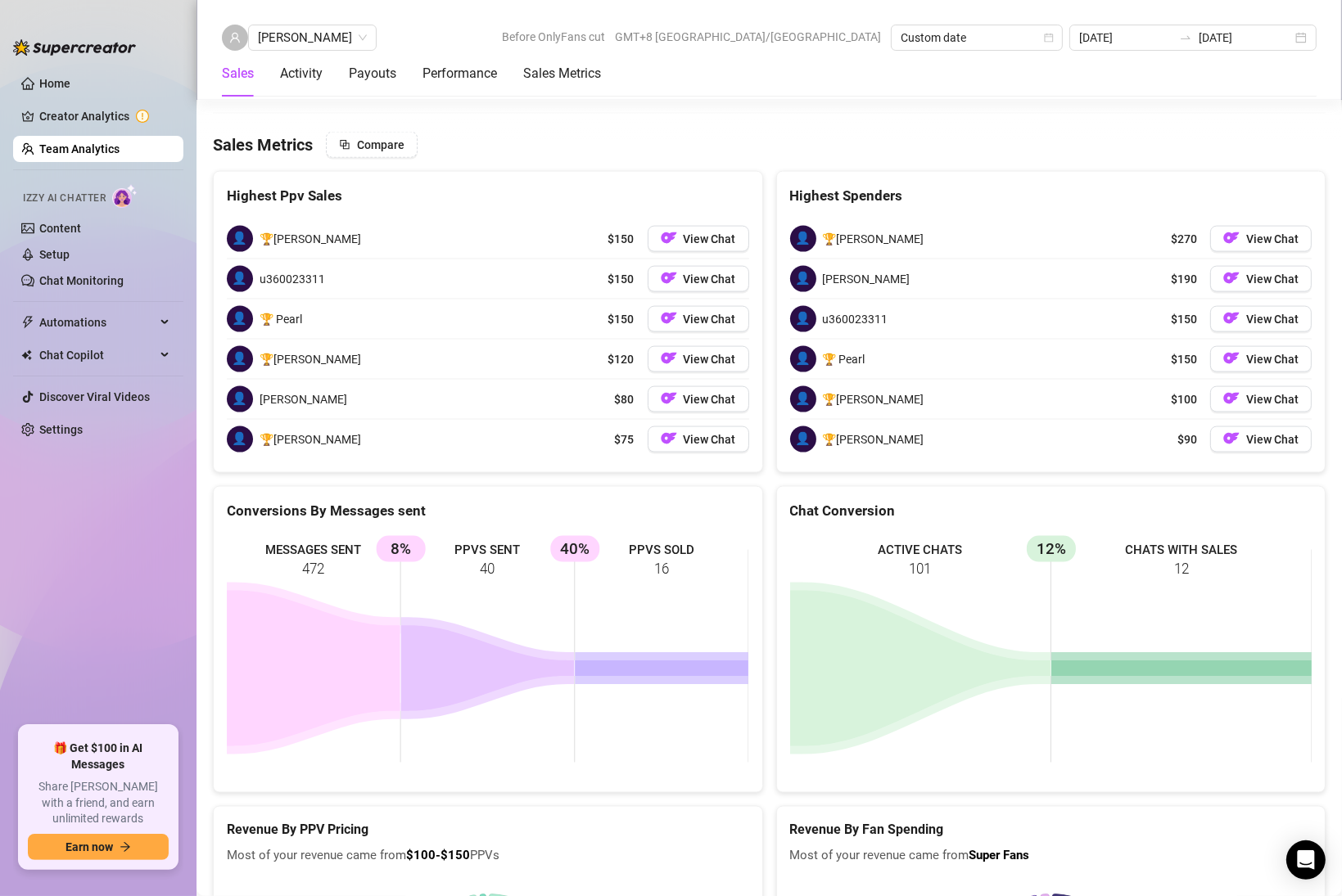
scroll to position [2434, 0]
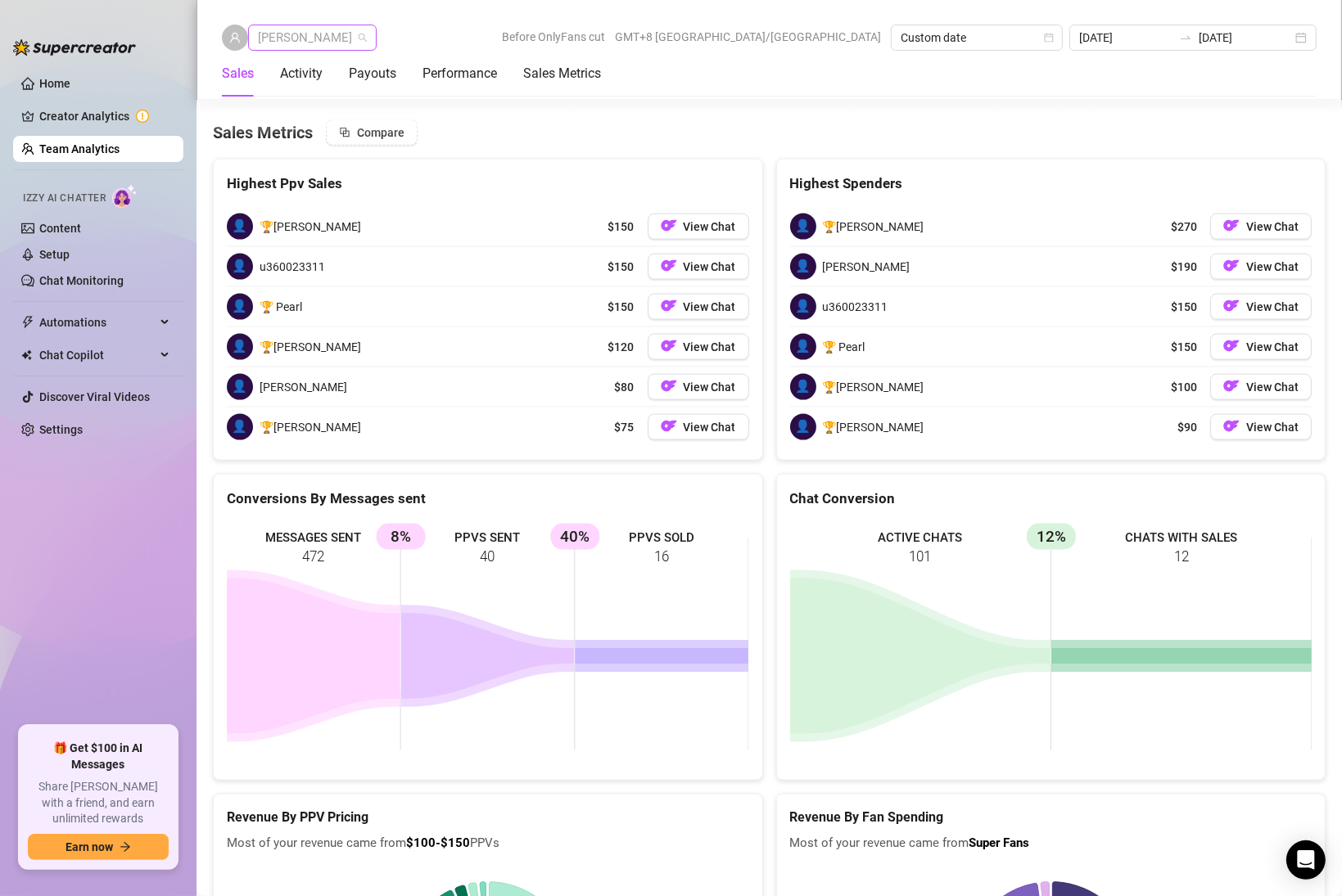
click at [360, 26] on span "[PERSON_NAME]" at bounding box center [312, 38] width 109 height 25
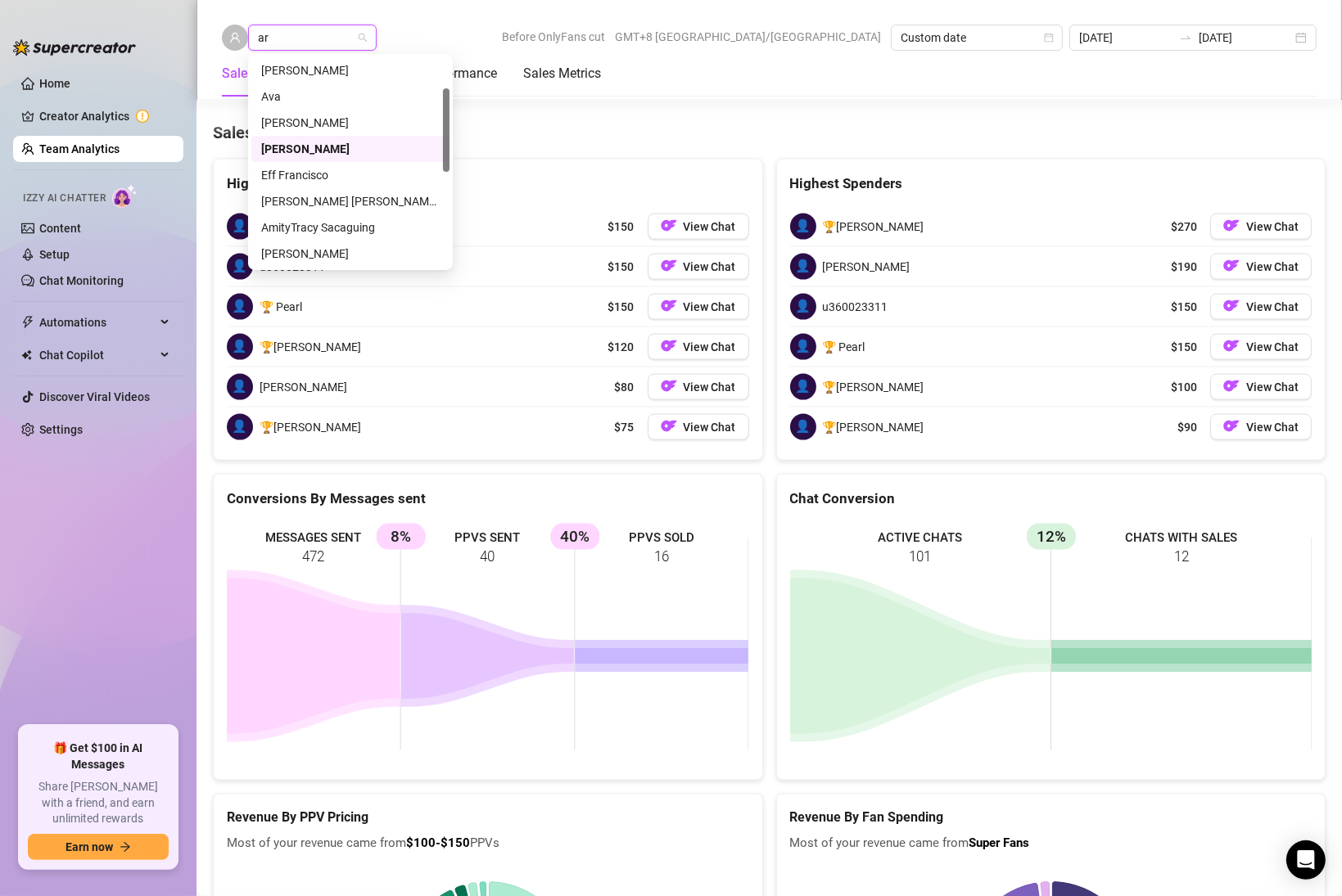
scroll to position [0, 0]
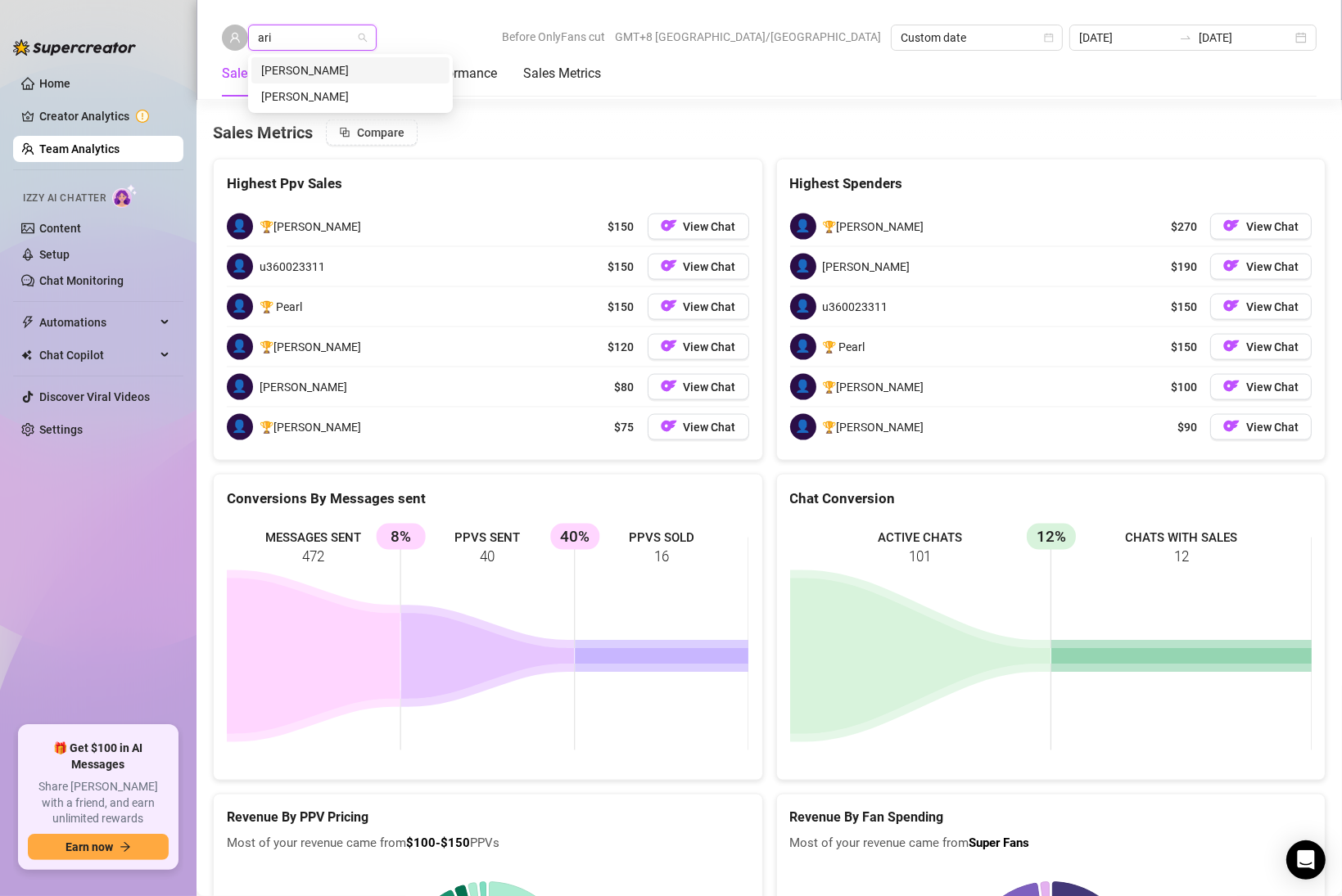
type input "aria"
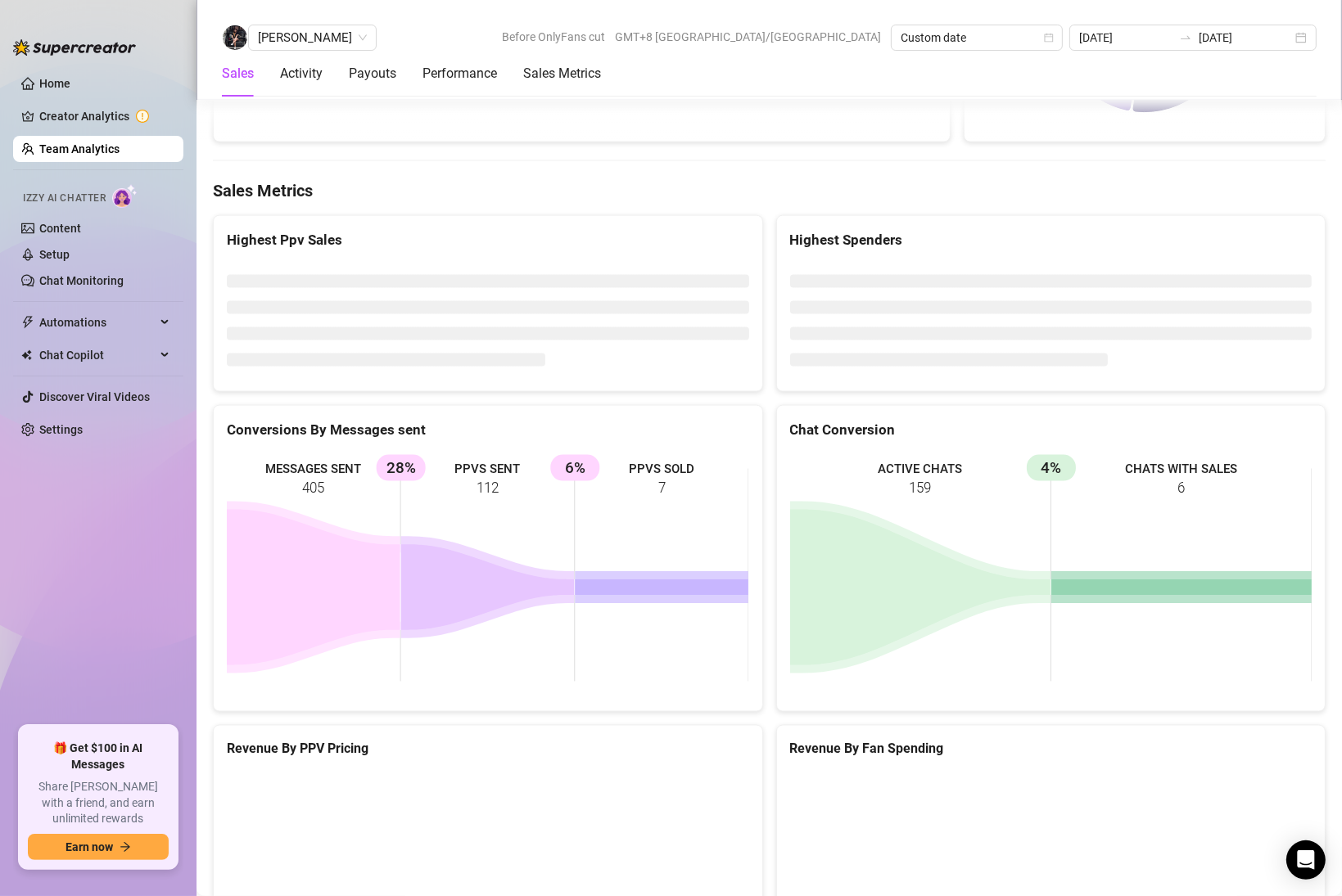
scroll to position [2503, 0]
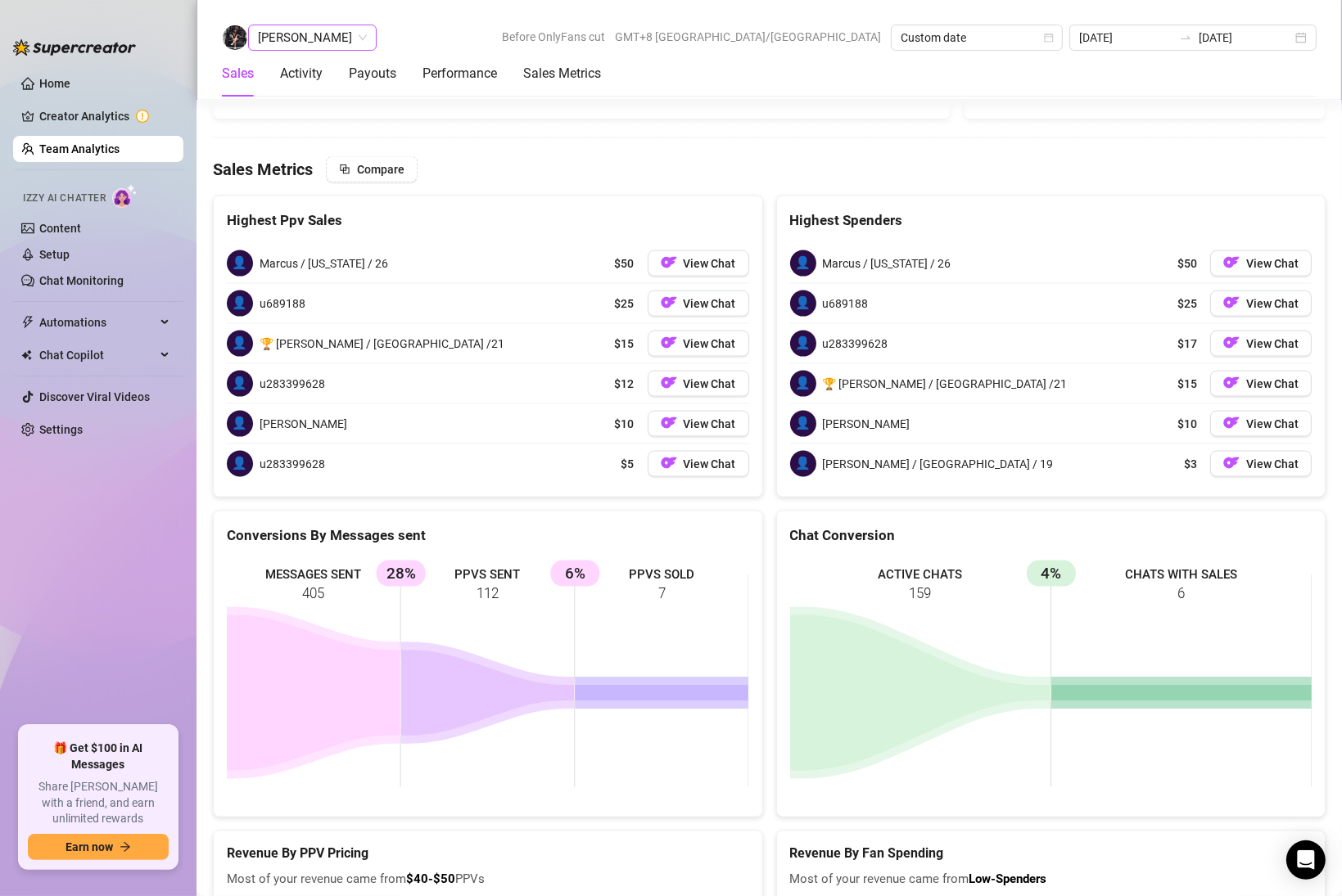
click at [328, 45] on span "[PERSON_NAME]" at bounding box center [312, 38] width 109 height 25
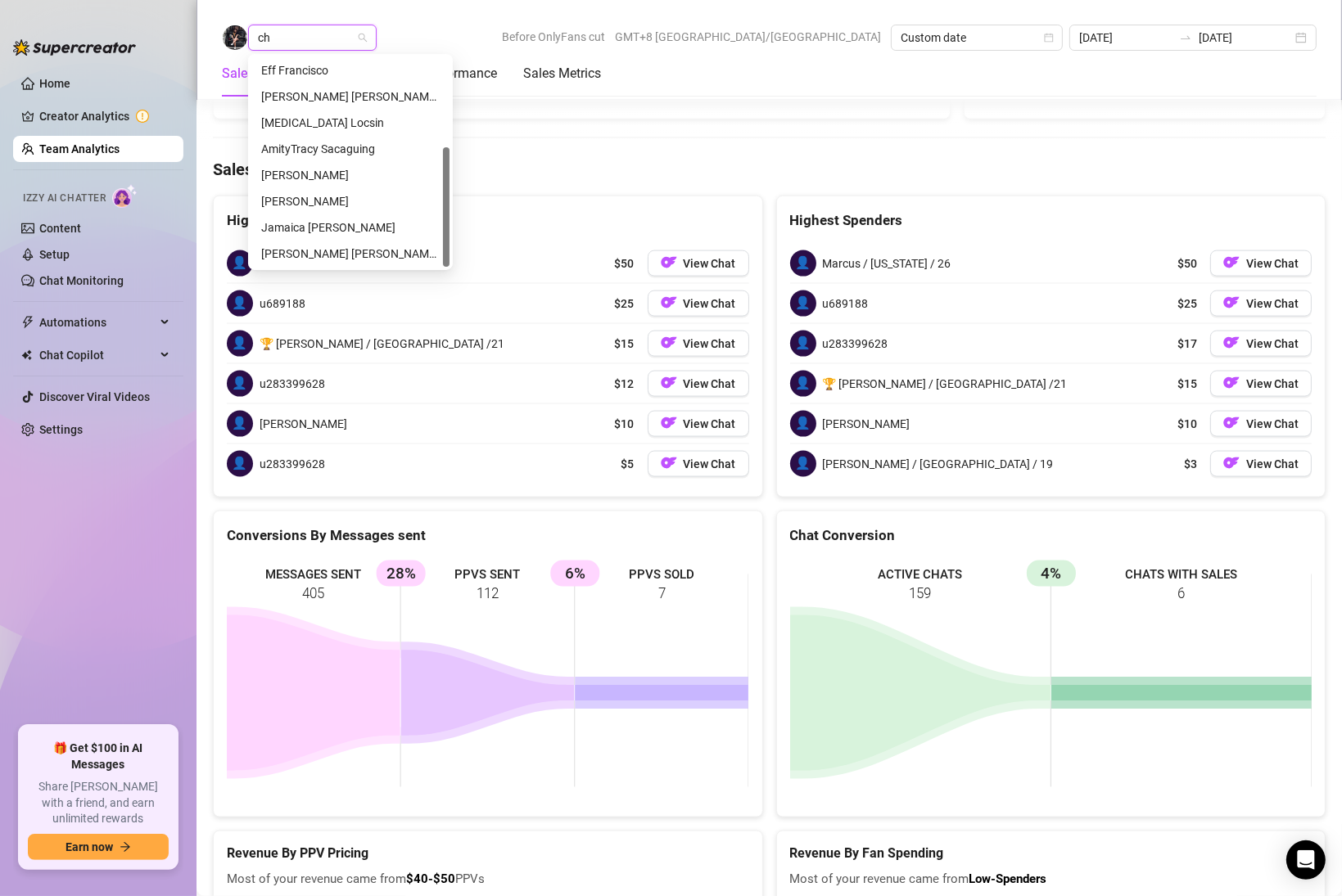
scroll to position [0, 0]
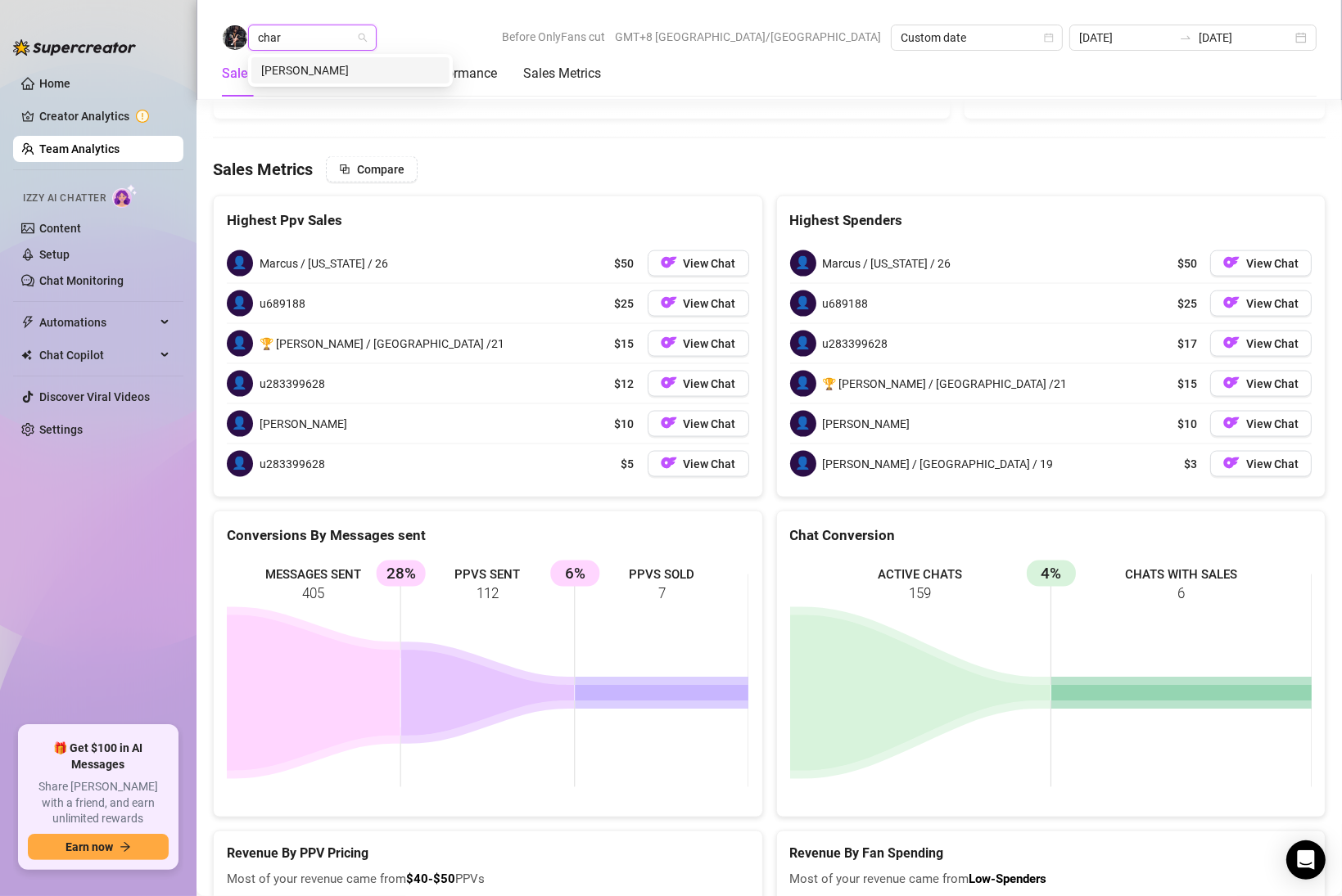
type input "charm"
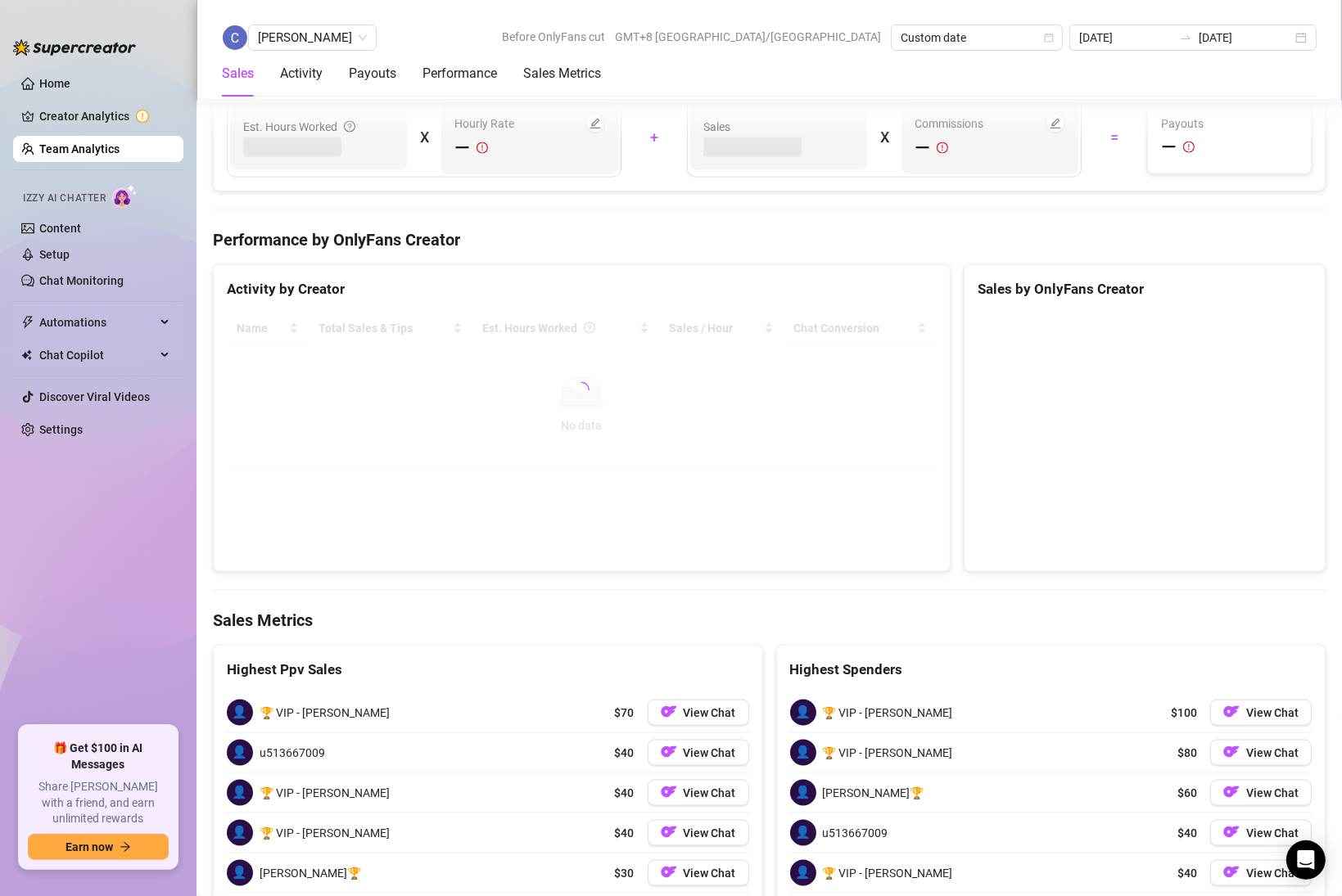
scroll to position [2415, 0]
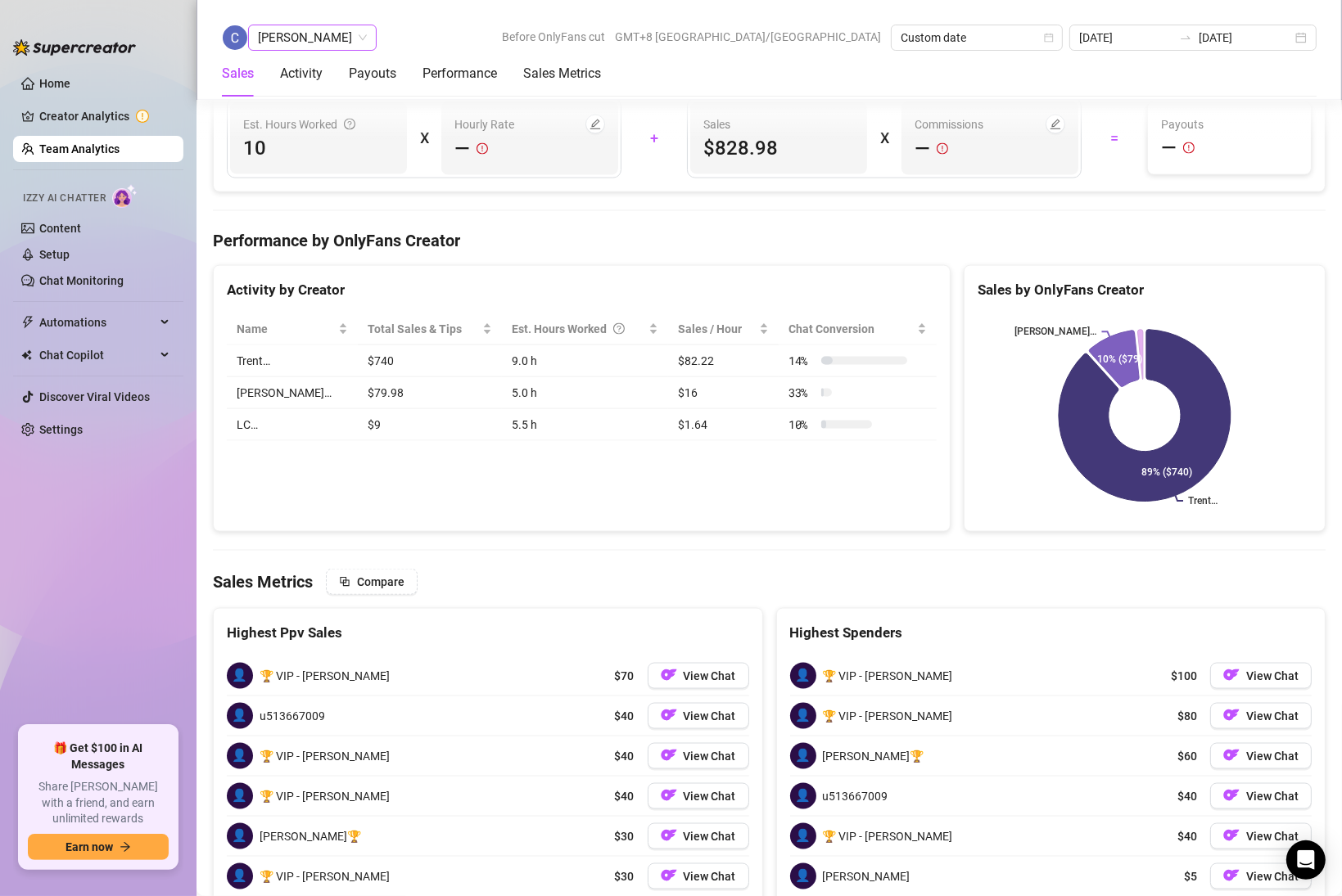
click at [367, 32] on span "[PERSON_NAME]" at bounding box center [312, 38] width 109 height 25
type input "enr"
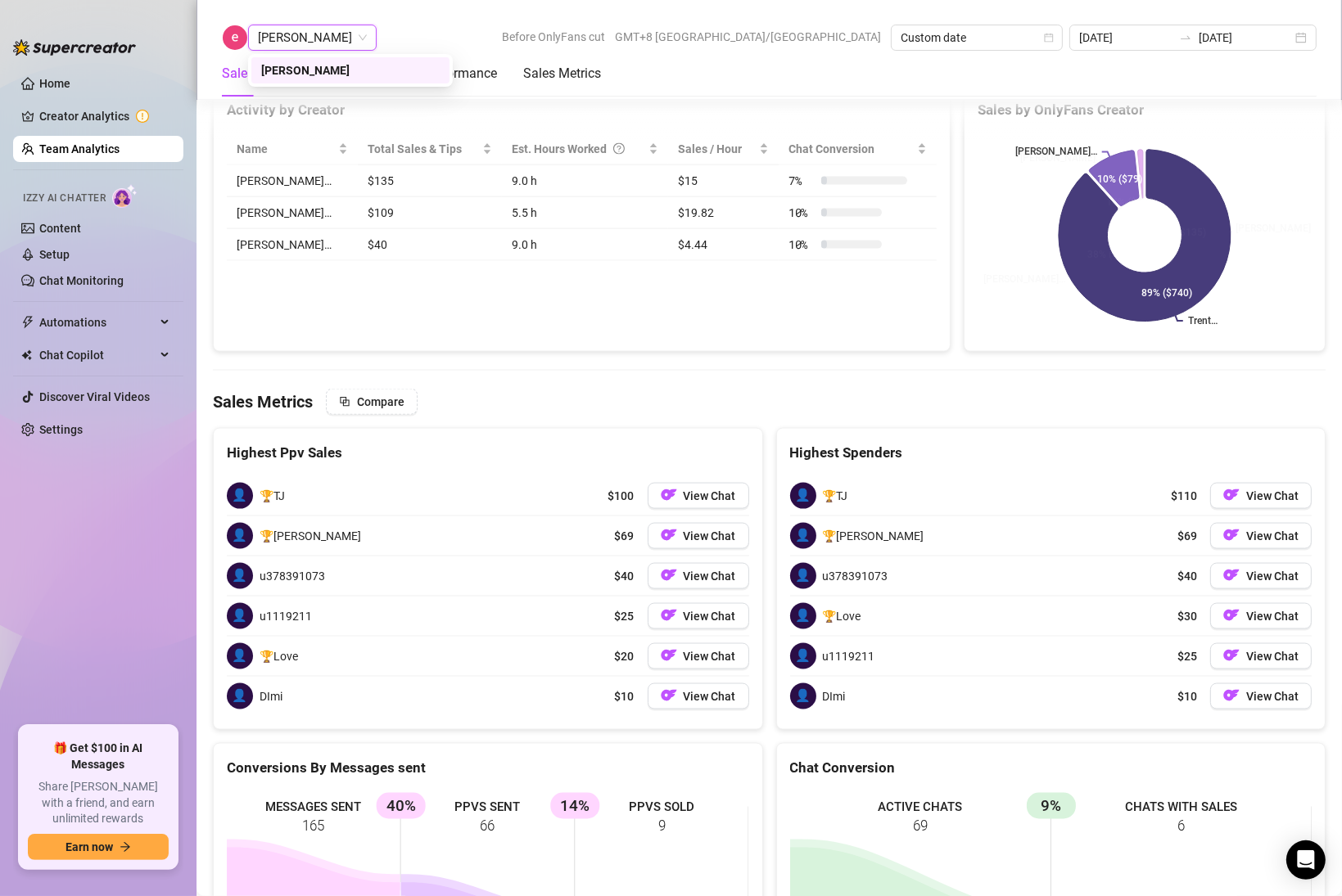
scroll to position [2434, 0]
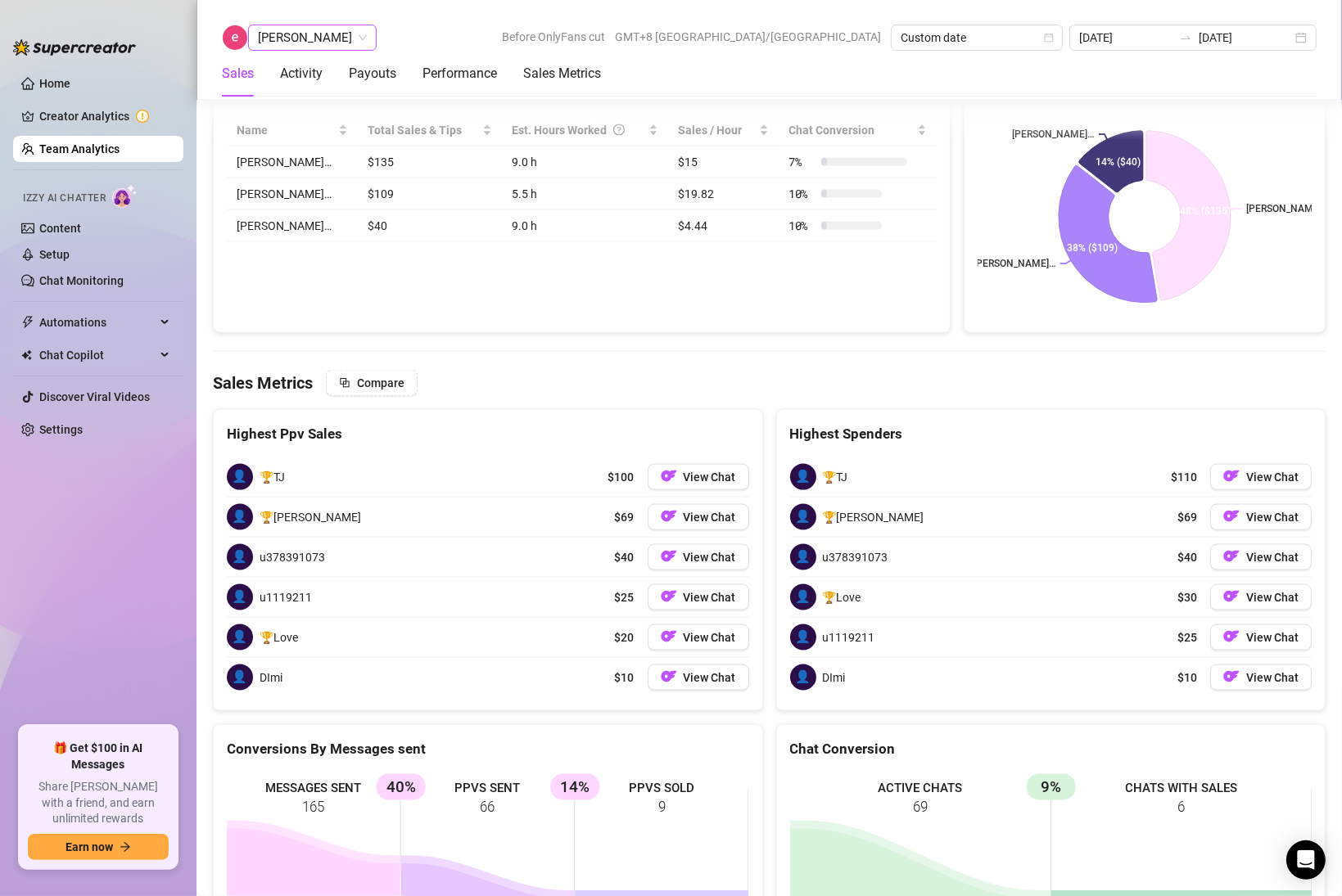
click at [301, 37] on span "[PERSON_NAME]" at bounding box center [312, 38] width 109 height 25
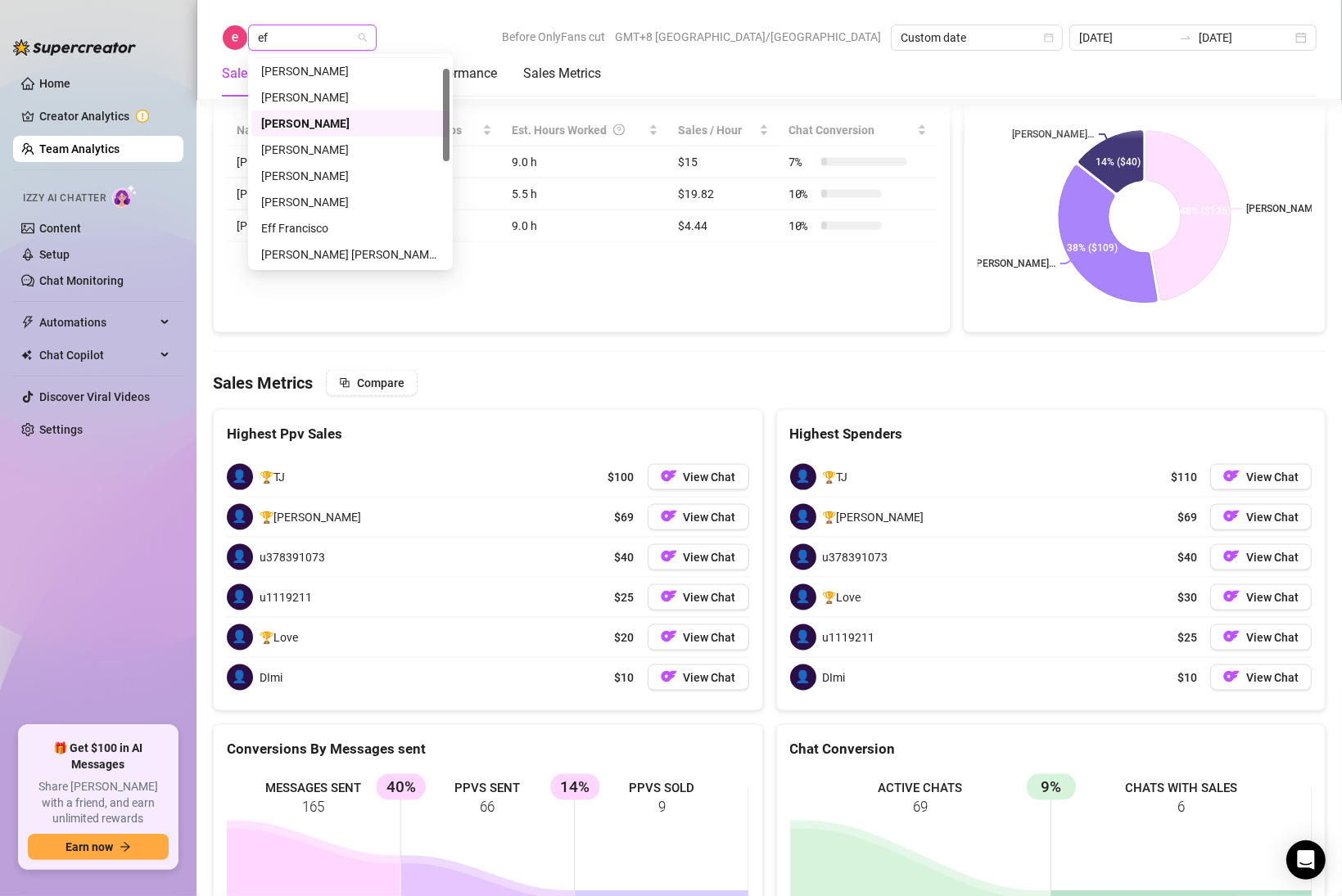
scroll to position [0, 0]
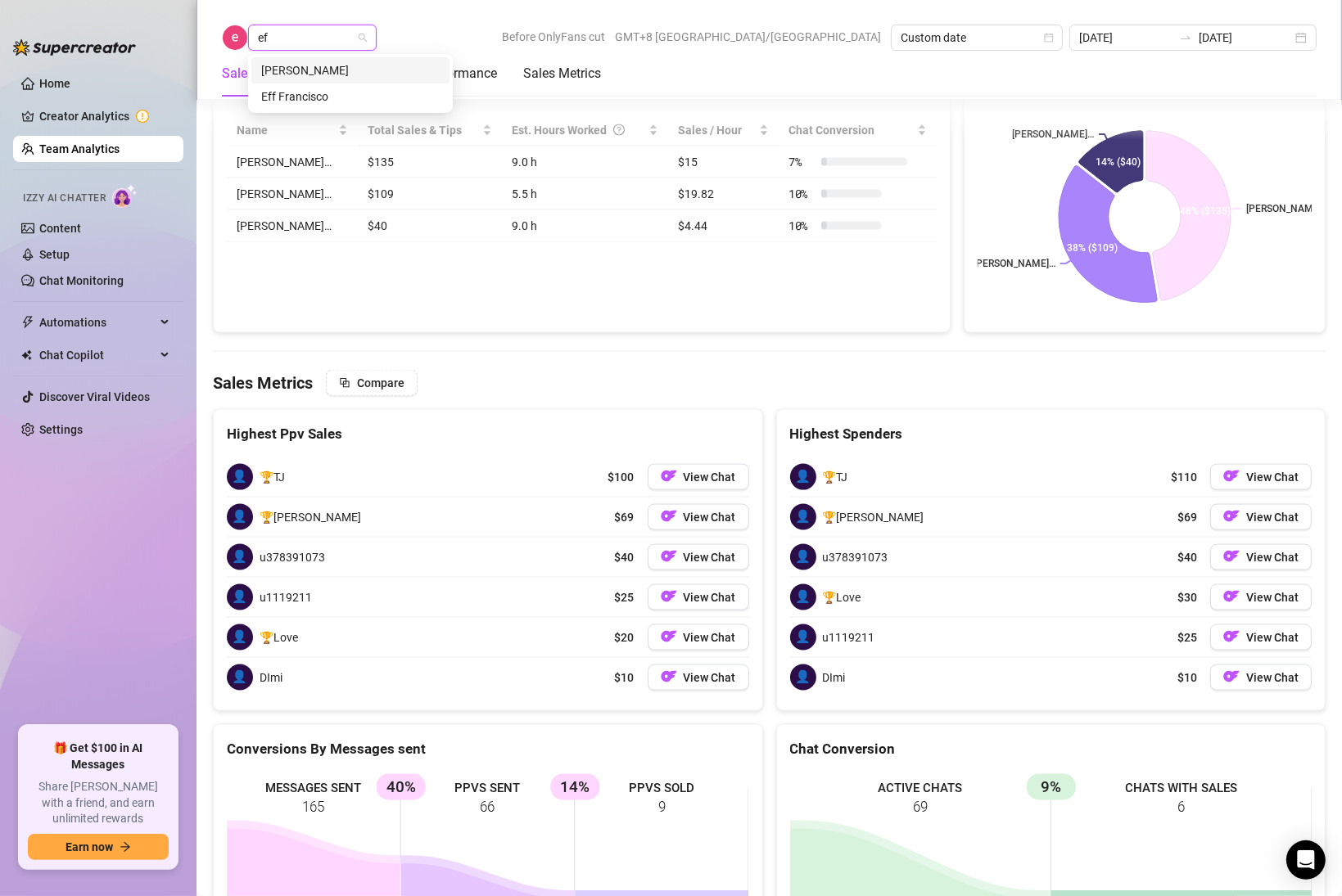
type input "eff"
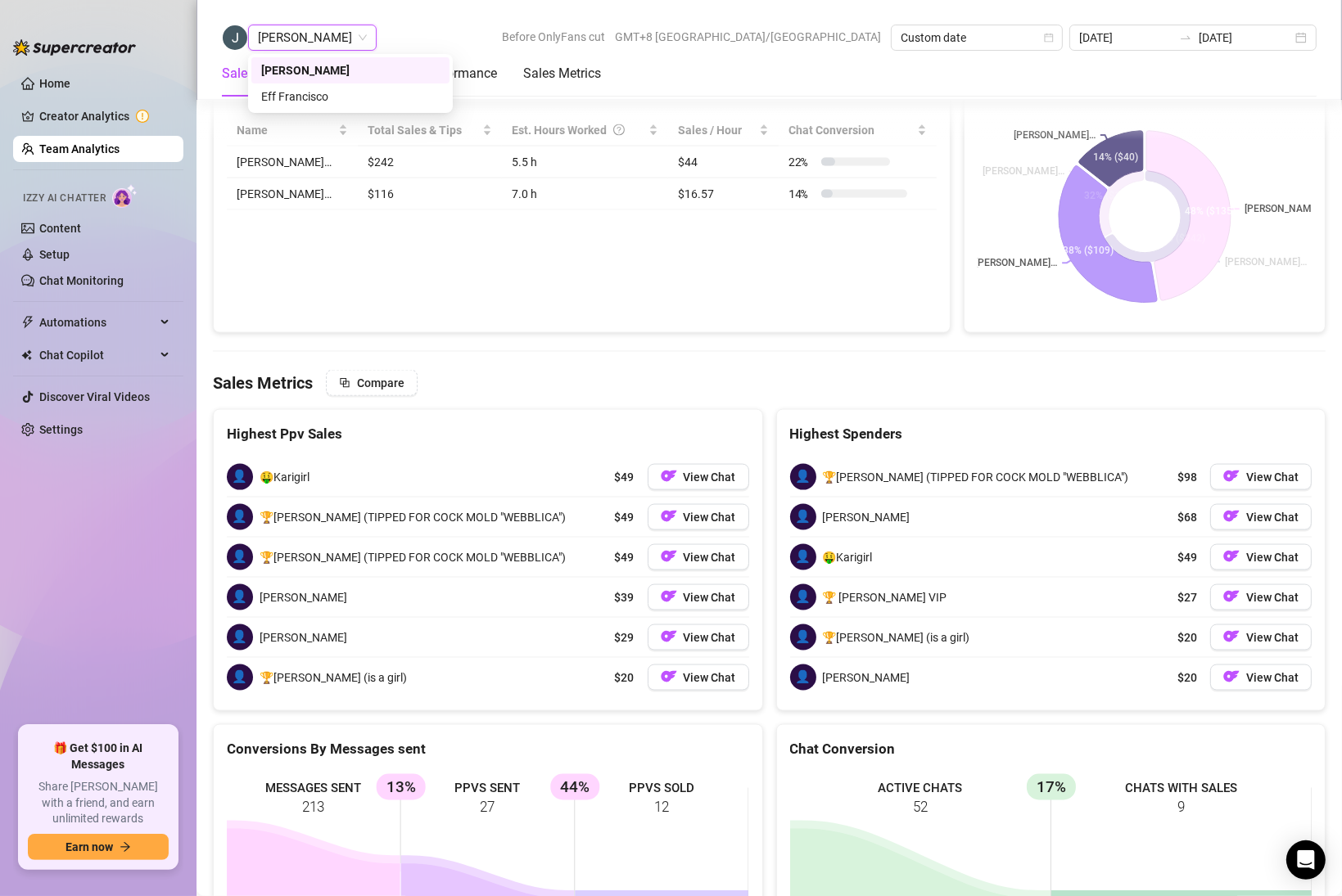
scroll to position [2503, 0]
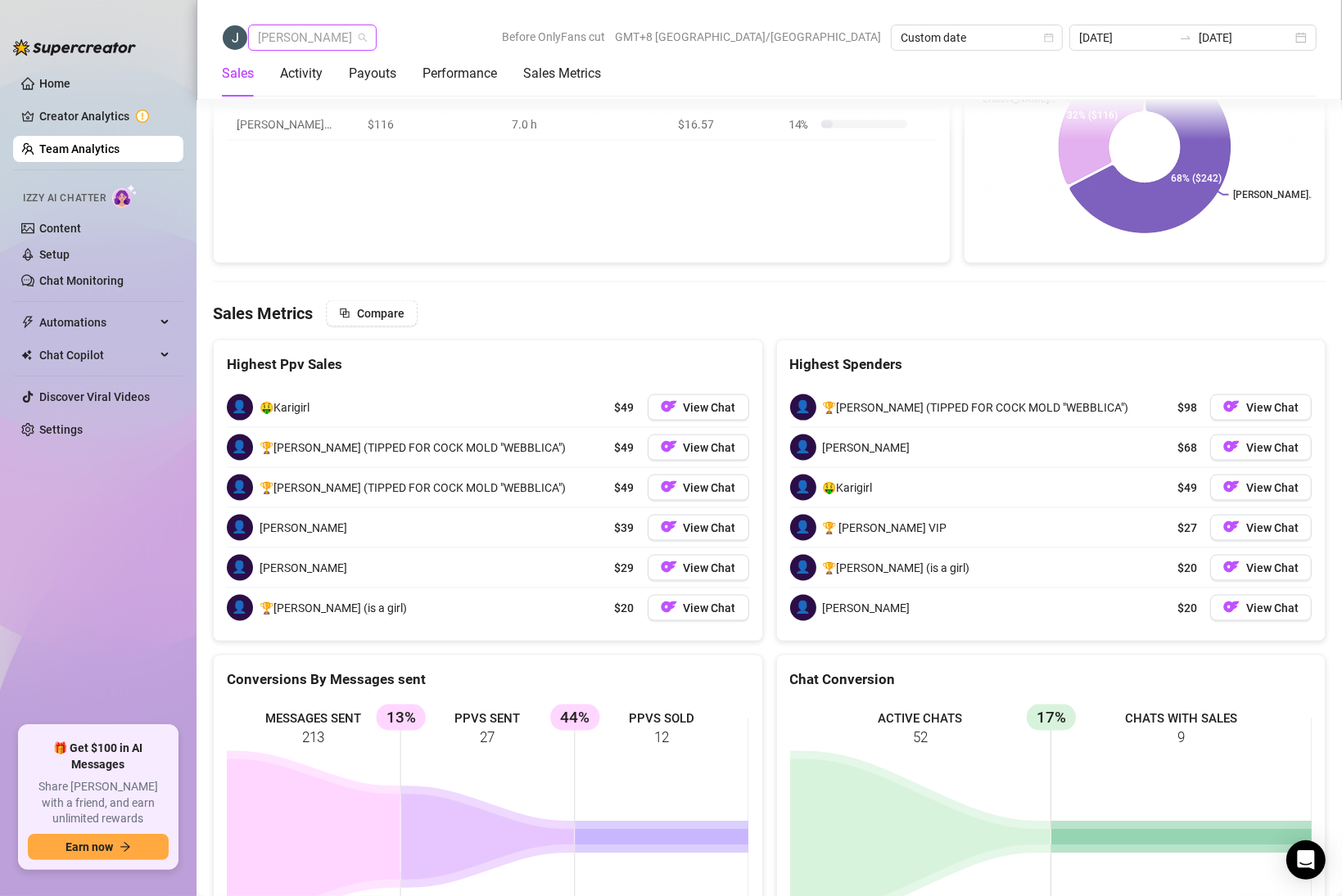
click at [276, 34] on span "[PERSON_NAME]" at bounding box center [312, 38] width 109 height 25
type input "ef"
click at [301, 101] on div "Eff Francisco" at bounding box center [350, 96] width 179 height 18
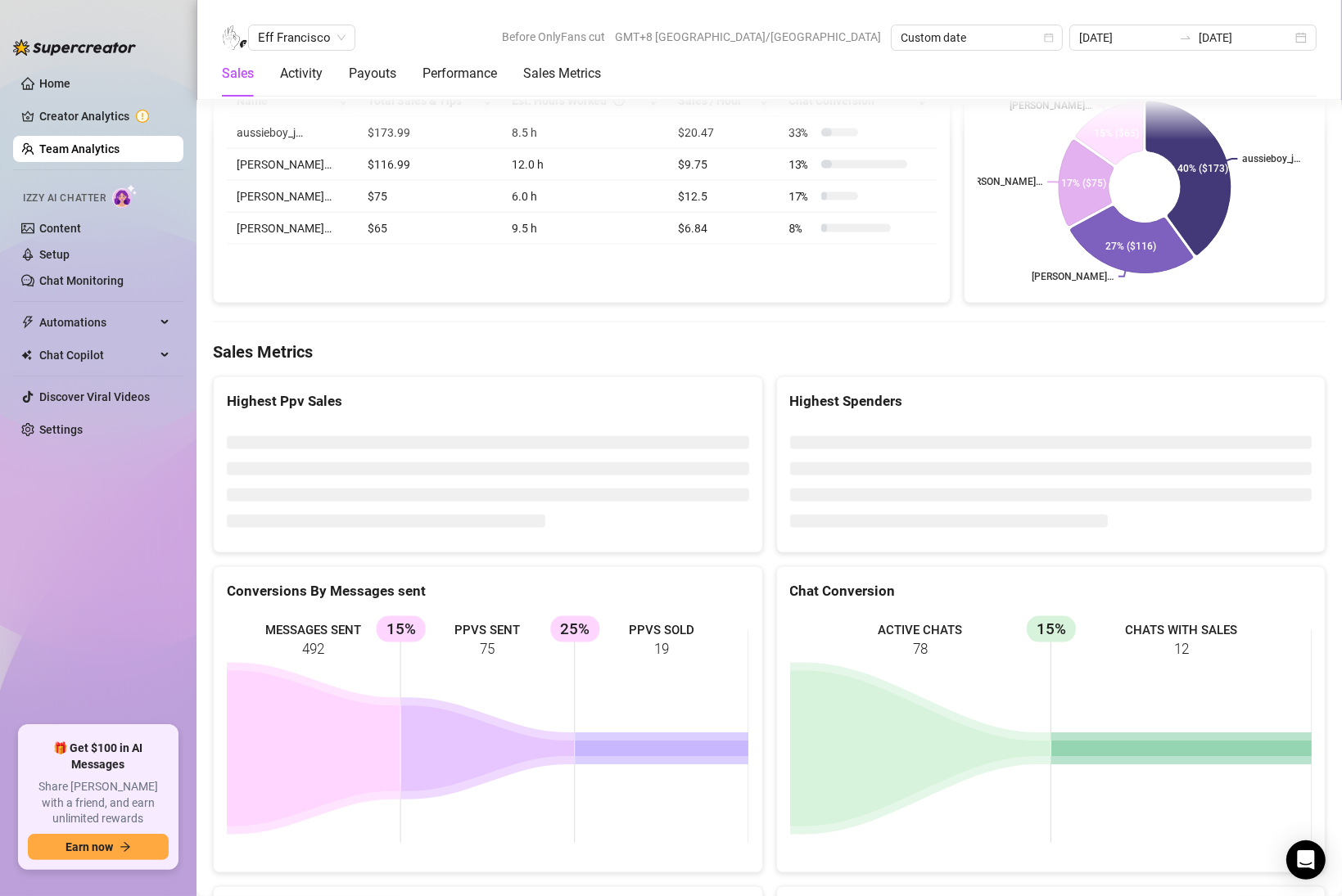
scroll to position [2463, 0]
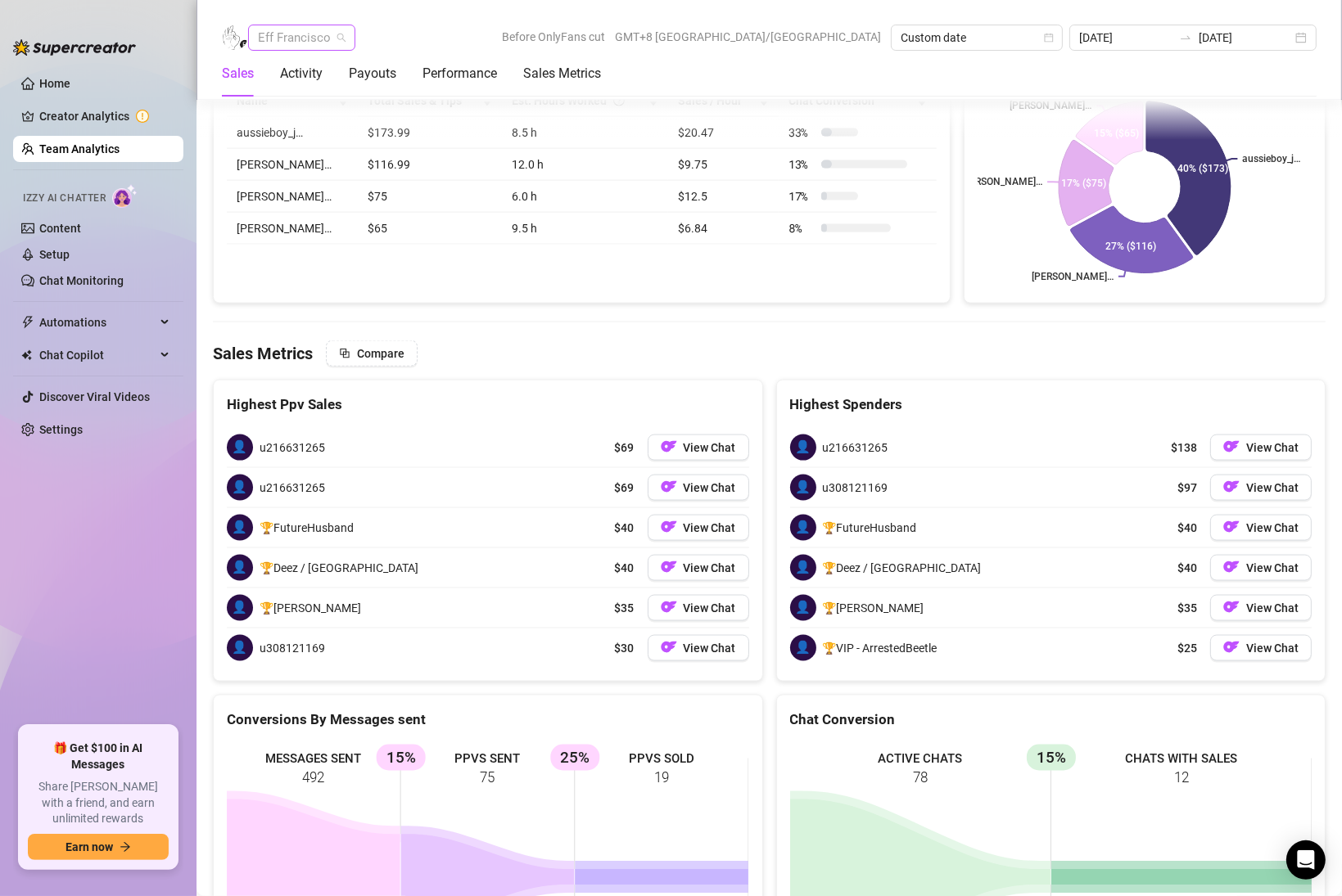
click at [328, 32] on span "Eff Francisco" at bounding box center [301, 38] width 87 height 25
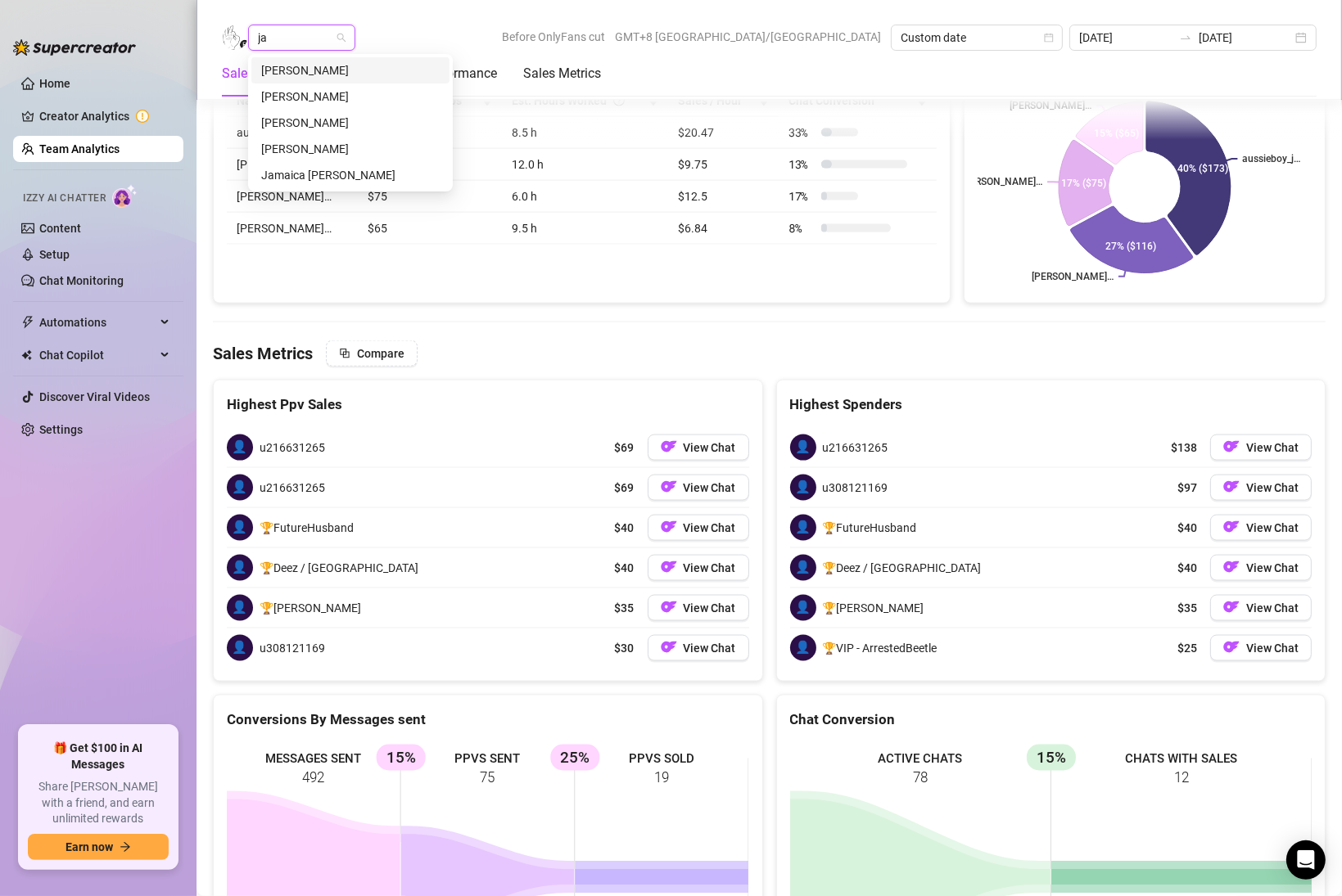
scroll to position [0, 0]
type input "[PERSON_NAME]"
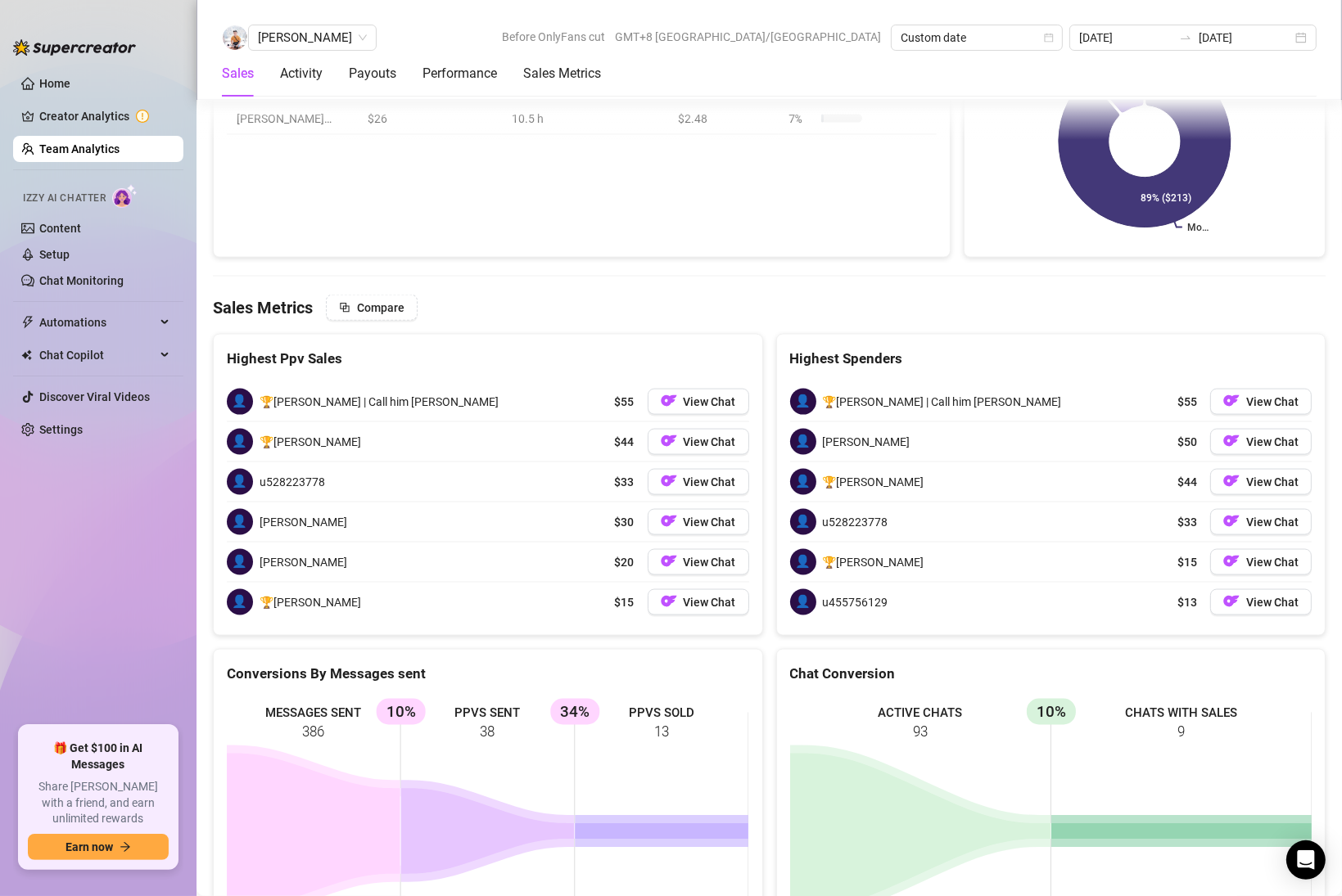
scroll to position [2503, 0]
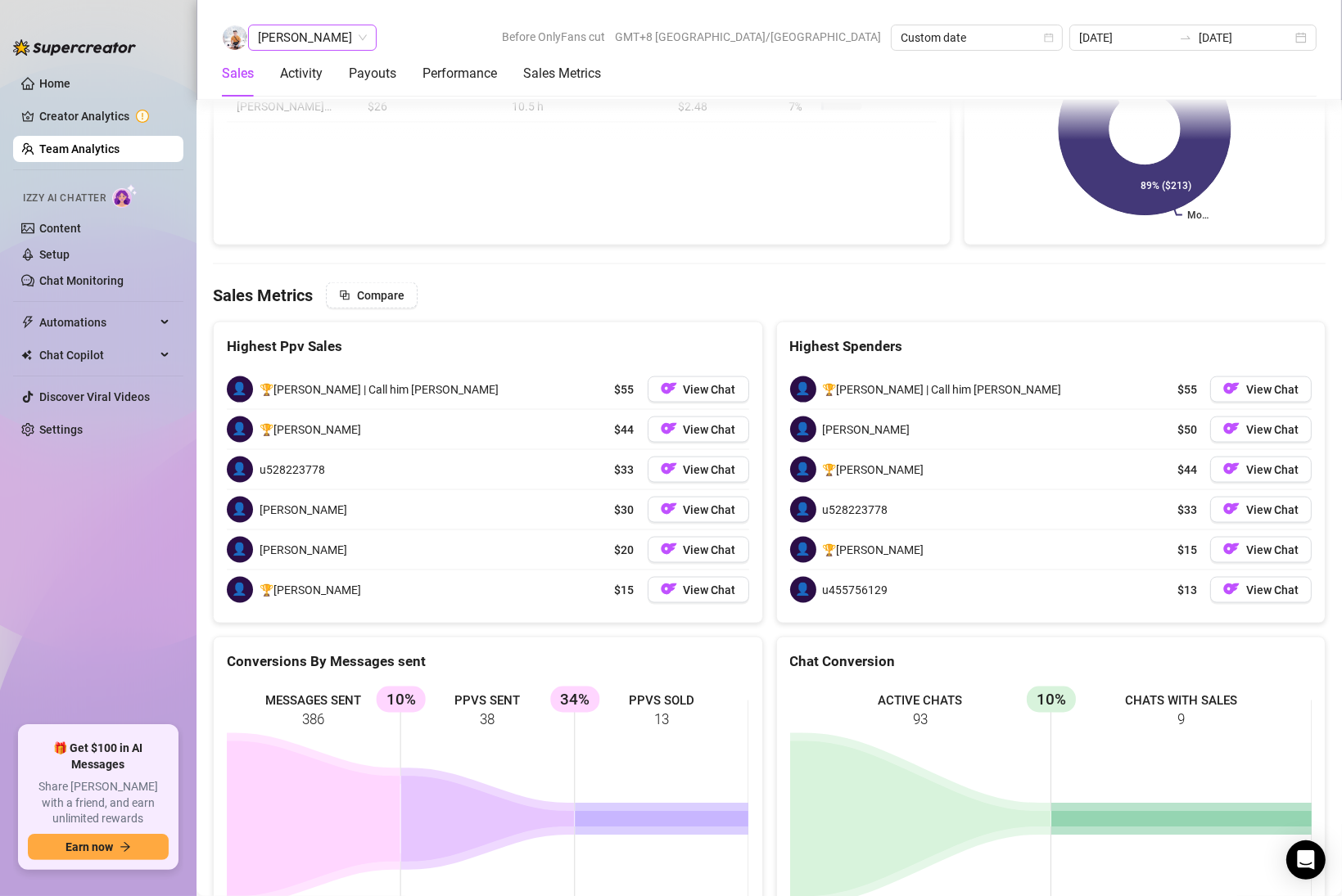
click at [308, 38] on span "[PERSON_NAME]" at bounding box center [312, 38] width 109 height 25
type input "ric"
click at [266, 101] on div "[PERSON_NAME] [PERSON_NAME] Tayre" at bounding box center [350, 96] width 179 height 18
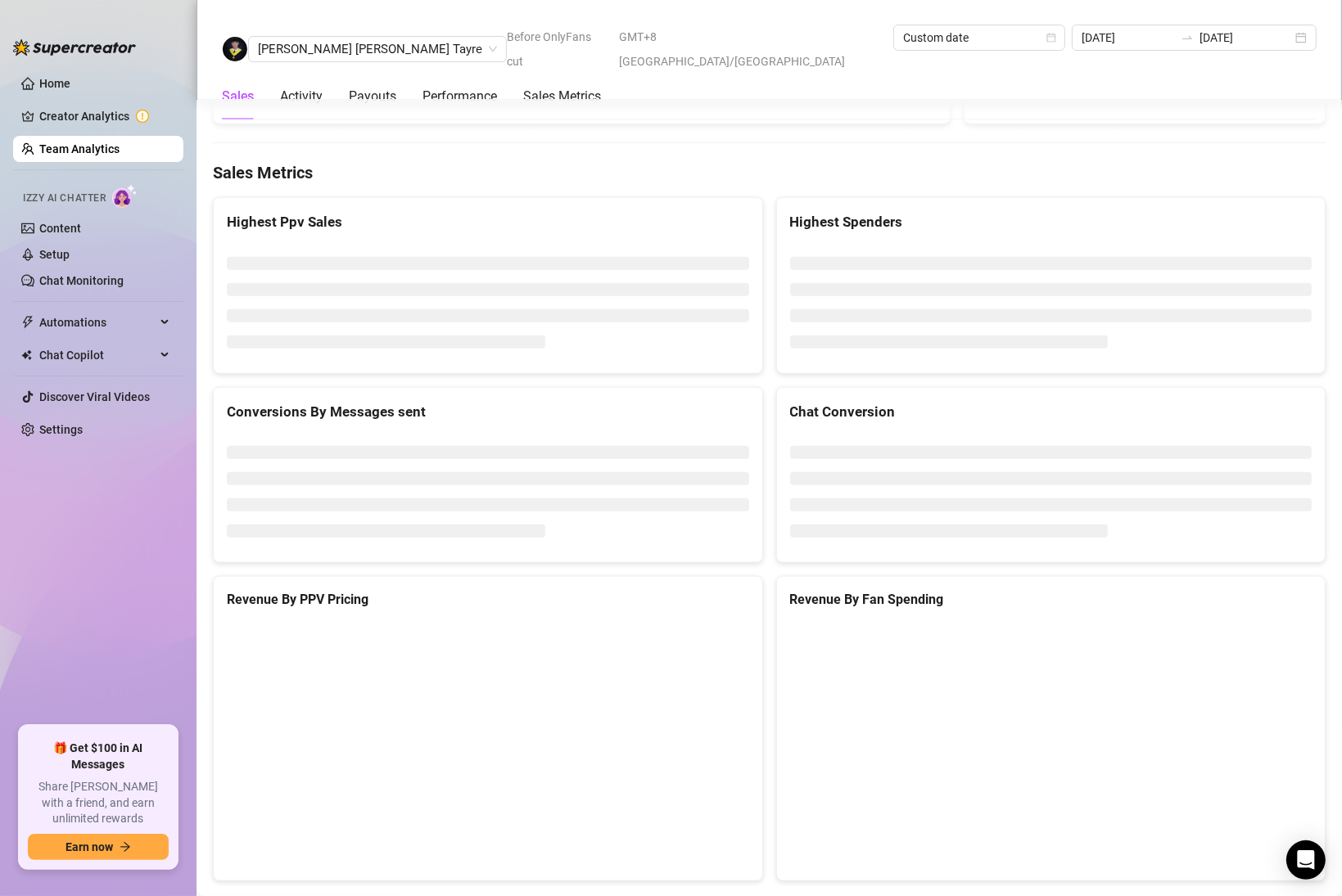
scroll to position [2079, 0]
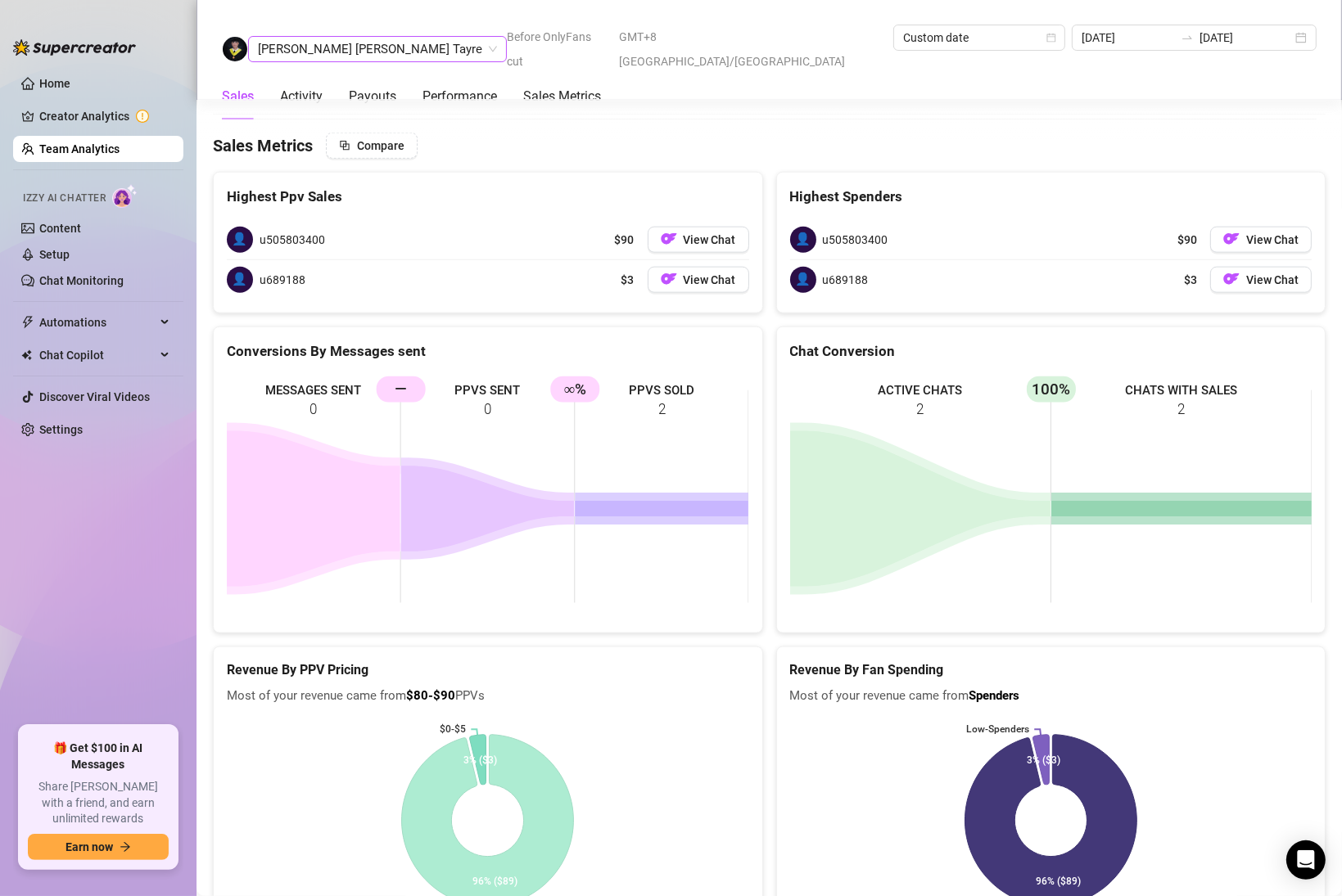
click at [337, 37] on span "[PERSON_NAME] [PERSON_NAME] Tayre" at bounding box center [378, 49] width 239 height 25
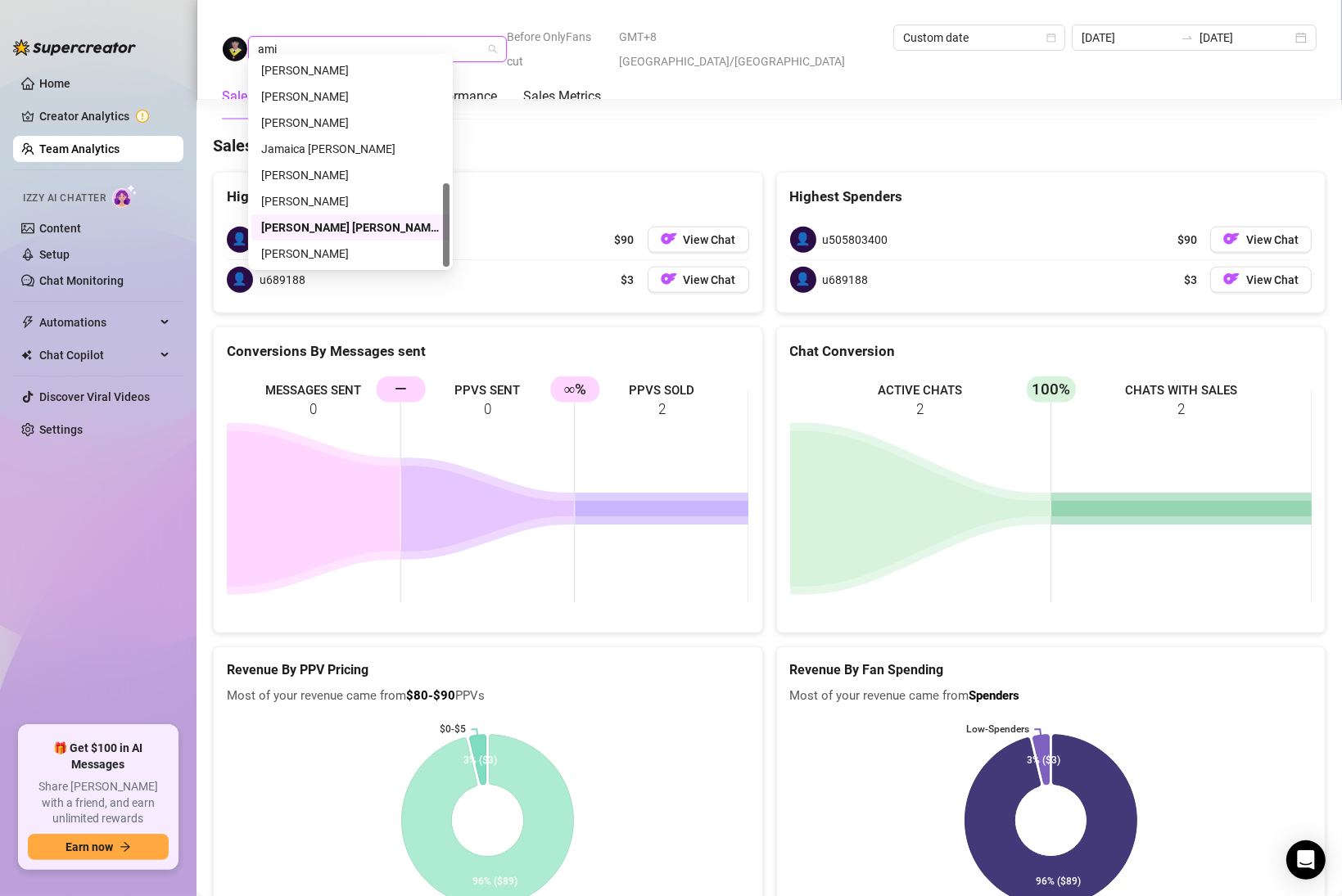
scroll to position [0, 0]
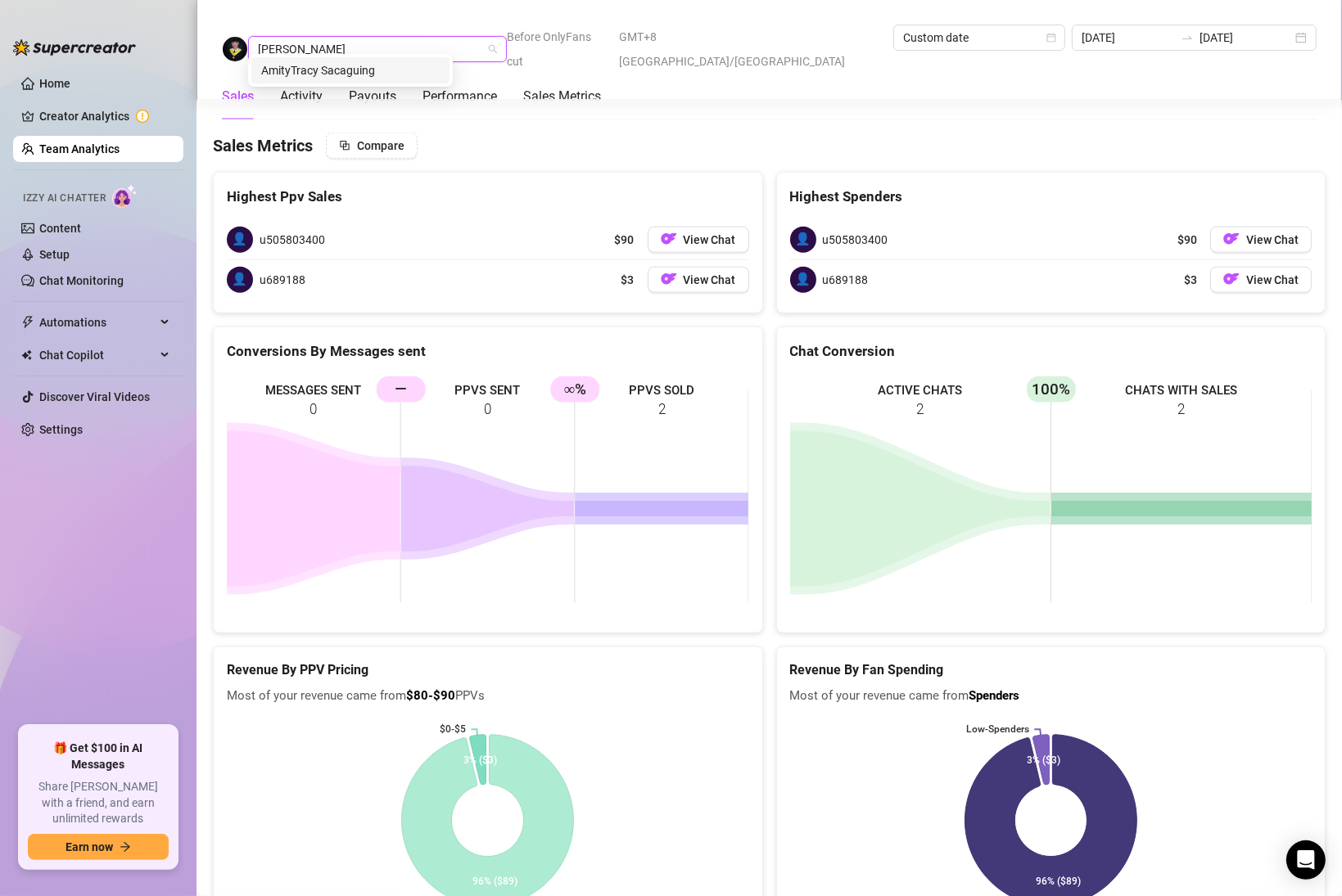
type input "amity"
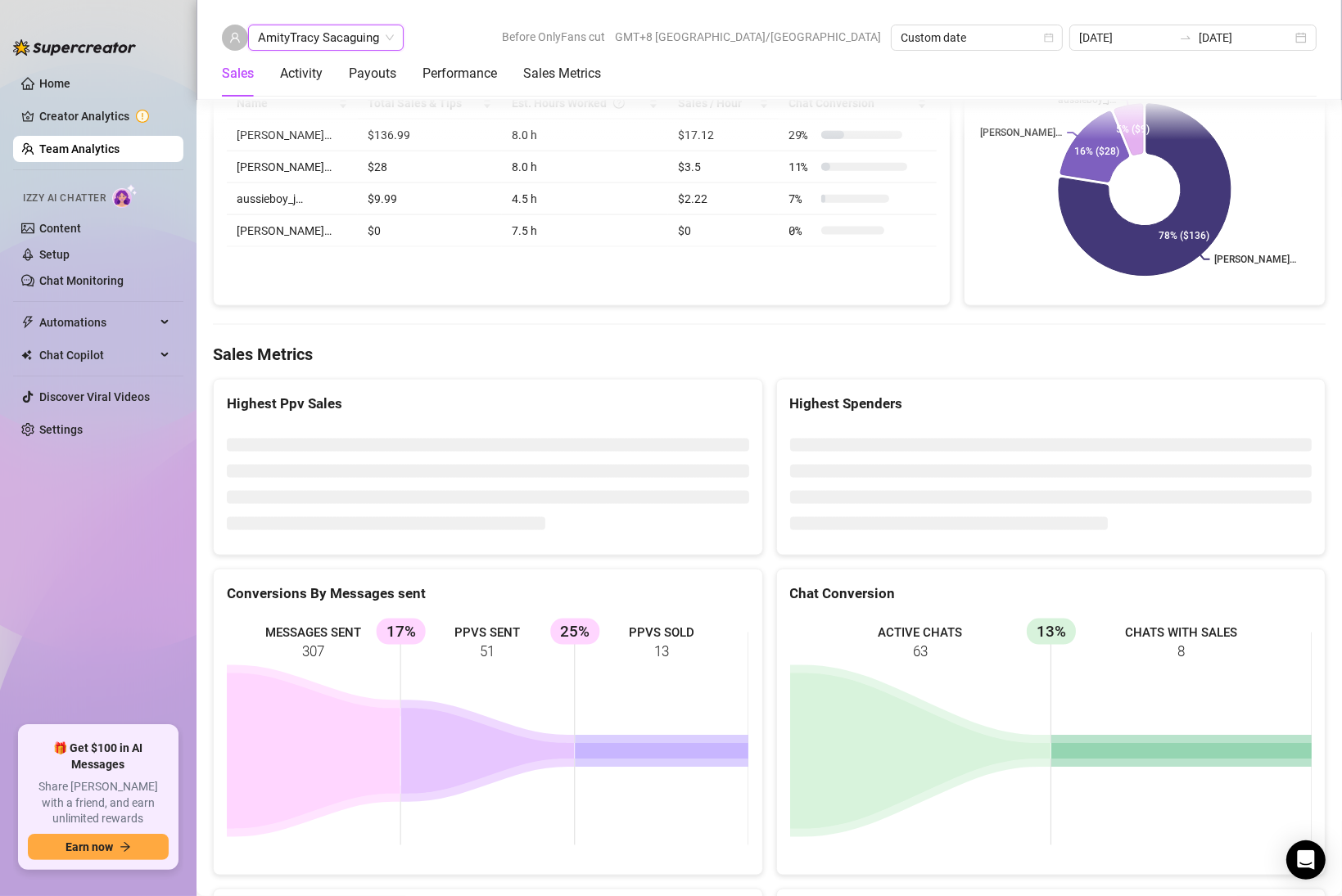
scroll to position [2503, 0]
